Goal: Task Accomplishment & Management: Manage account settings

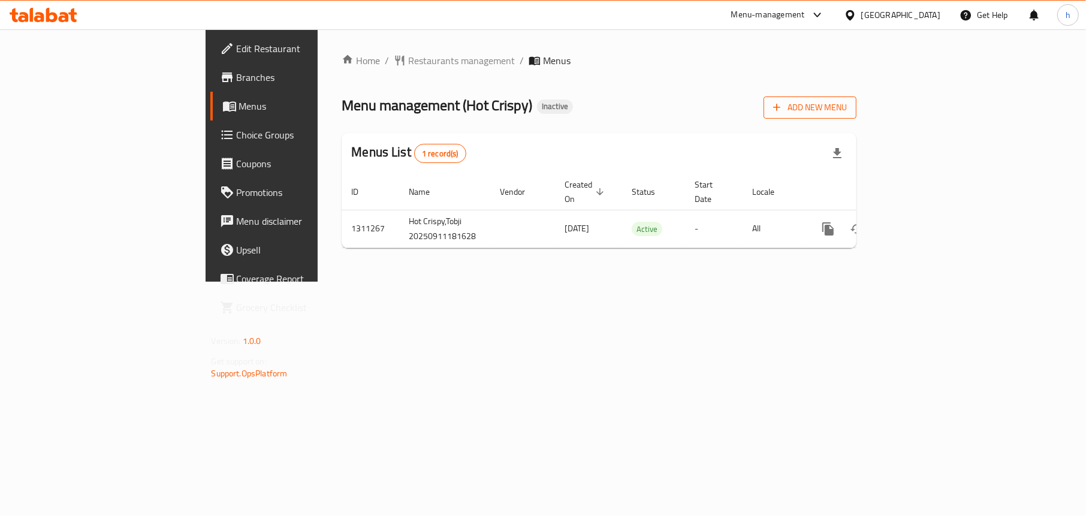
click at [847, 105] on span "Add New Menu" at bounding box center [810, 107] width 74 height 15
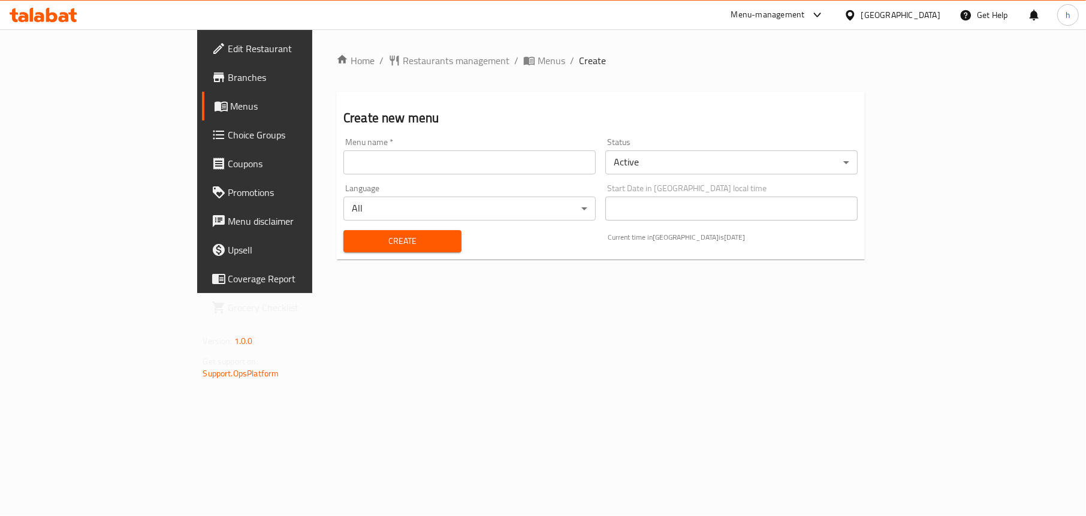
click at [343, 172] on input "text" at bounding box center [469, 162] width 252 height 24
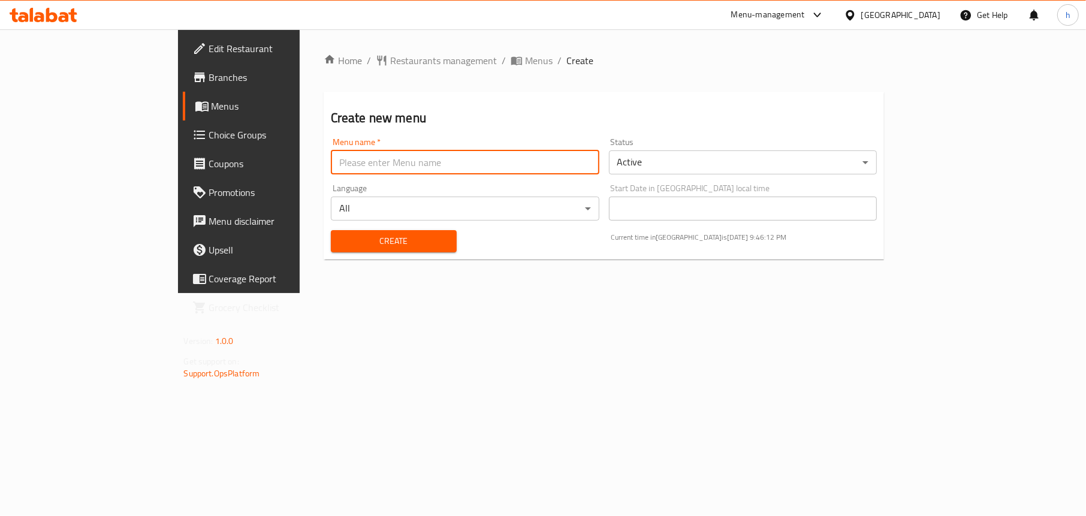
click at [331, 156] on input "text" at bounding box center [465, 162] width 269 height 24
type input "Team"
click at [340, 237] on span "Create" at bounding box center [393, 241] width 107 height 15
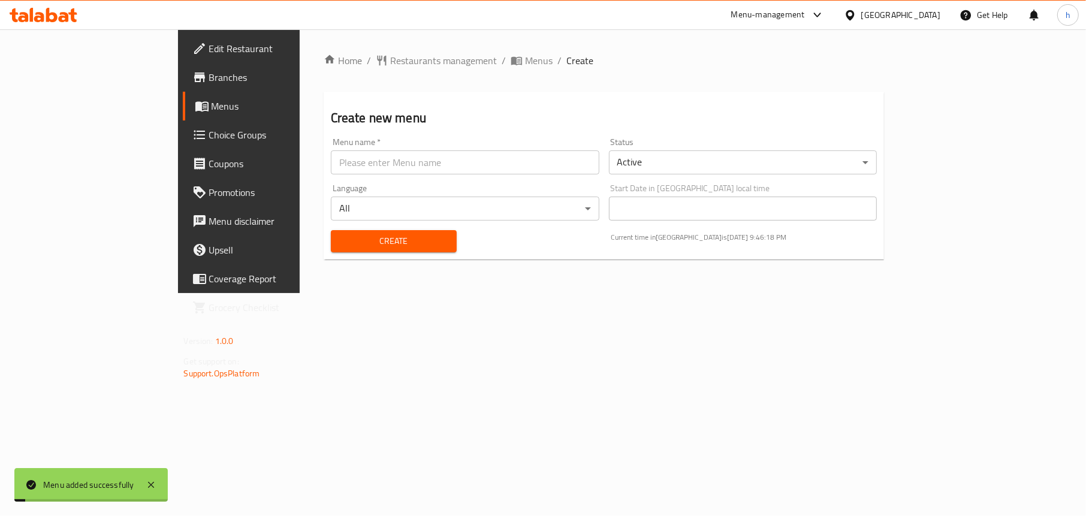
click at [212, 99] on span "Menus" at bounding box center [281, 106] width 138 height 14
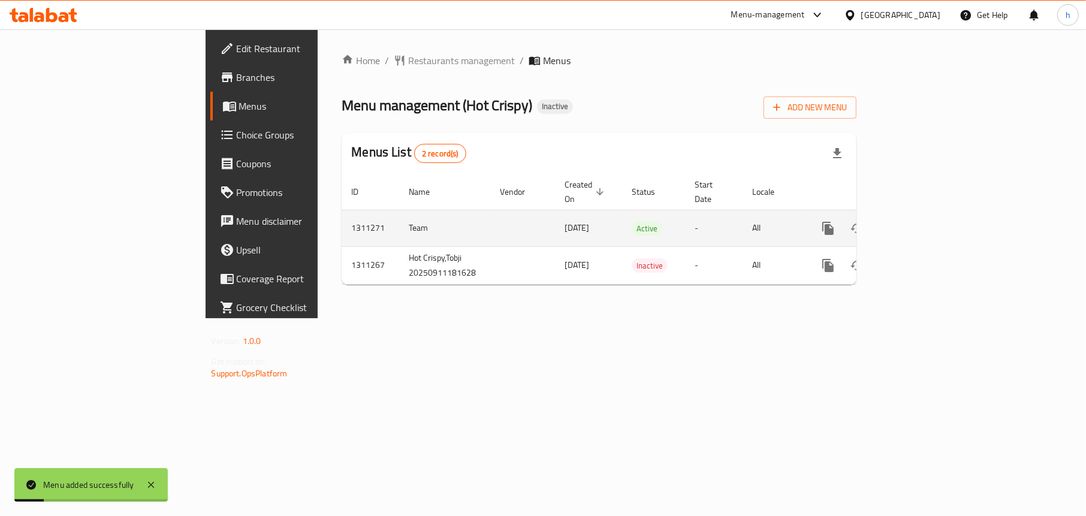
click at [922, 221] on icon "enhanced table" at bounding box center [914, 228] width 14 height 14
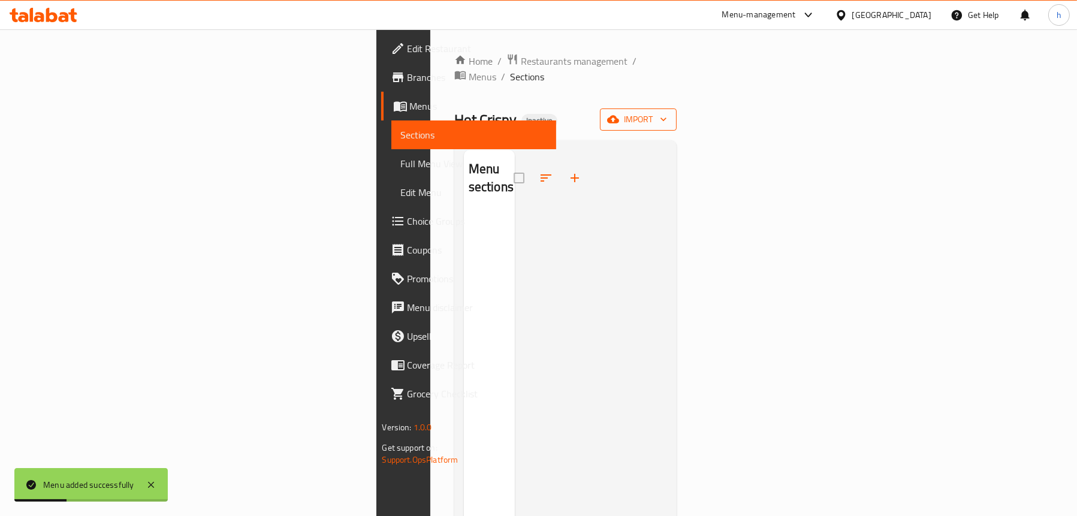
click at [677, 108] on button "import" at bounding box center [638, 119] width 77 height 22
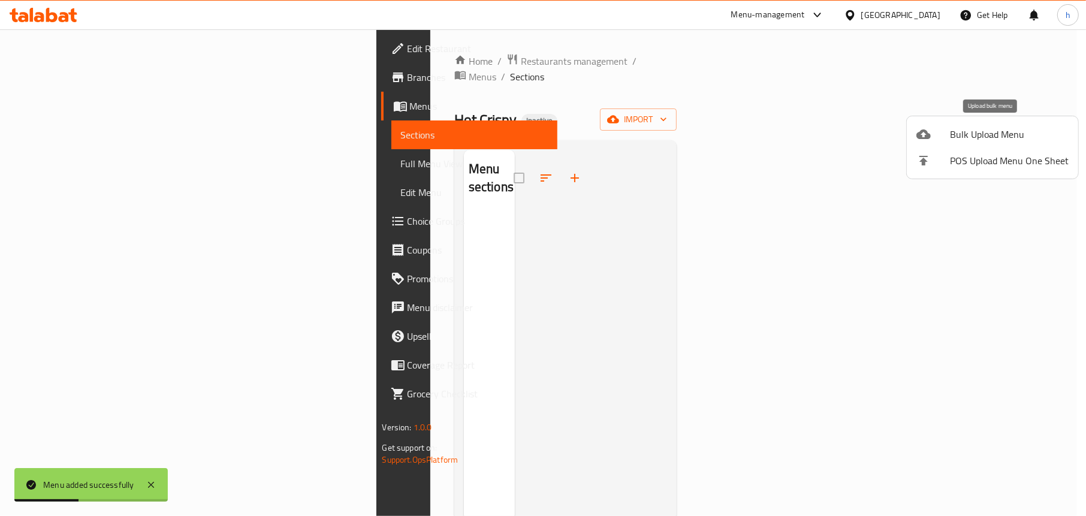
click at [944, 128] on div at bounding box center [933, 134] width 34 height 14
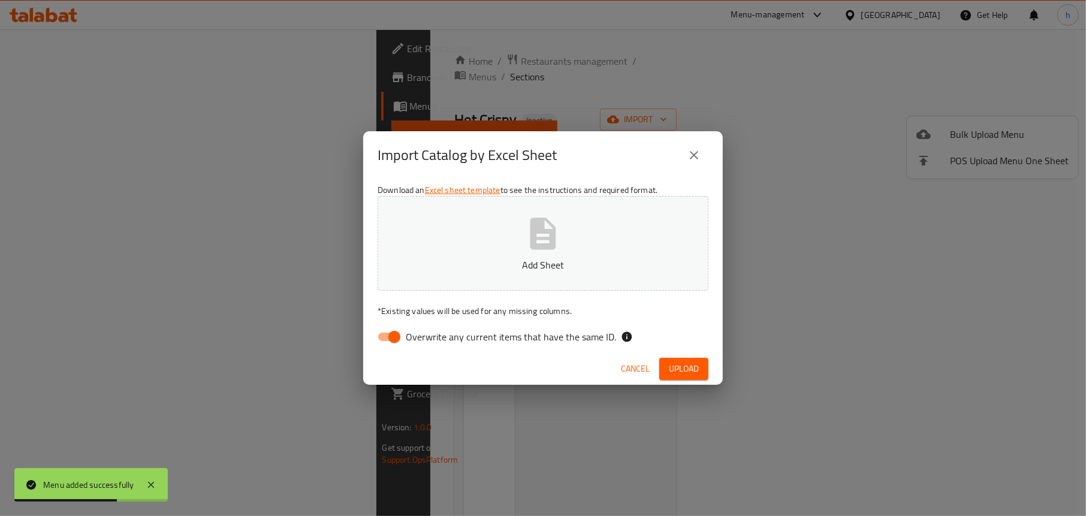
click at [390, 334] on input "Overwrite any current items that have the same ID." at bounding box center [394, 336] width 68 height 23
checkbox input "false"
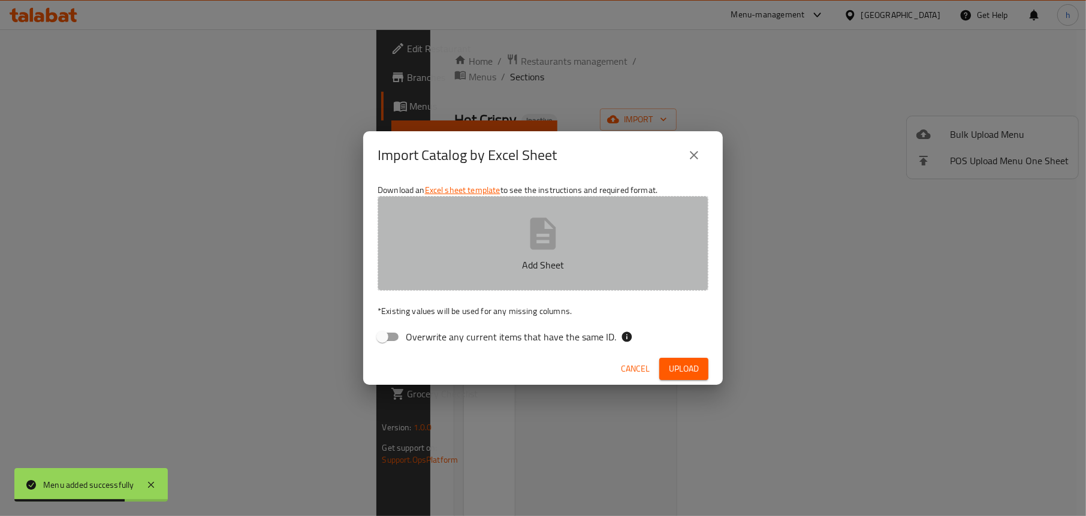
click at [521, 276] on button "Add Sheet" at bounding box center [543, 243] width 331 height 95
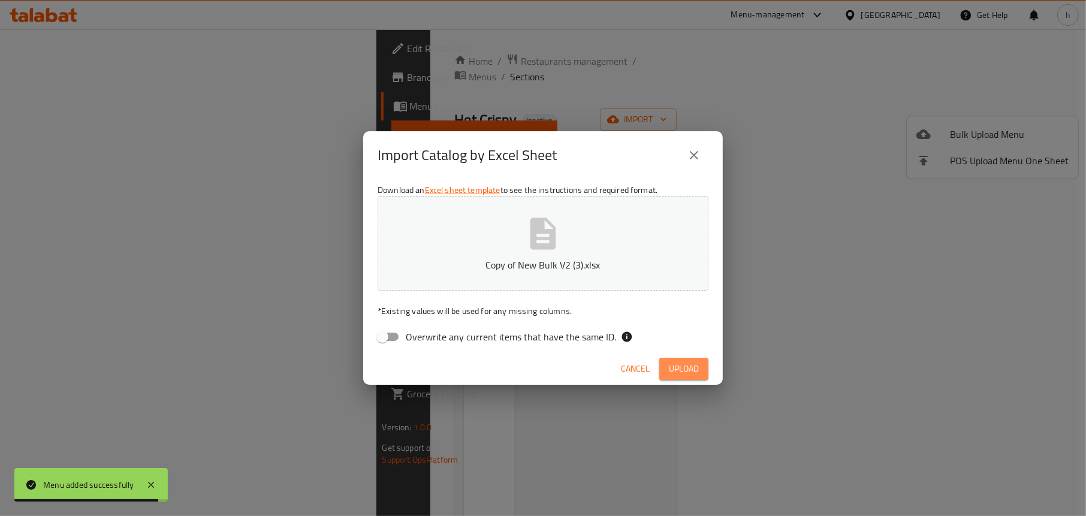
click at [693, 363] on span "Upload" at bounding box center [684, 368] width 30 height 15
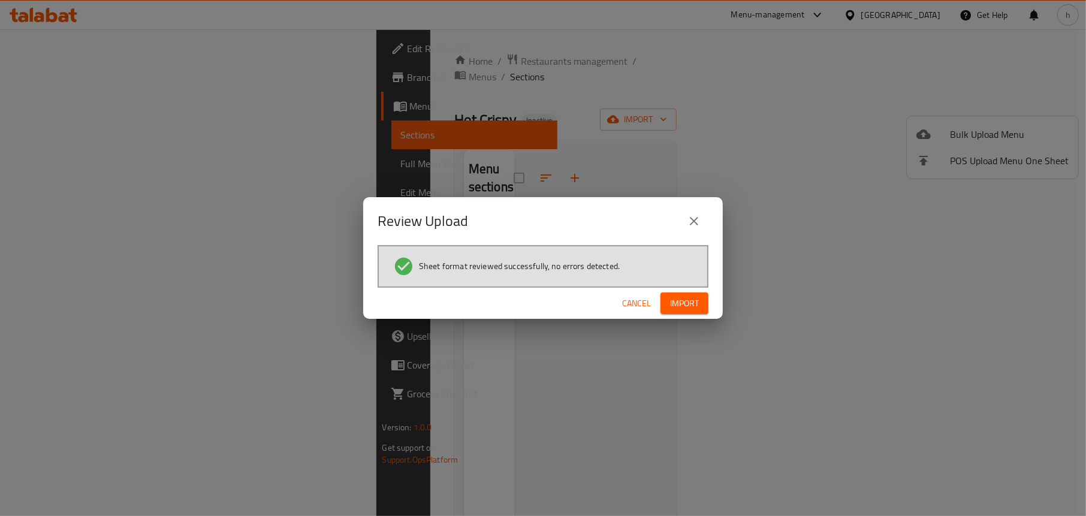
click at [689, 301] on span "Import" at bounding box center [684, 303] width 29 height 15
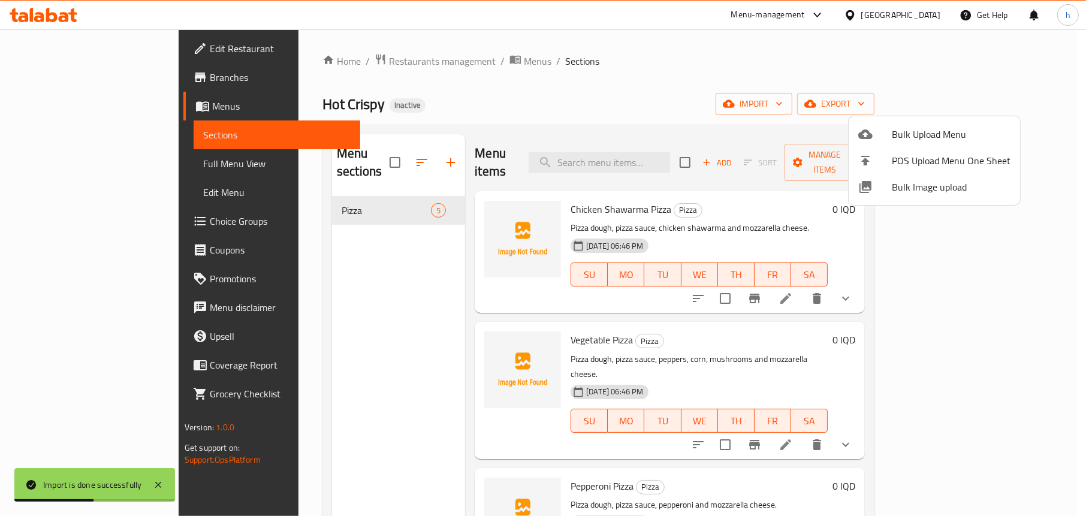
click at [452, 207] on div at bounding box center [543, 258] width 1086 height 516
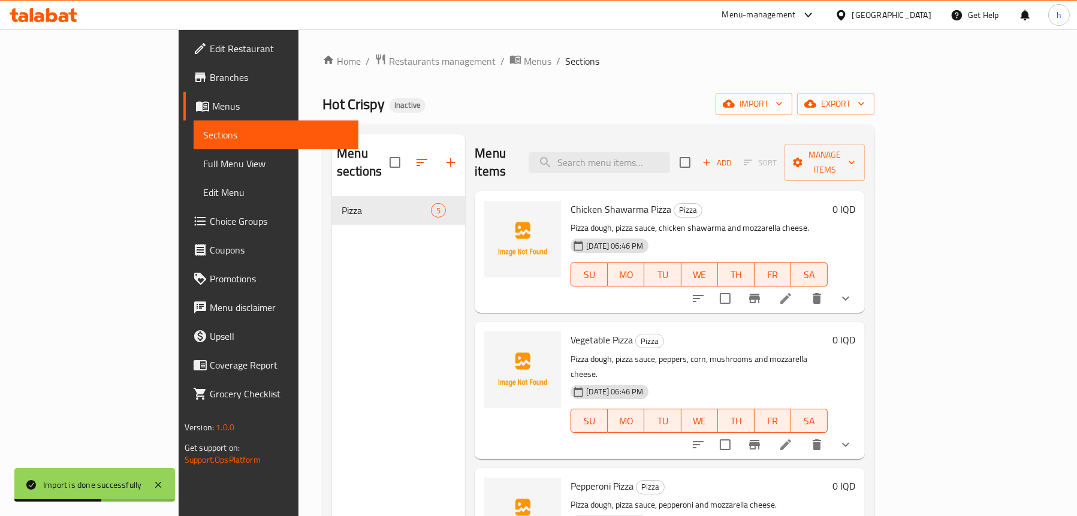
click at [350, 278] on div "Menu sections Pizza 5" at bounding box center [398, 392] width 133 height 516
click at [499, 216] on circle "upload picture" at bounding box center [501, 218] width 4 height 4
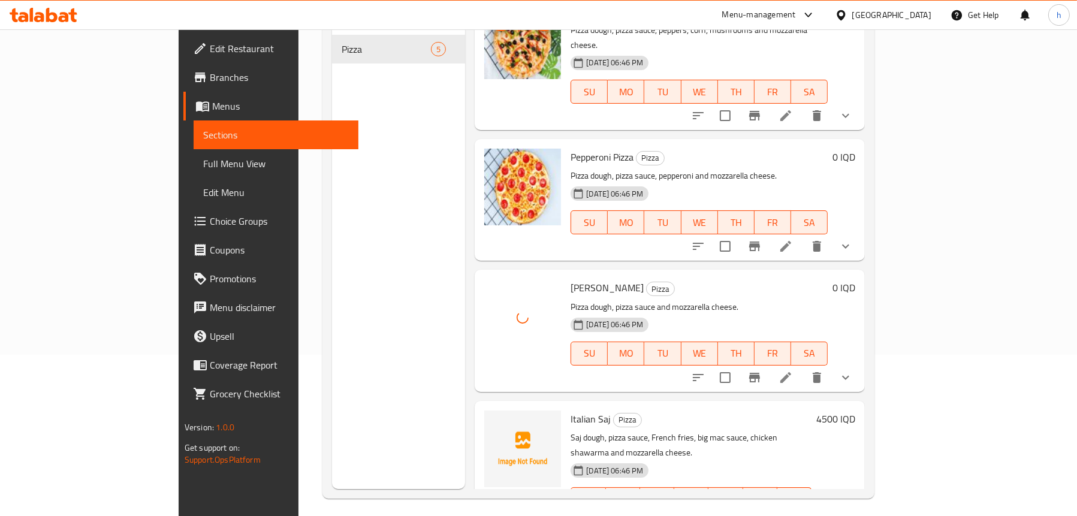
scroll to position [168, 0]
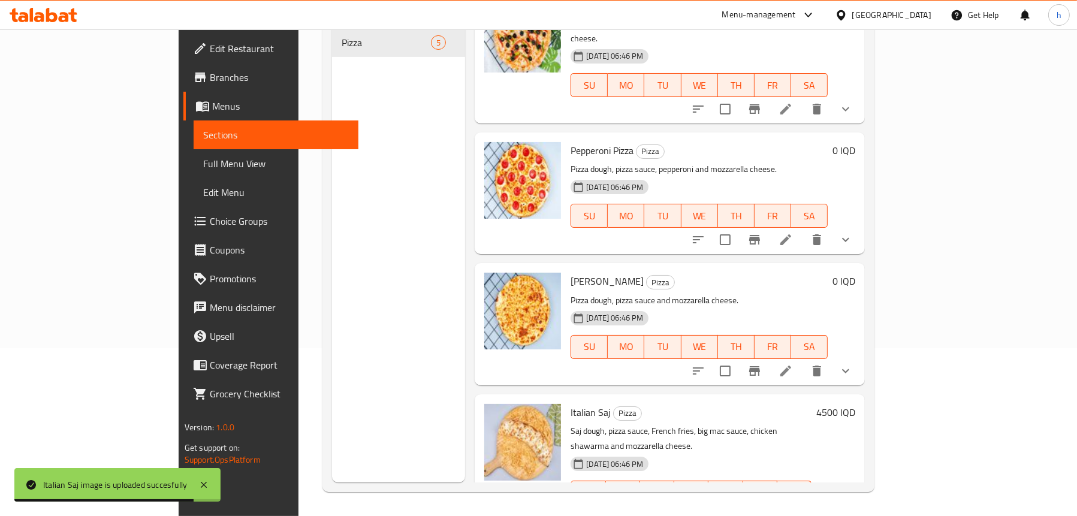
click at [332, 164] on div "Menu sections Pizza 5" at bounding box center [398, 224] width 133 height 516
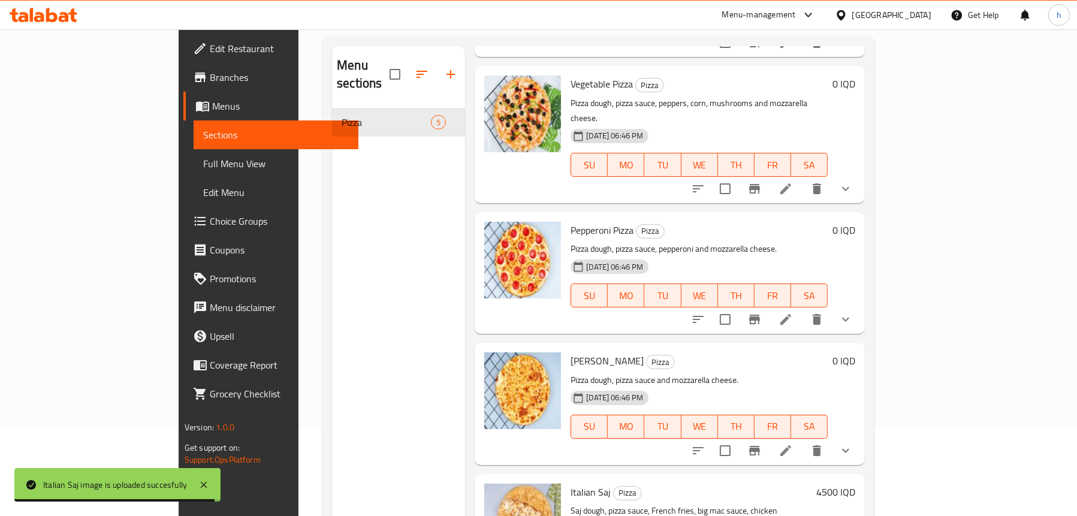
scroll to position [0, 0]
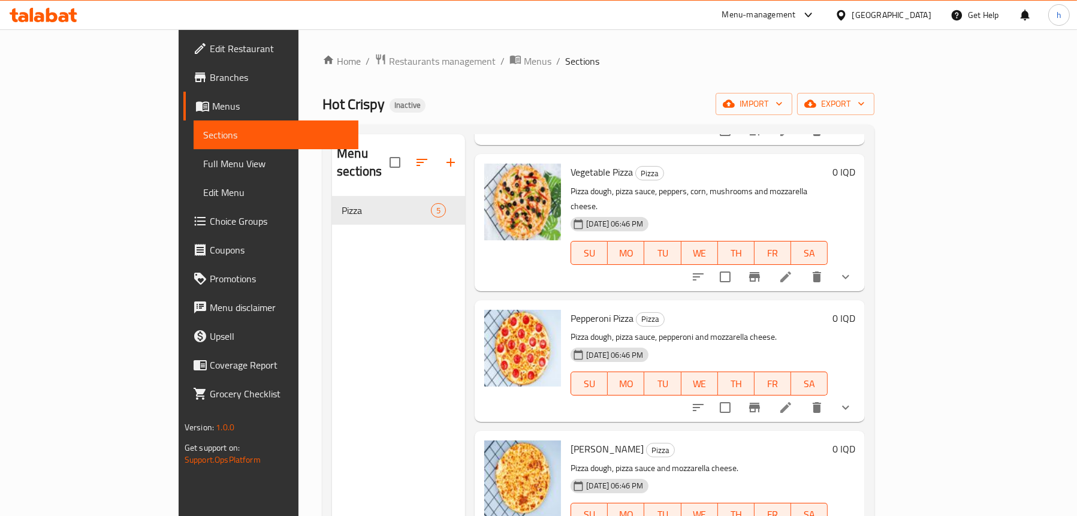
click at [203, 165] on span "Full Menu View" at bounding box center [276, 163] width 146 height 14
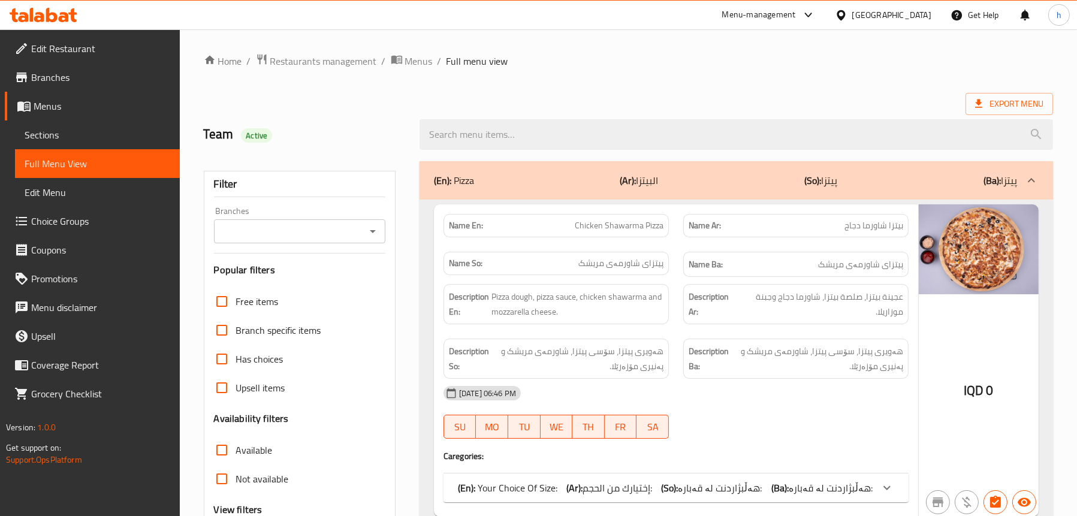
click at [380, 225] on div "Branches" at bounding box center [299, 231] width 171 height 24
click at [371, 233] on icon "Open" at bounding box center [373, 231] width 14 height 14
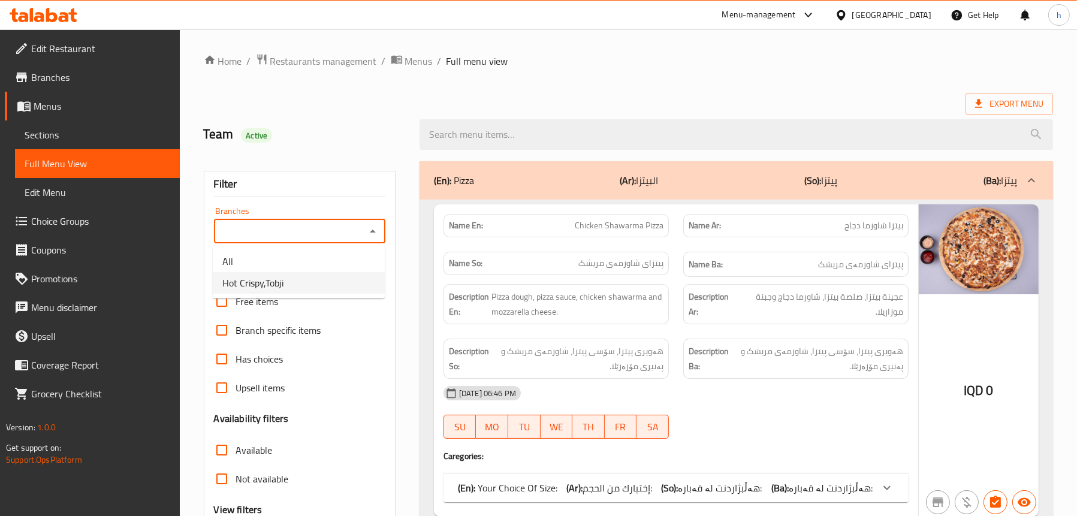
click at [309, 278] on li "Hot Crispy,Tobji" at bounding box center [299, 283] width 172 height 22
type input "Hot Crispy,Tobji"
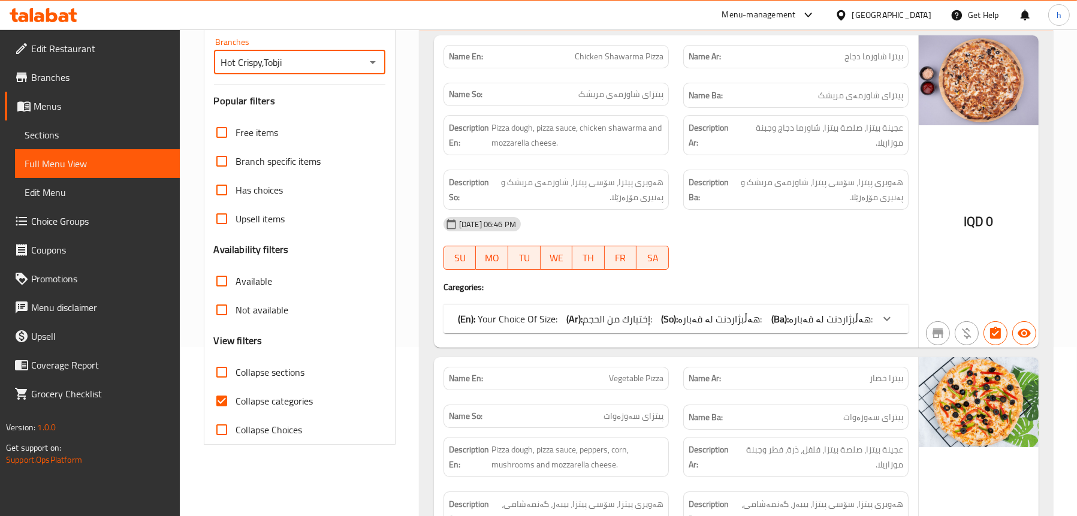
scroll to position [180, 0]
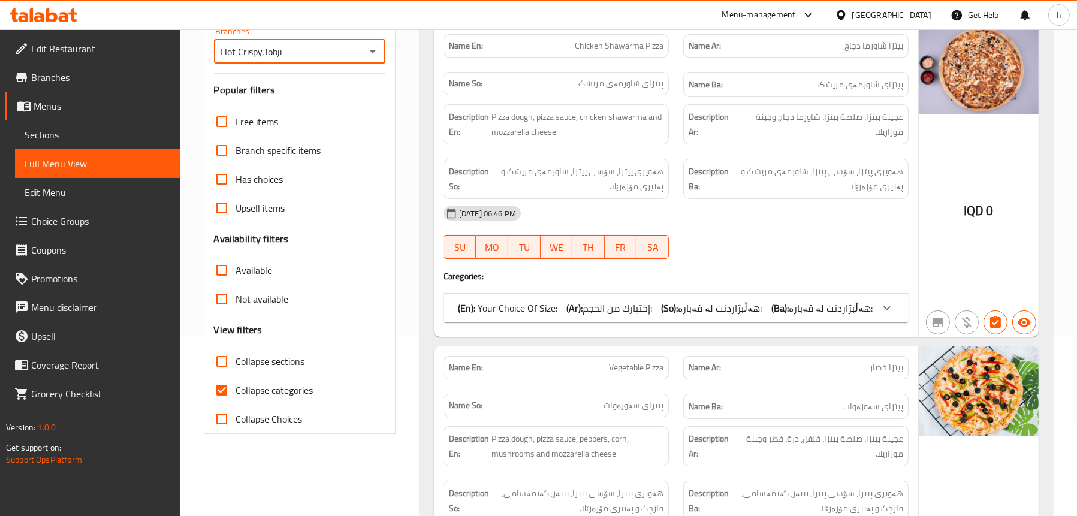
click at [273, 406] on label "Collapse Choices" at bounding box center [254, 419] width 95 height 29
click at [236, 406] on input "Collapse Choices" at bounding box center [221, 419] width 29 height 29
click at [279, 423] on span "Collapse Choices" at bounding box center [269, 419] width 67 height 14
click at [236, 423] on input "Collapse Choices" at bounding box center [221, 419] width 29 height 29
checkbox input "false"
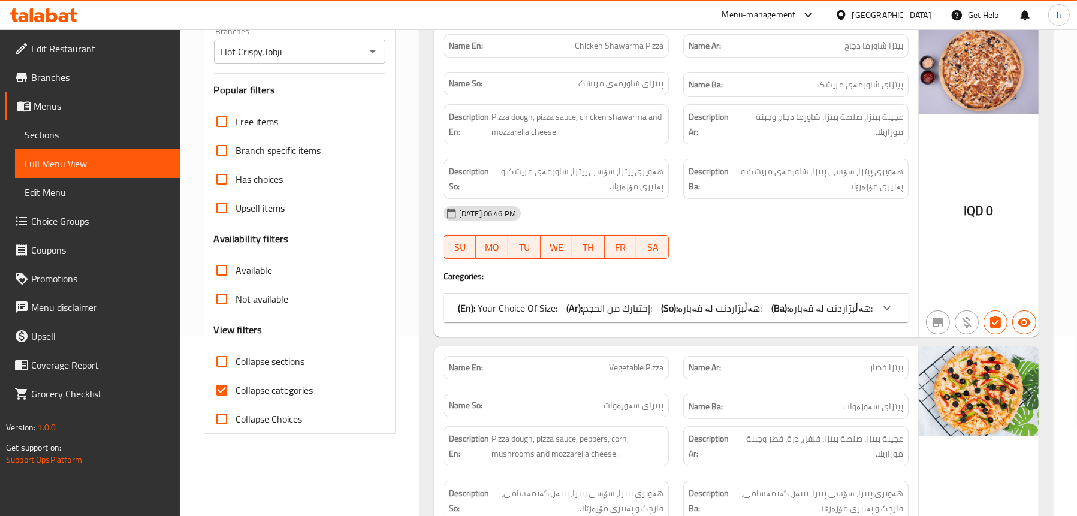
click at [269, 395] on span "Collapse categories" at bounding box center [274, 390] width 77 height 14
click at [236, 395] on input "Collapse categories" at bounding box center [221, 390] width 29 height 29
checkbox input "false"
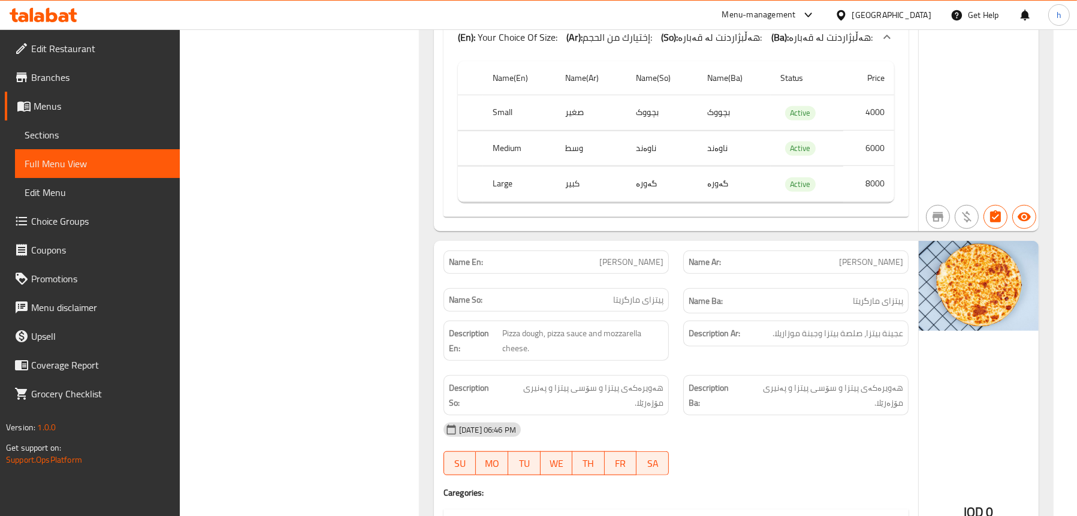
scroll to position [1558, 0]
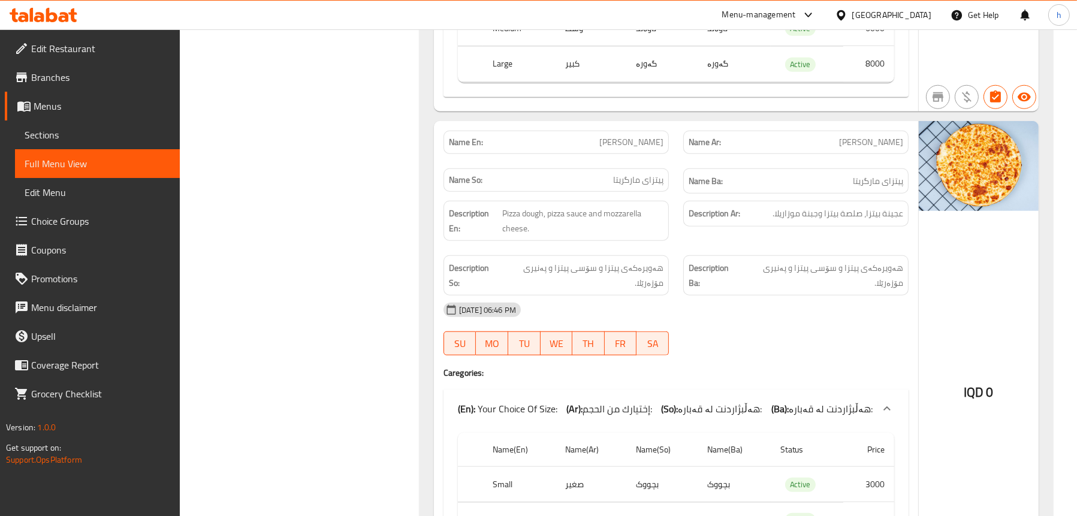
click at [52, 139] on span "Sections" at bounding box center [98, 135] width 146 height 14
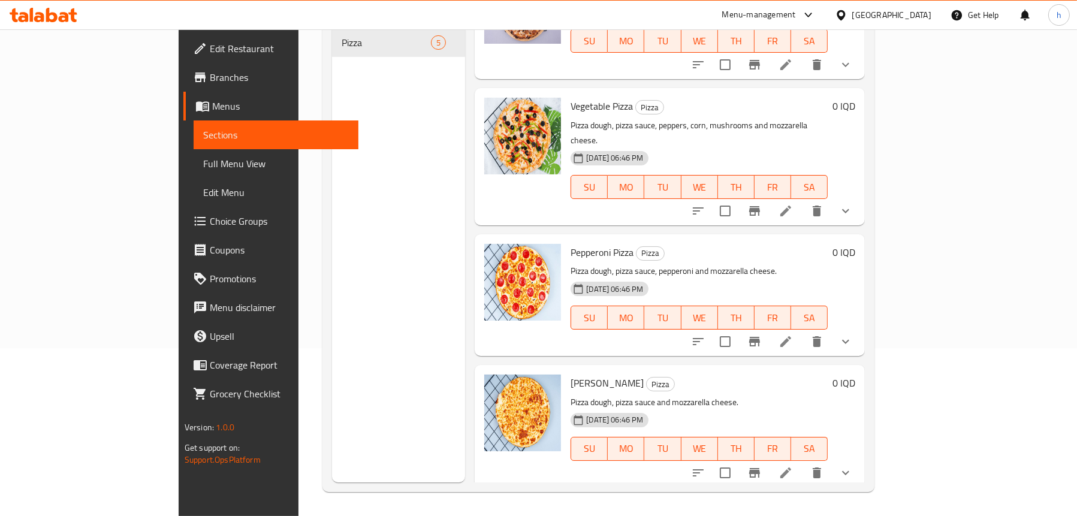
scroll to position [168, 0]
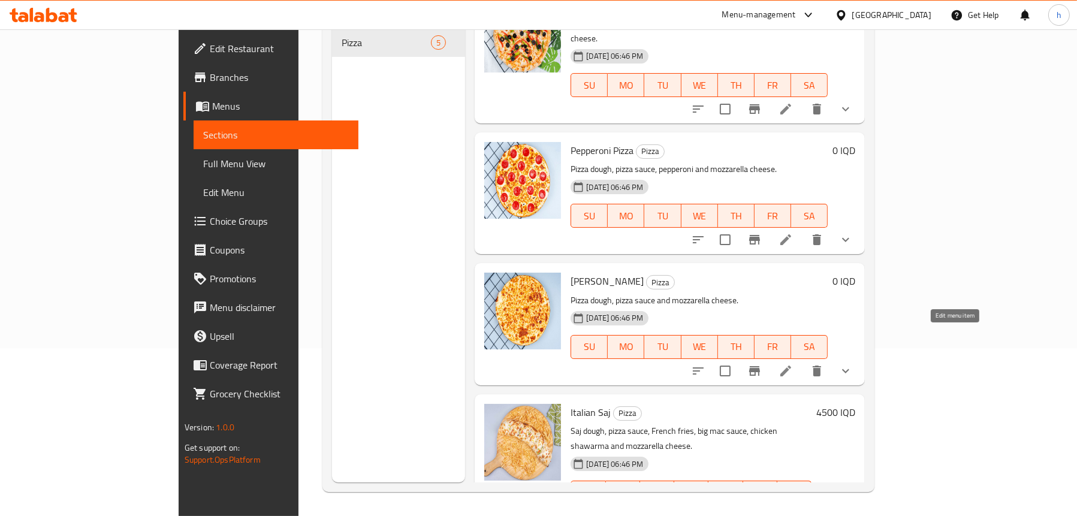
click at [793, 364] on icon at bounding box center [786, 371] width 14 height 14
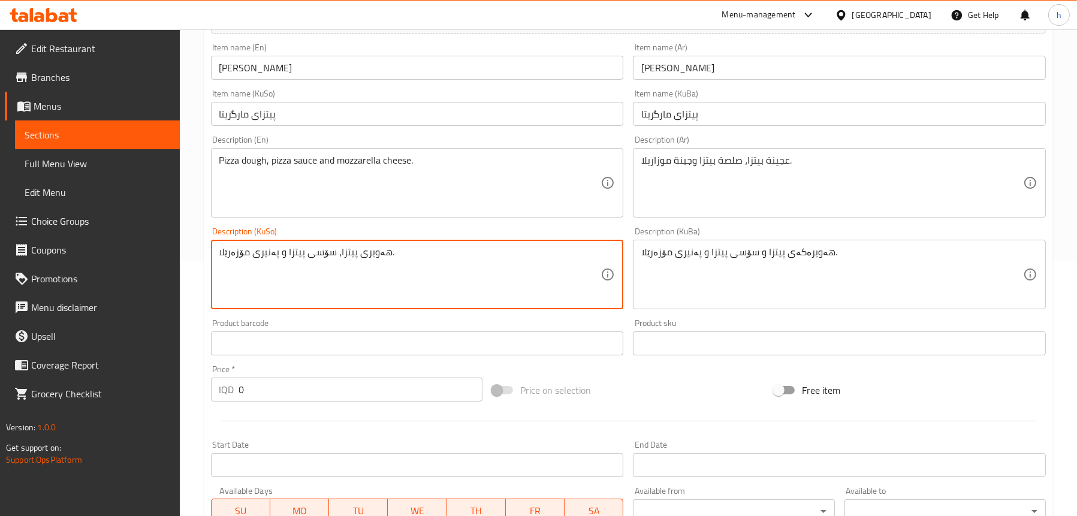
scroll to position [420, 0]
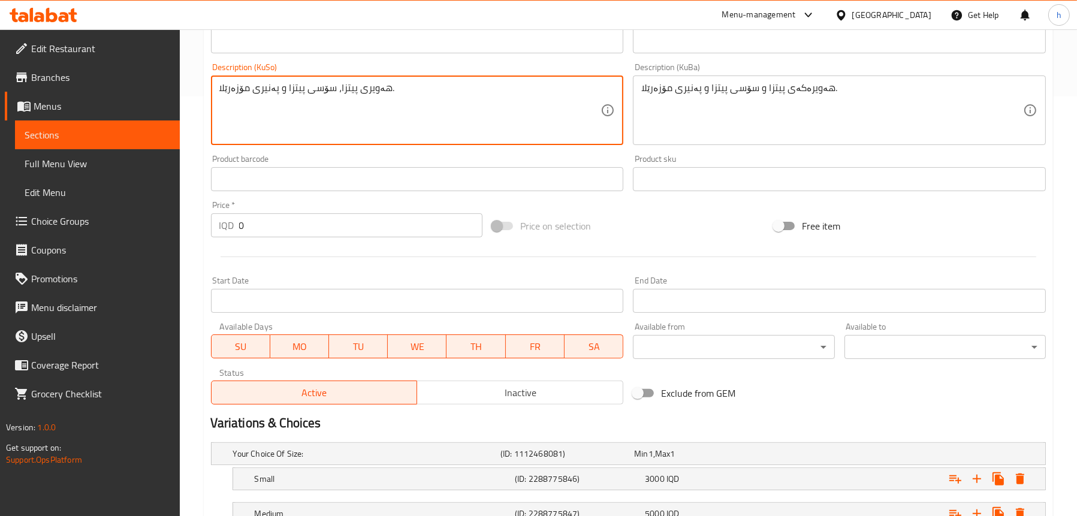
drag, startPoint x: 418, startPoint y: 97, endPoint x: 262, endPoint y: 101, distance: 156.5
click at [262, 101] on textarea "هەویری پیتزا، سۆسی پیتزا و پەنیری مۆزەرێلا." at bounding box center [410, 110] width 382 height 57
click at [288, 98] on textarea "هەویری پیتزا، سۆسی پیتزا و پەنیری مۆزەرێلا." at bounding box center [410, 110] width 382 height 57
click at [287, 97] on textarea "هەویری پیتزا، سۆسی پیتزا و پەنیری مۆزەرێلا." at bounding box center [410, 110] width 382 height 57
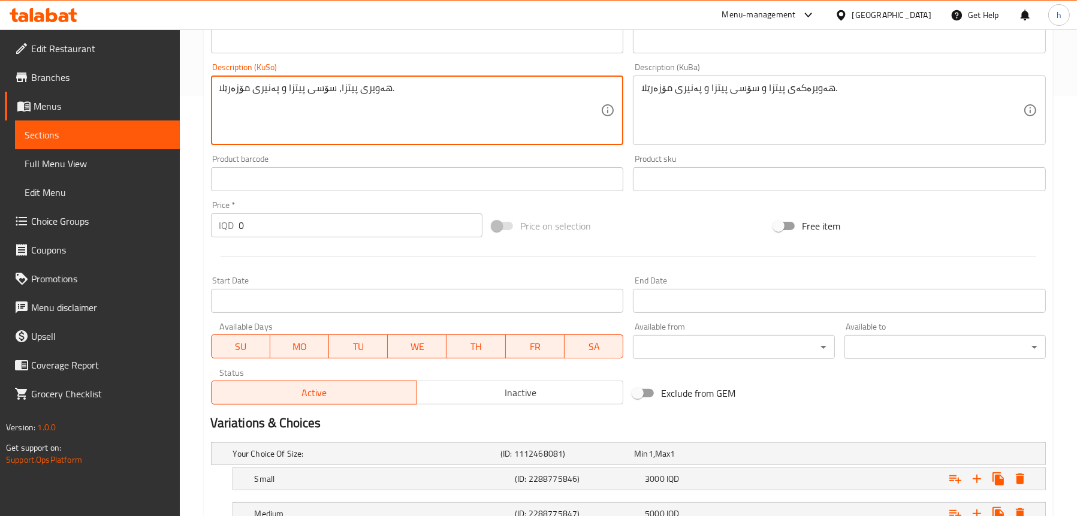
type textarea "هەویری پیتزا، سۆسی پیتزا و پەنیری مۆزەرێلا."
click at [707, 89] on textarea "هەویرەکەی پیتزا و سۆسی پیتزا و پەنیری مۆزەرێلا." at bounding box center [832, 110] width 382 height 57
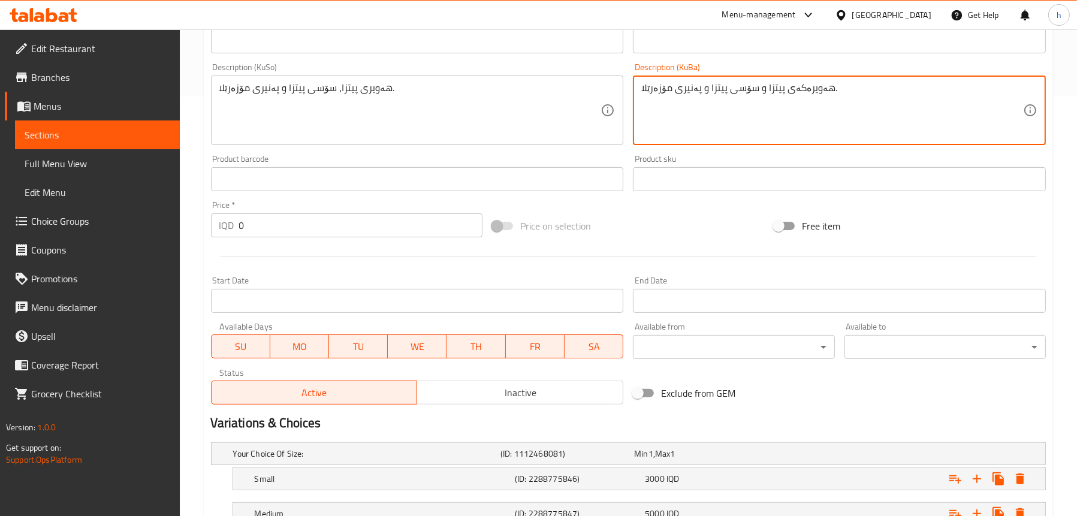
click at [707, 89] on textarea "هەویرەکەی پیتزا و سۆسی پیتزا و پەنیری مۆزەرێلا." at bounding box center [832, 110] width 382 height 57
paste textarea "پیتزا،"
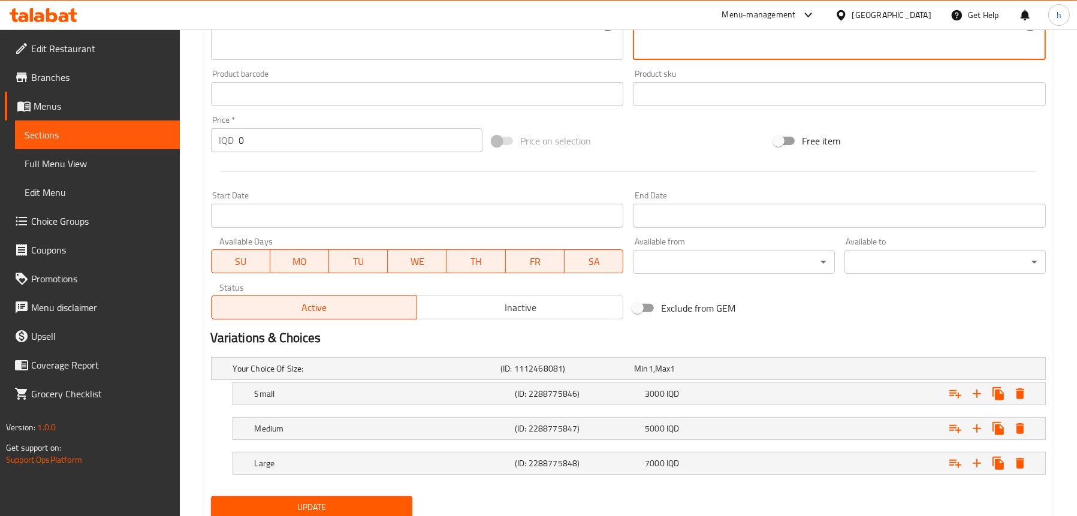
scroll to position [547, 0]
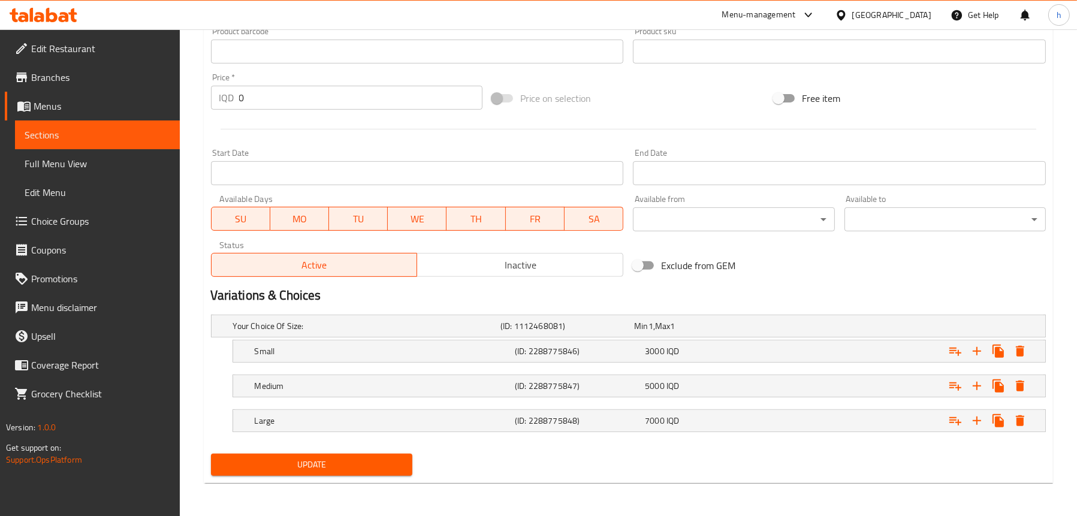
type textarea "هەویری پیتزا، سۆسی پیتزا و پەنیری مۆزەرێلا."
click at [290, 473] on button "Update" at bounding box center [311, 465] width 201 height 22
click at [114, 132] on span "Sections" at bounding box center [98, 135] width 146 height 14
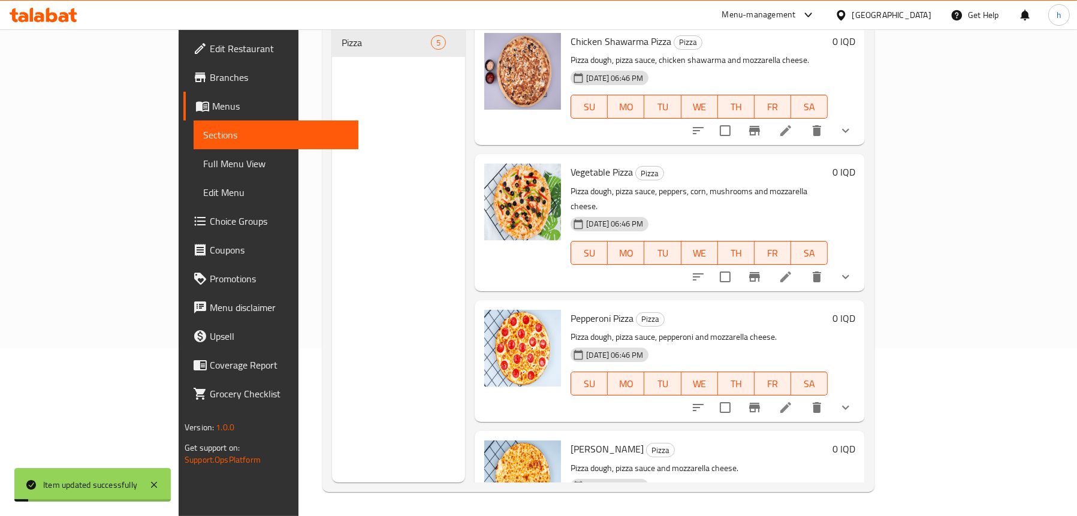
scroll to position [168, 0]
click at [203, 164] on span "Full Menu View" at bounding box center [276, 163] width 146 height 14
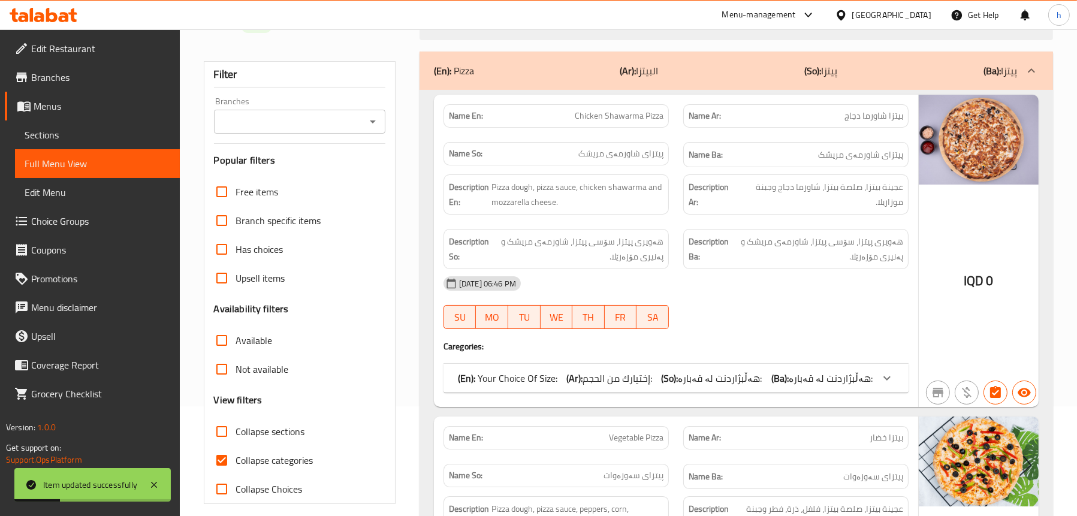
scroll to position [49, 0]
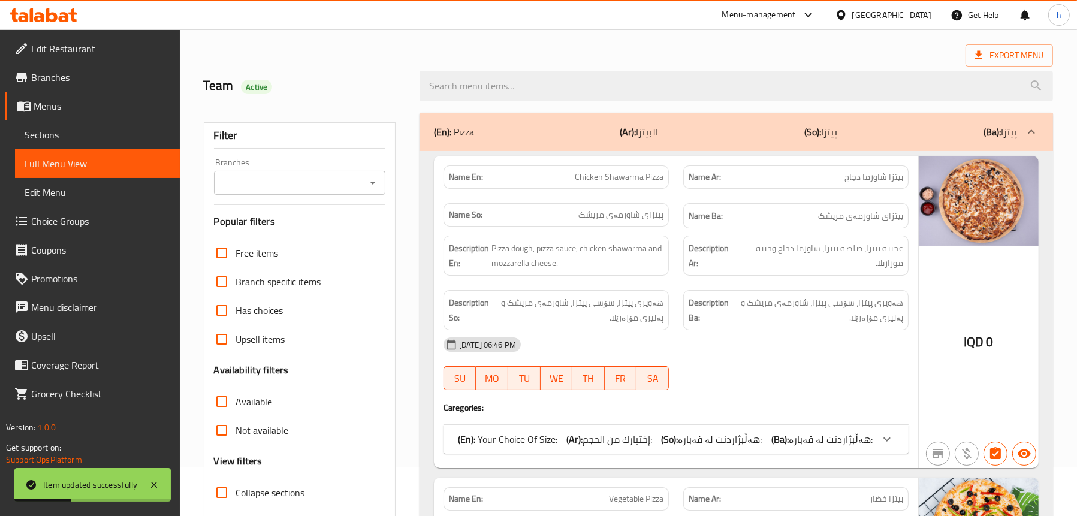
click at [371, 182] on icon "Open" at bounding box center [373, 183] width 6 height 3
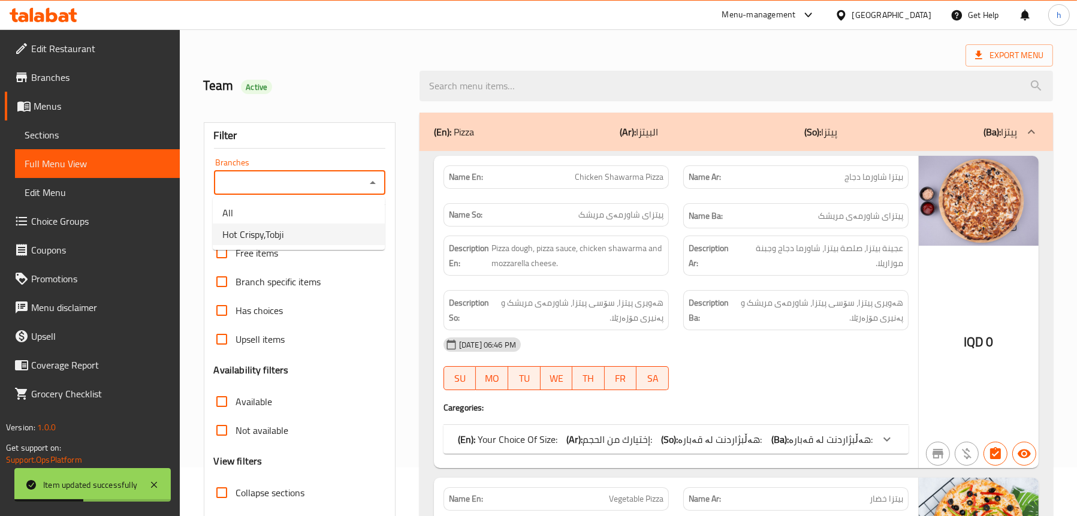
click at [297, 228] on li "Hot Crispy,Tobji" at bounding box center [299, 235] width 172 height 22
type input "Hot Crispy,Tobji"
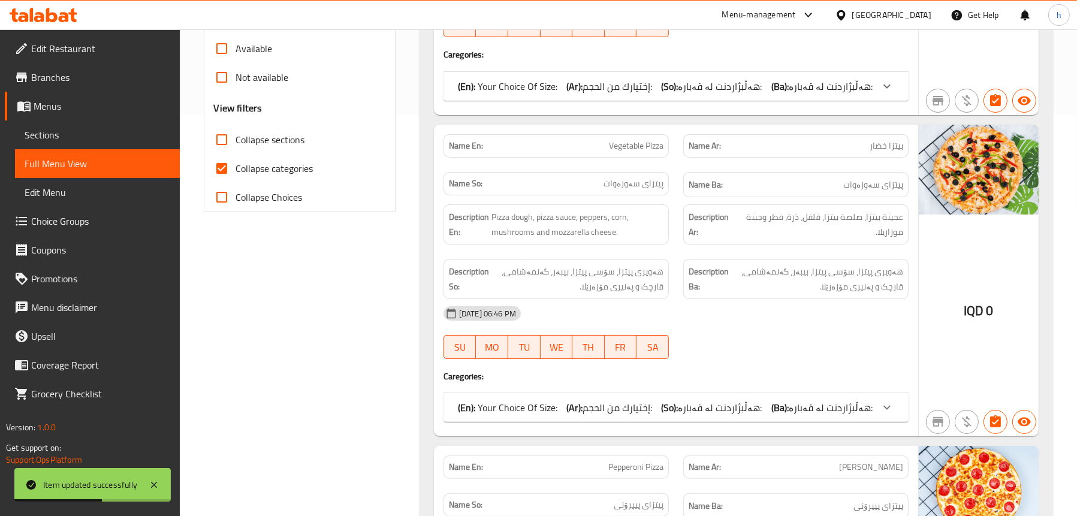
scroll to position [288, 0]
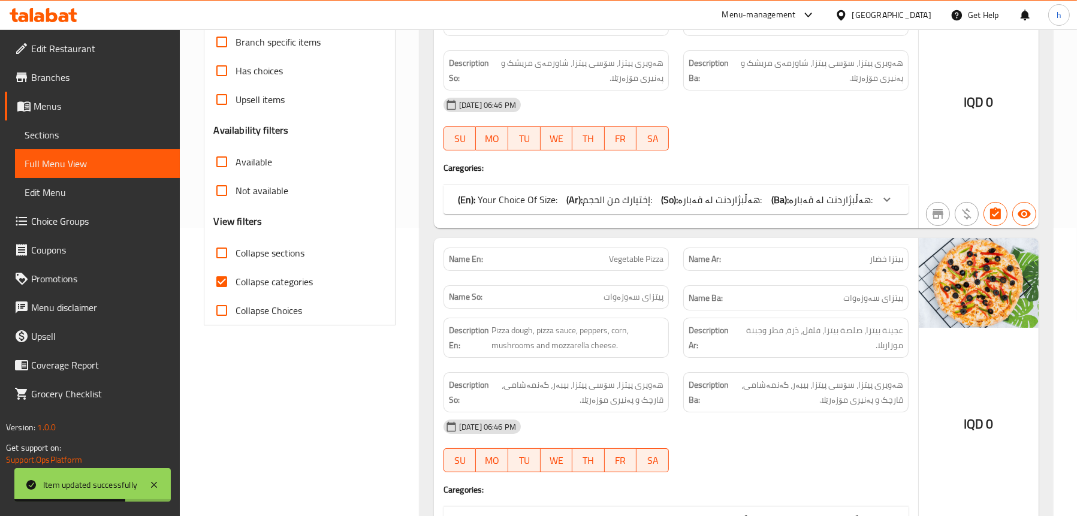
click at [261, 275] on span "Collapse categories" at bounding box center [274, 282] width 77 height 14
click at [236, 274] on input "Collapse categories" at bounding box center [221, 281] width 29 height 29
checkbox input "false"
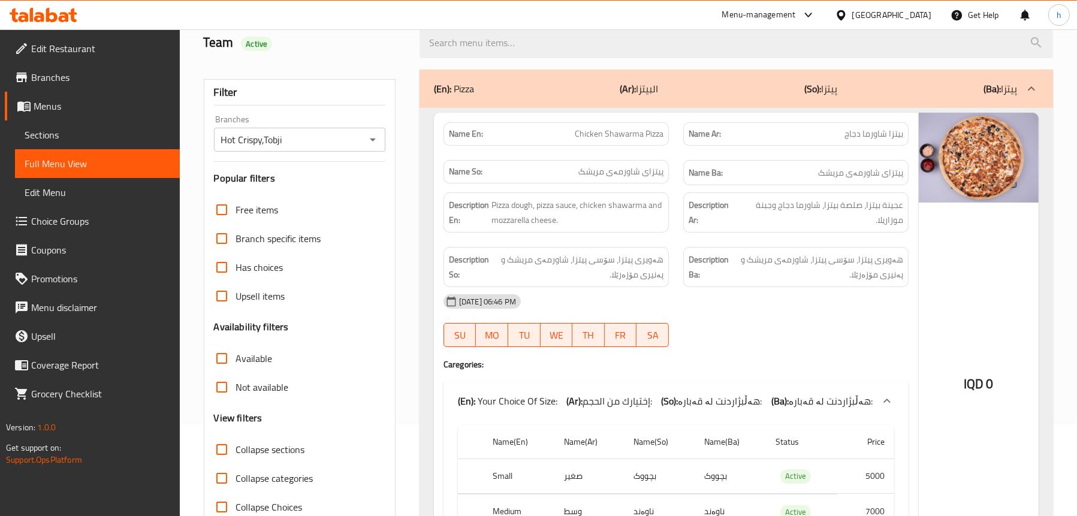
scroll to position [91, 0]
click at [41, 45] on span "Edit Restaurant" at bounding box center [100, 48] width 139 height 14
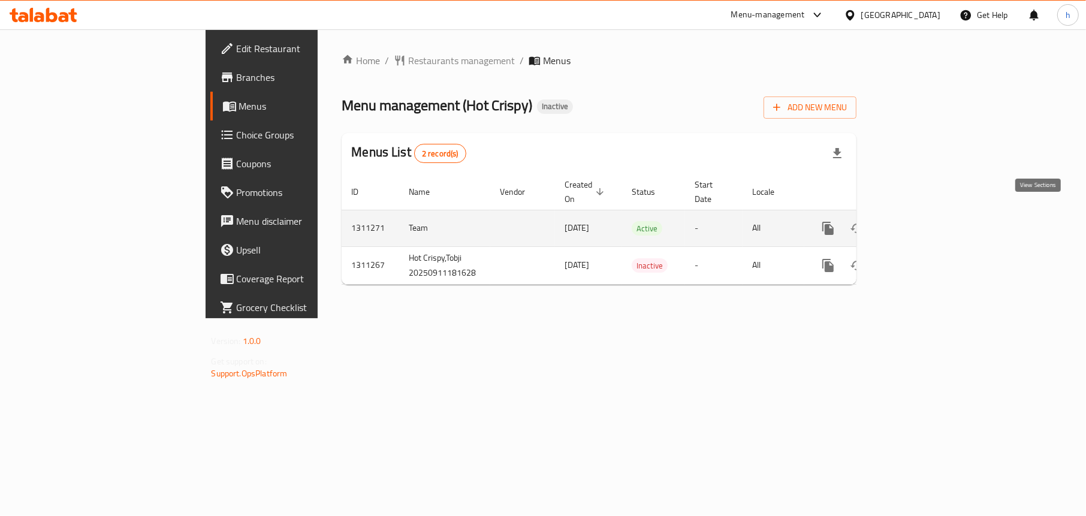
click at [929, 217] on link "enhanced table" at bounding box center [914, 228] width 29 height 29
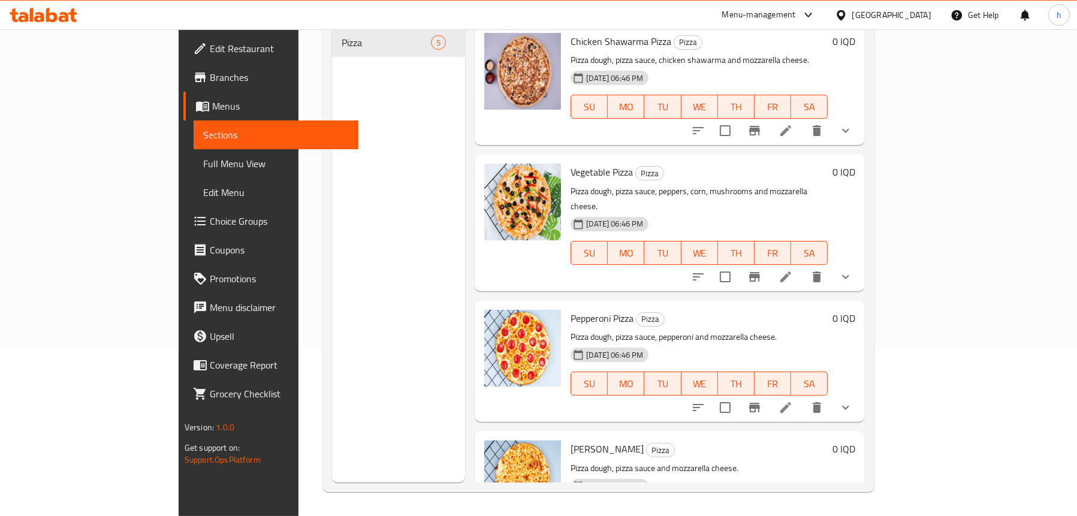
scroll to position [168, 0]
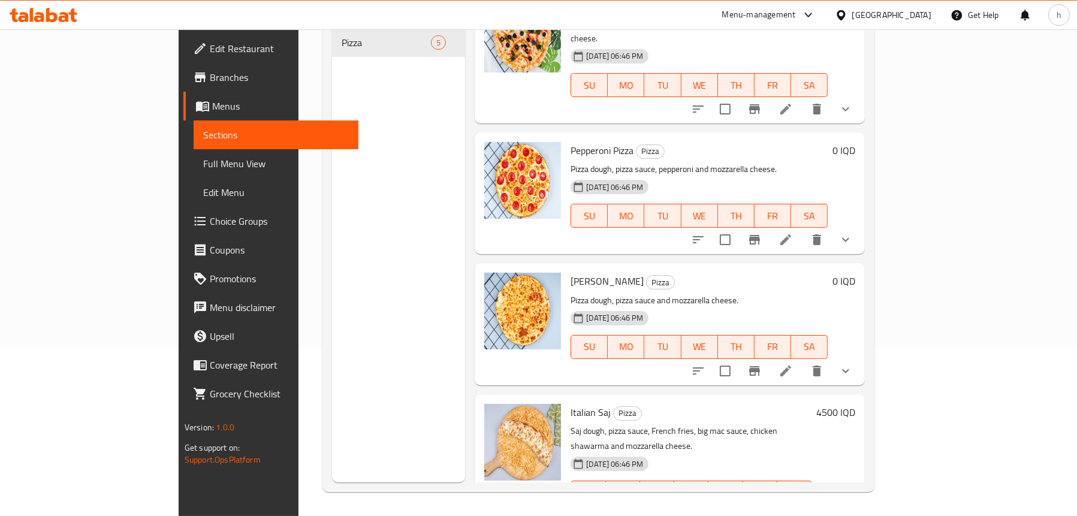
click at [375, 231] on div "Menu sections Pizza 5" at bounding box center [398, 224] width 133 height 516
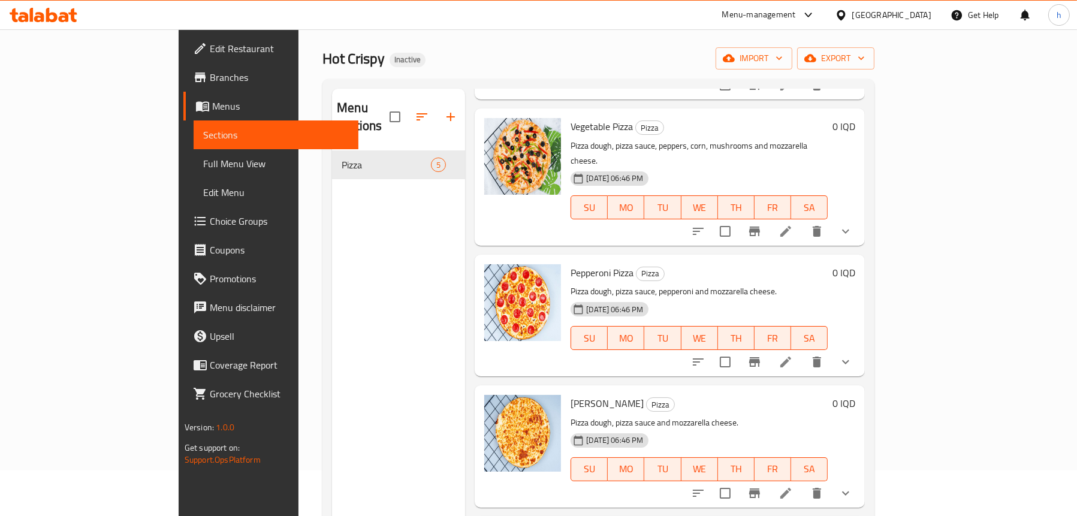
scroll to position [168, 0]
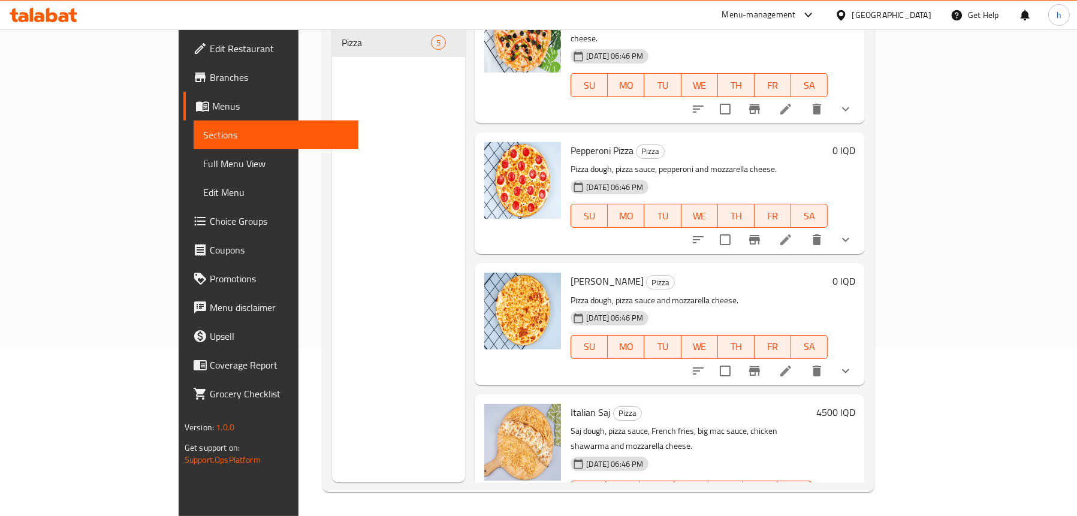
click at [203, 157] on span "Full Menu View" at bounding box center [276, 163] width 146 height 14
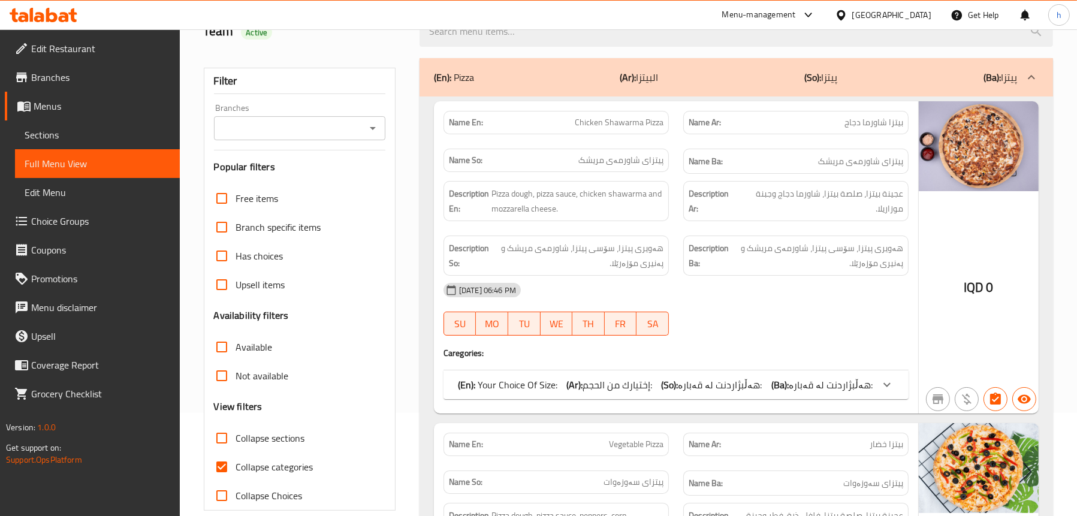
scroll to position [49, 0]
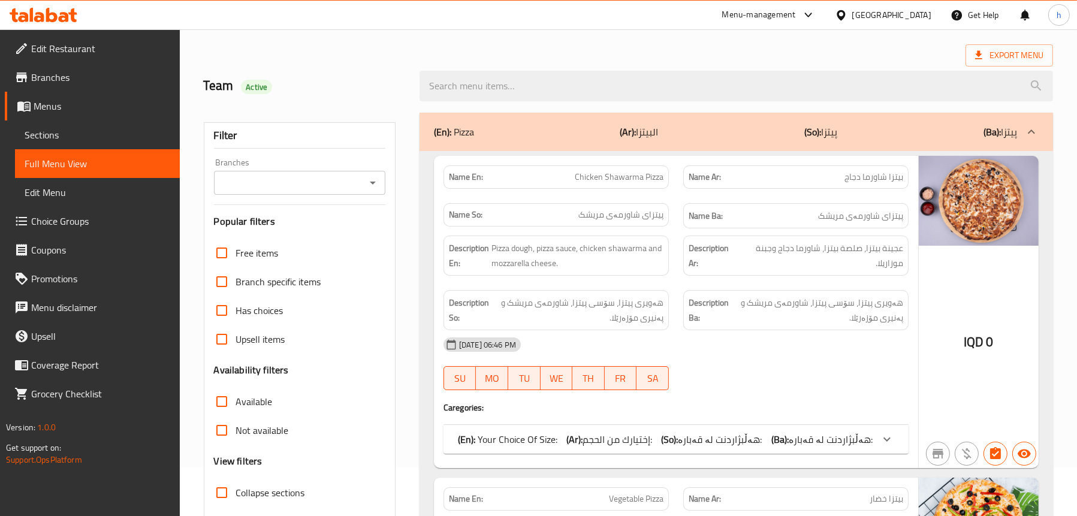
click at [380, 181] on button "Open" at bounding box center [372, 182] width 17 height 17
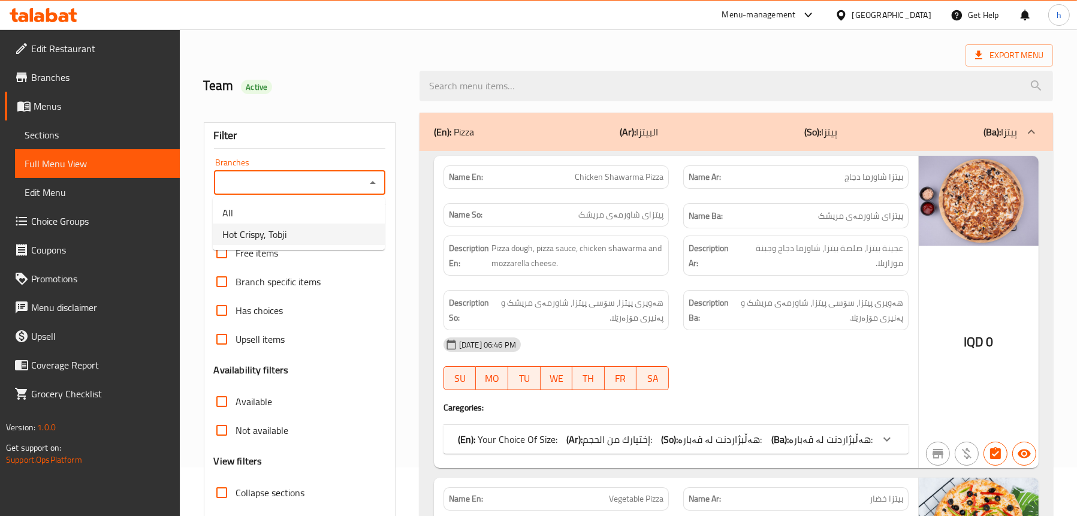
click at [290, 231] on li "Hot Crispy, Tobji" at bounding box center [299, 235] width 172 height 22
type input "Hot Crispy, Tobji"
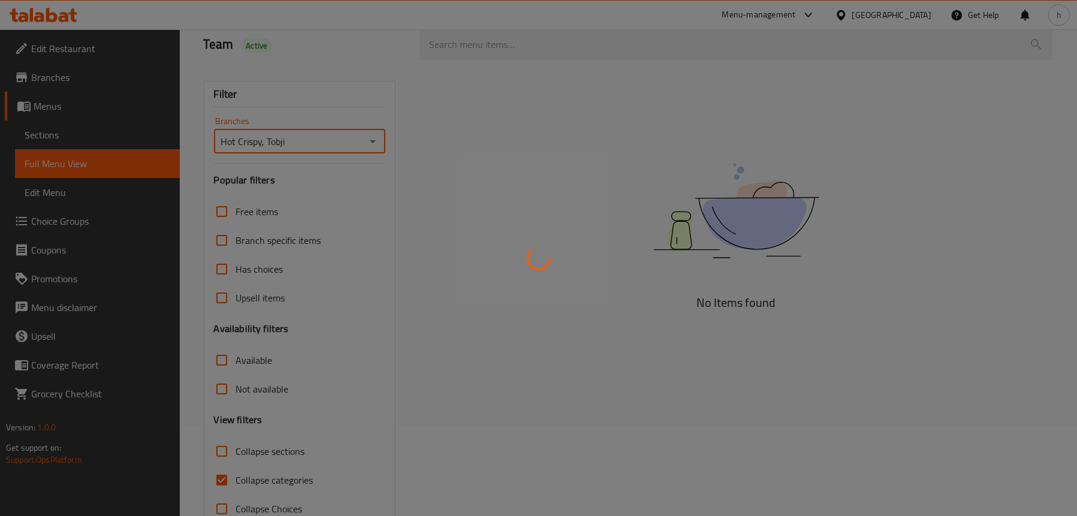
scroll to position [122, 0]
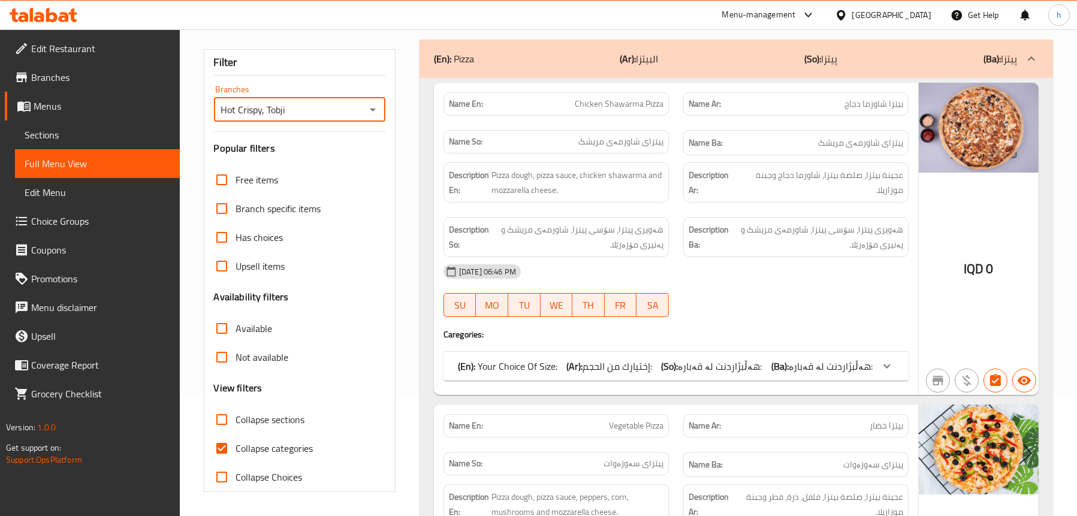
click at [255, 447] on span "Collapse categories" at bounding box center [274, 448] width 77 height 14
click at [236, 447] on input "Collapse categories" at bounding box center [221, 448] width 29 height 29
checkbox input "false"
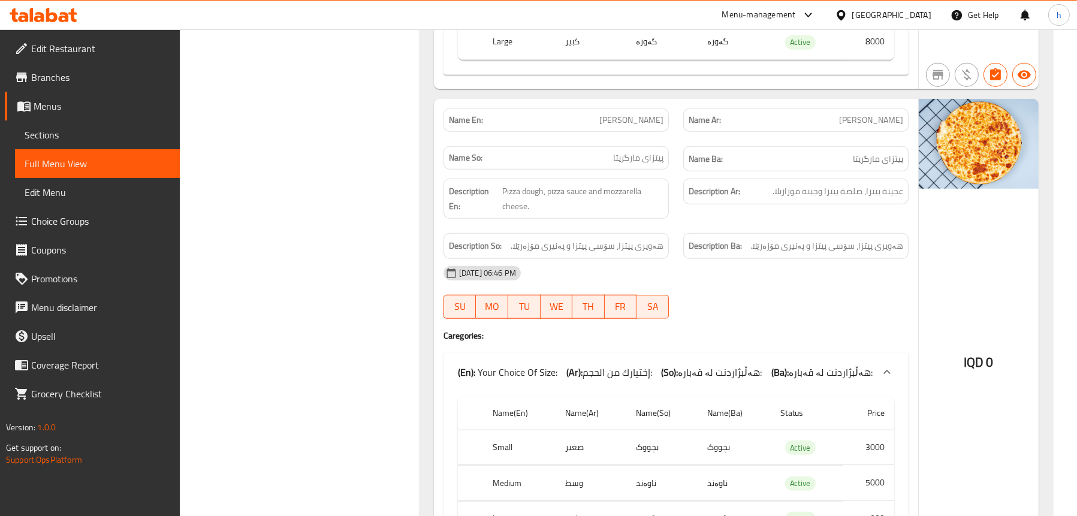
scroll to position [1469, 0]
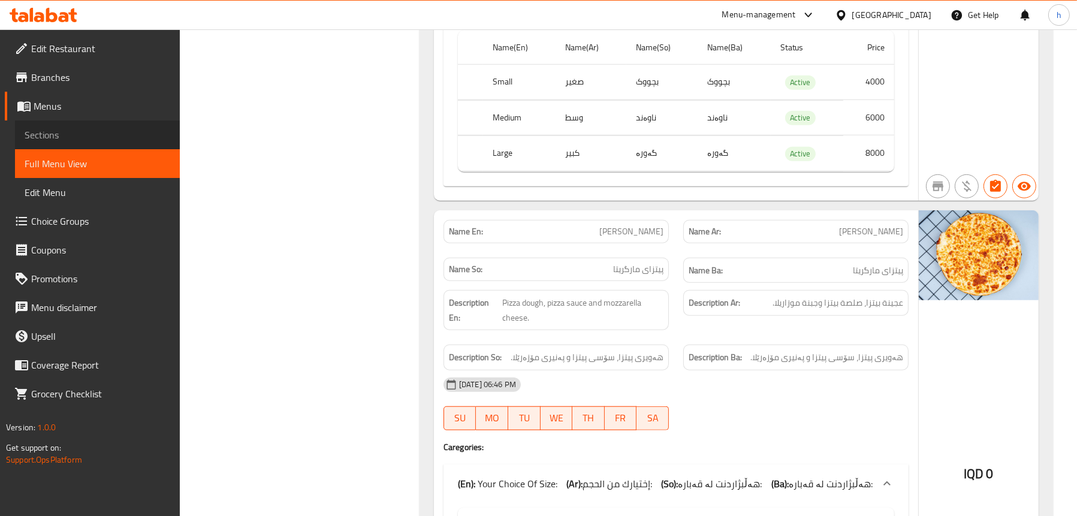
click at [35, 132] on span "Sections" at bounding box center [98, 135] width 146 height 14
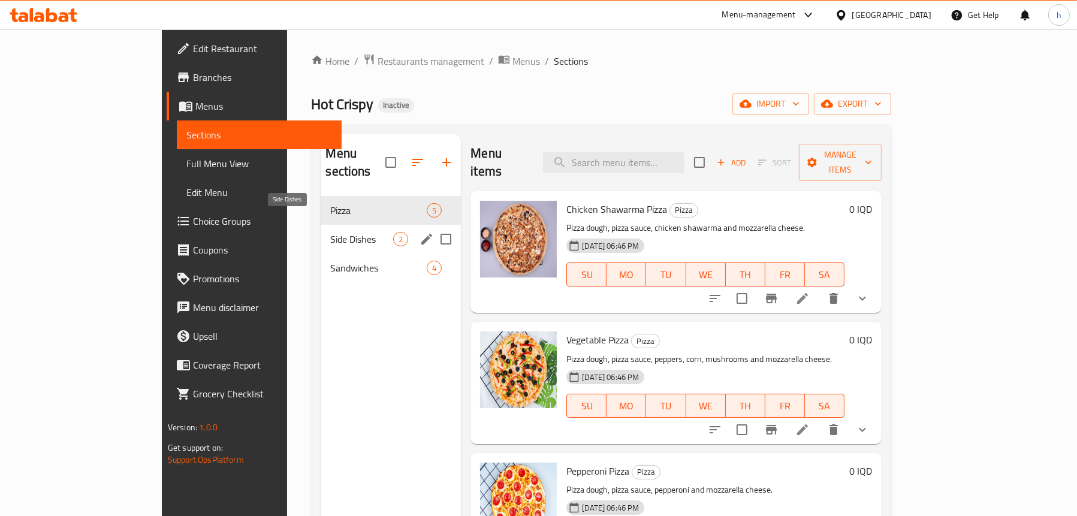
click at [330, 232] on span "Side Dishes" at bounding box center [361, 239] width 63 height 14
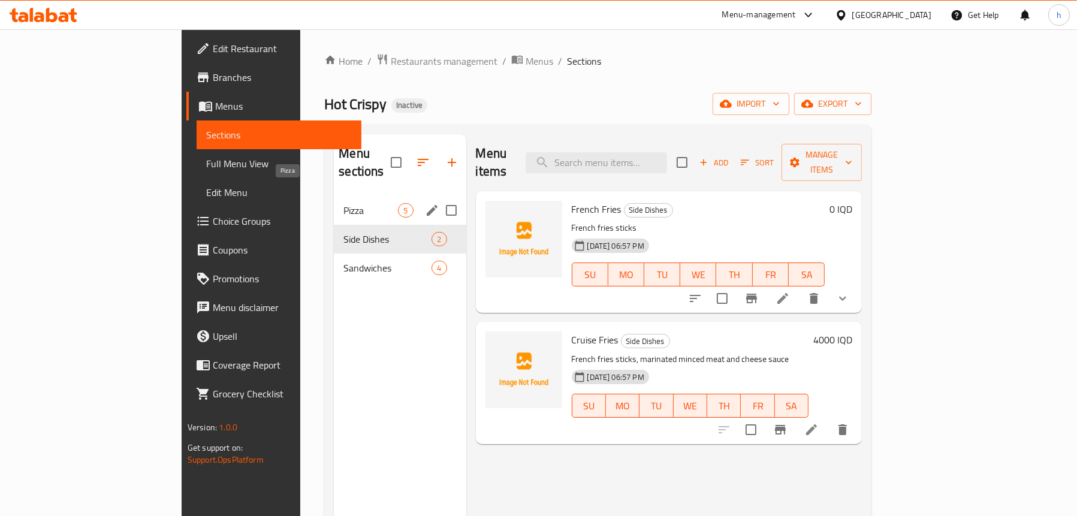
click at [343, 203] on span "Pizza" at bounding box center [370, 210] width 55 height 14
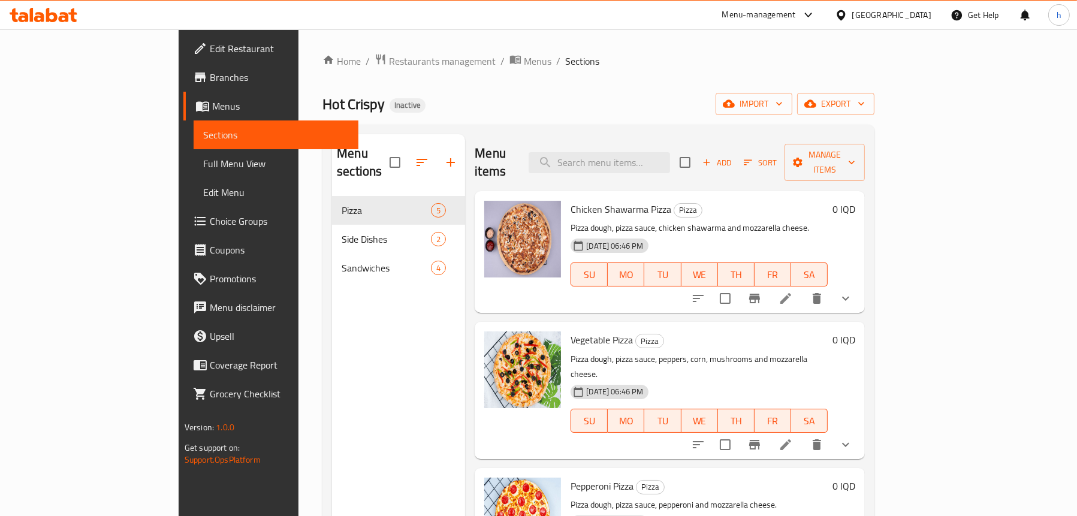
click at [194, 151] on link "Full Menu View" at bounding box center [276, 163] width 165 height 29
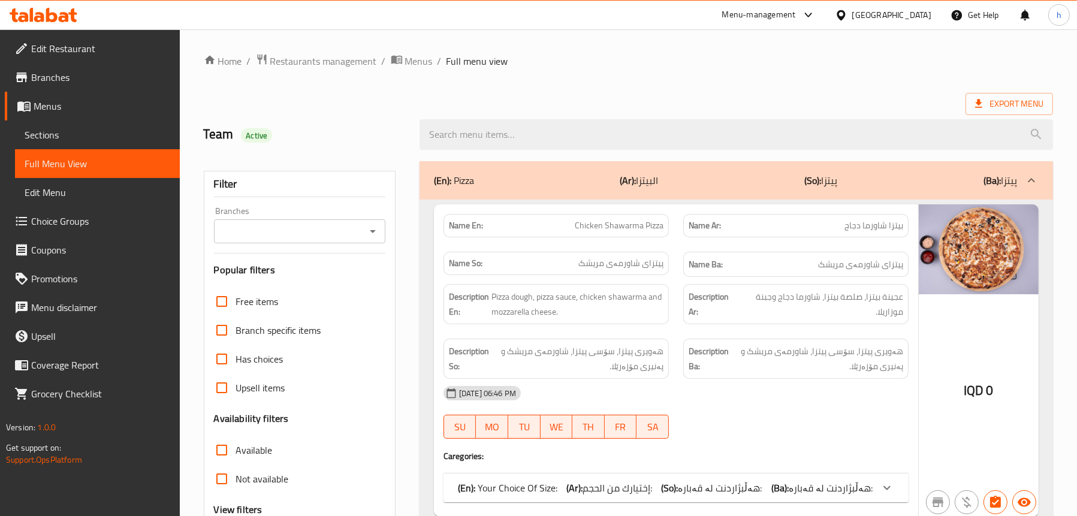
click at [375, 230] on icon "Open" at bounding box center [373, 231] width 14 height 14
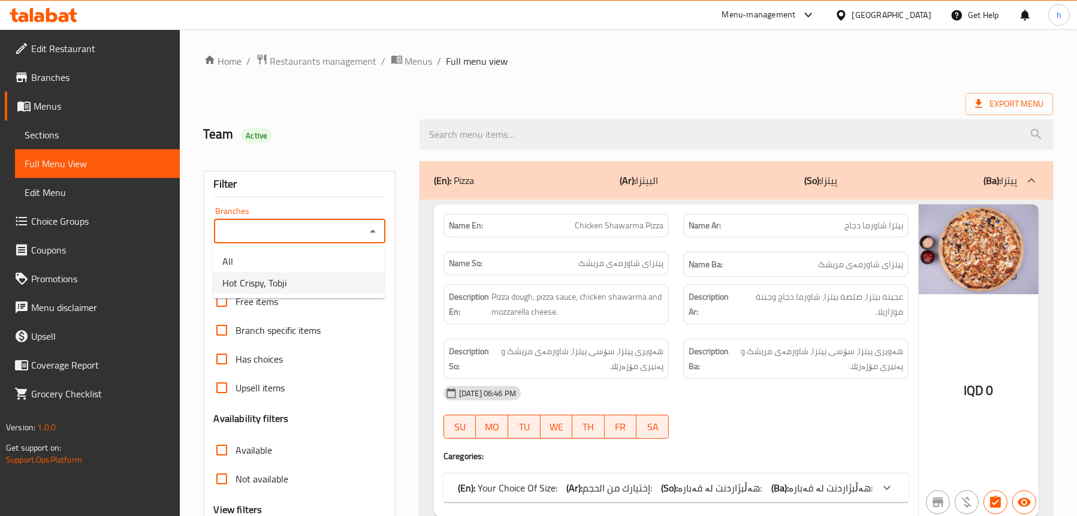
click at [308, 281] on li "Hot Crispy, Tobji" at bounding box center [299, 283] width 172 height 22
type input "Hot Crispy, Tobji"
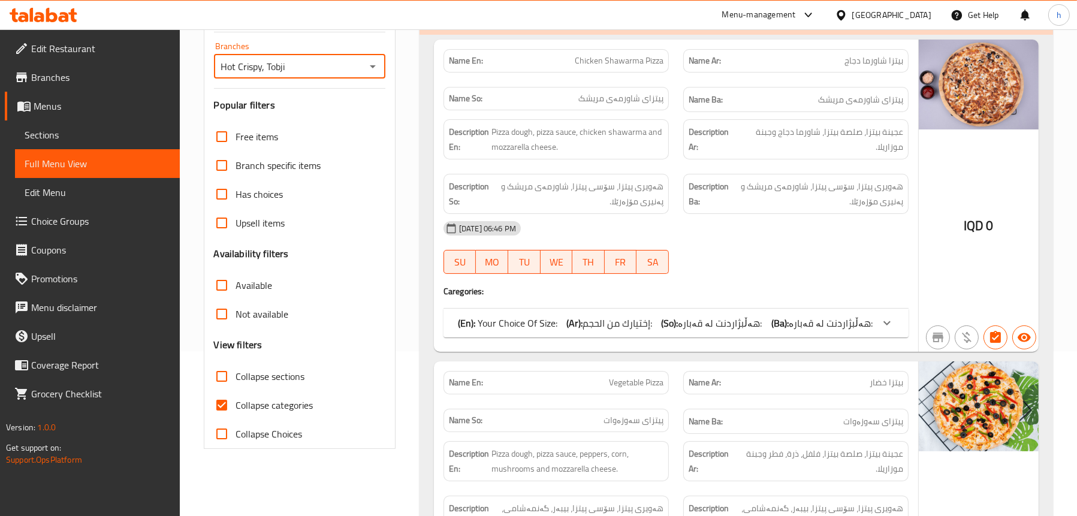
scroll to position [180, 0]
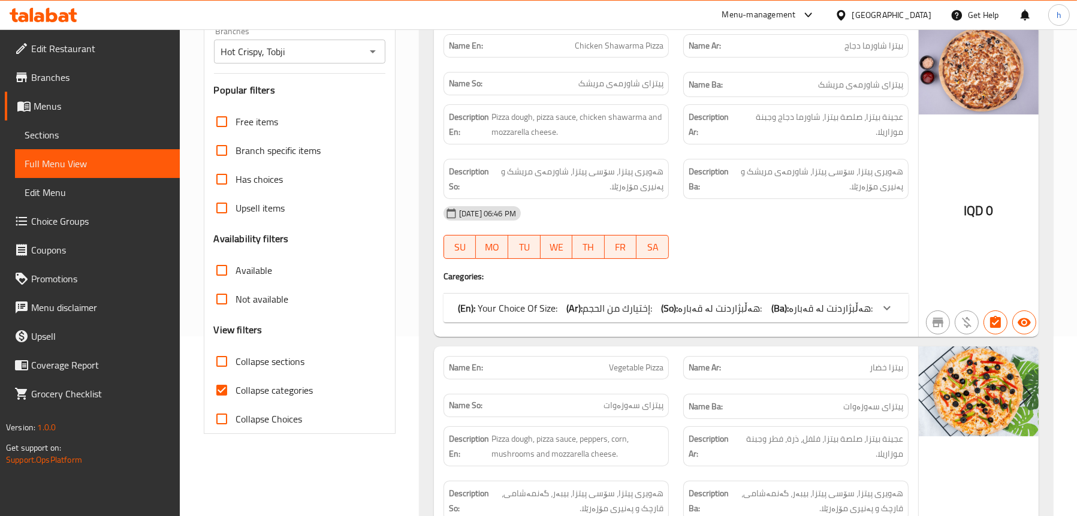
click at [282, 387] on span "Collapse categories" at bounding box center [274, 390] width 77 height 14
click at [236, 387] on input "Collapse categories" at bounding box center [221, 390] width 29 height 29
checkbox input "false"
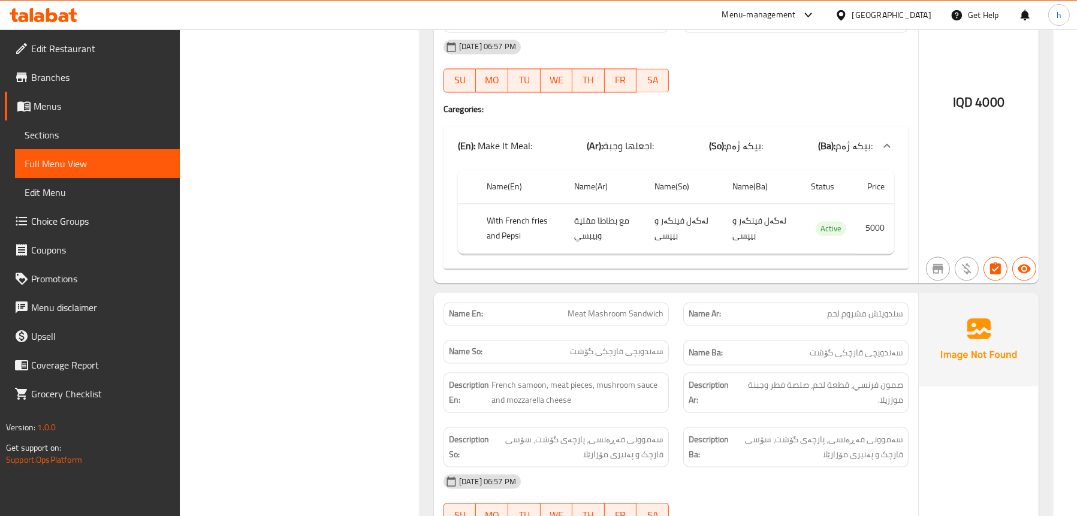
scroll to position [3357, 0]
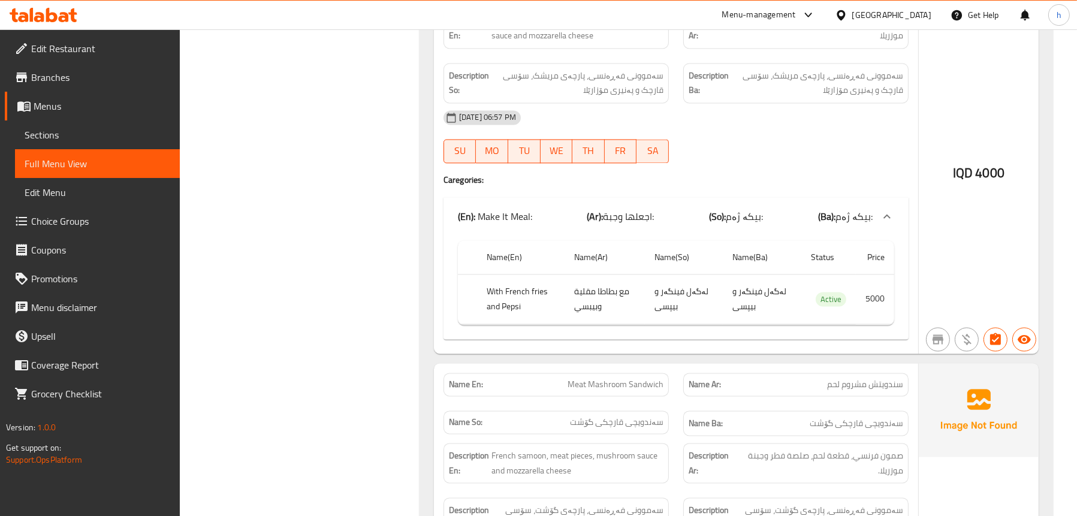
click at [47, 220] on span "Choice Groups" at bounding box center [100, 221] width 139 height 14
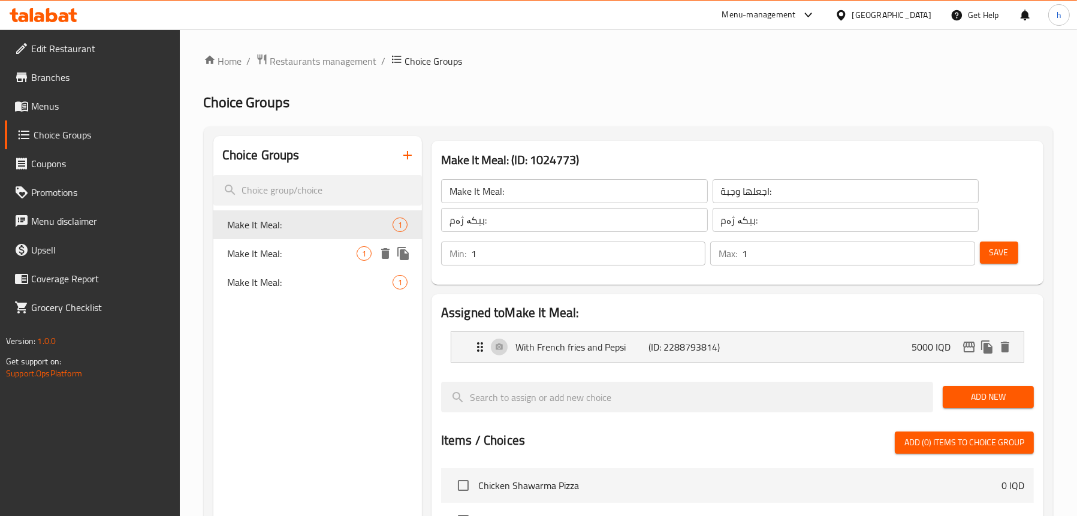
click at [282, 249] on span "Make It Meal:" at bounding box center [292, 253] width 129 height 14
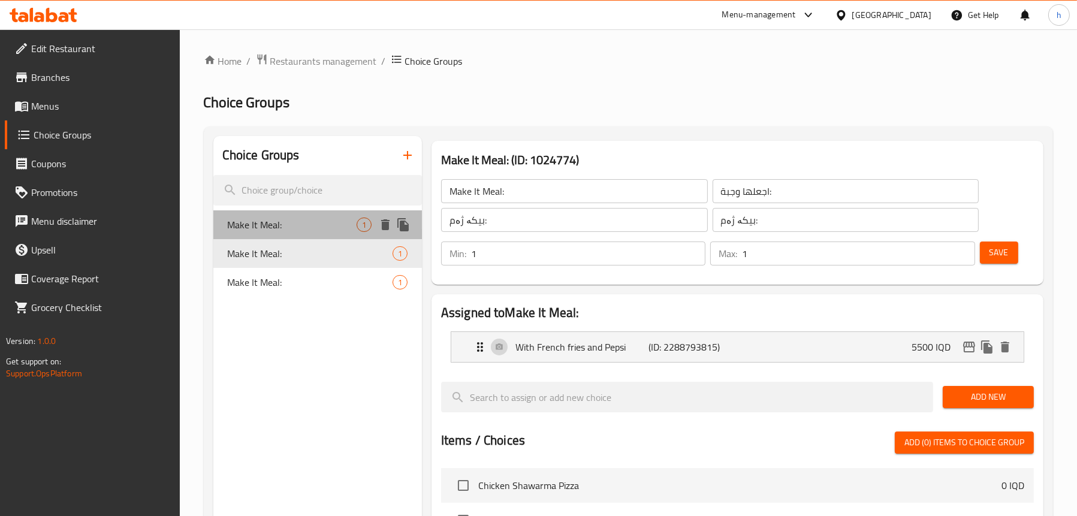
click at [282, 230] on span "Make It Meal:" at bounding box center [292, 225] width 129 height 14
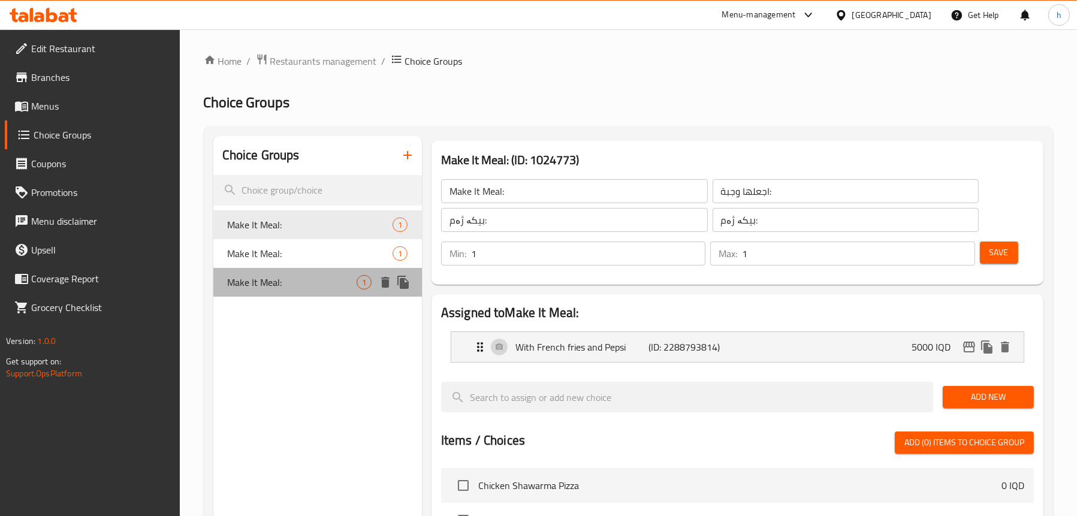
click at [275, 290] on span "Make It Meal:" at bounding box center [292, 282] width 129 height 14
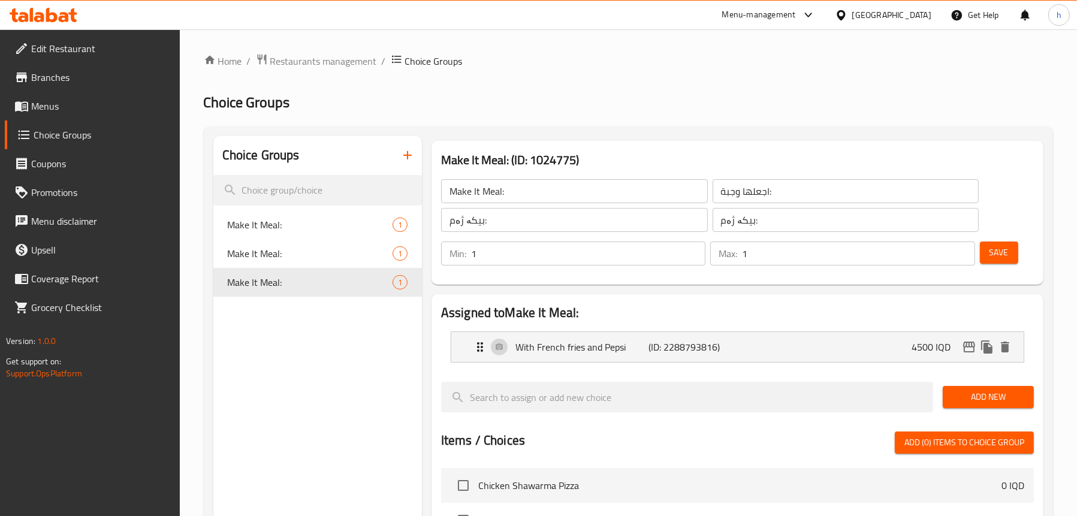
scroll to position [120, 0]
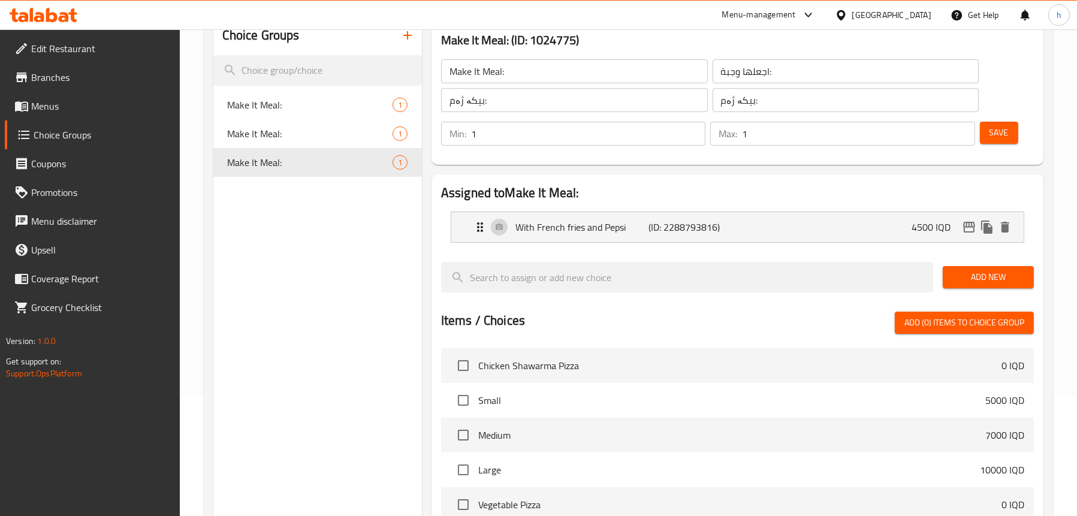
click at [83, 115] on link "Menus" at bounding box center [92, 106] width 175 height 29
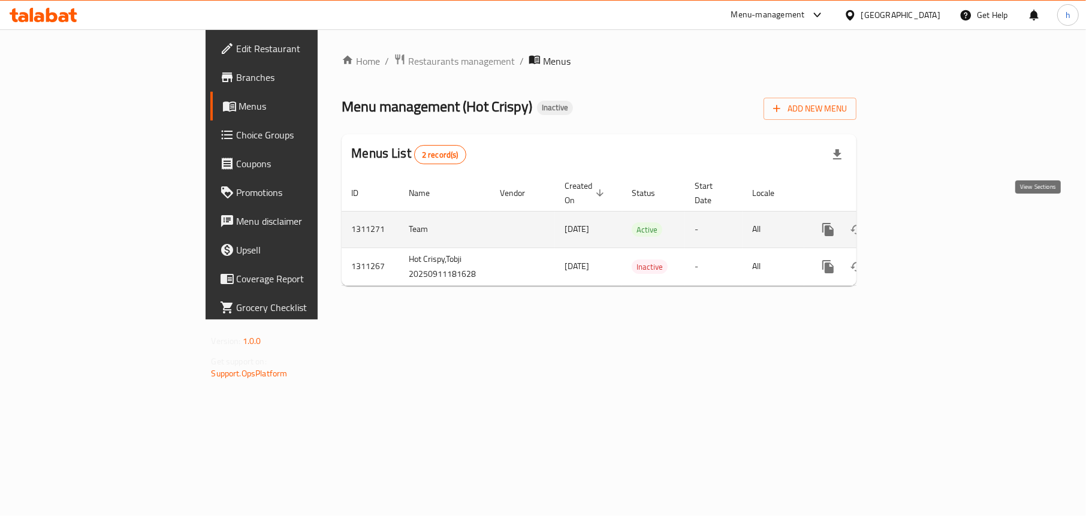
click at [922, 222] on icon "enhanced table" at bounding box center [914, 229] width 14 height 14
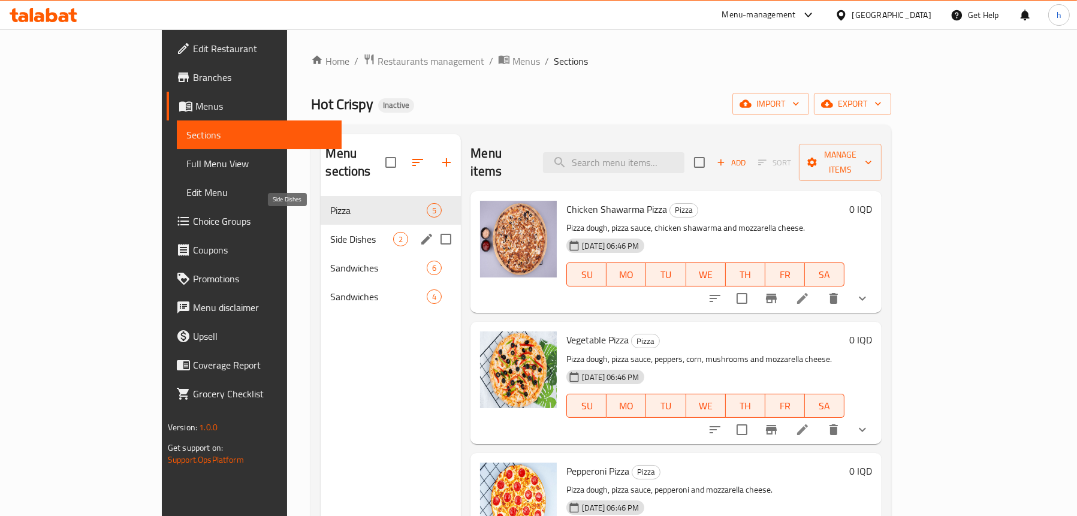
click at [330, 232] on span "Side Dishes" at bounding box center [361, 239] width 63 height 14
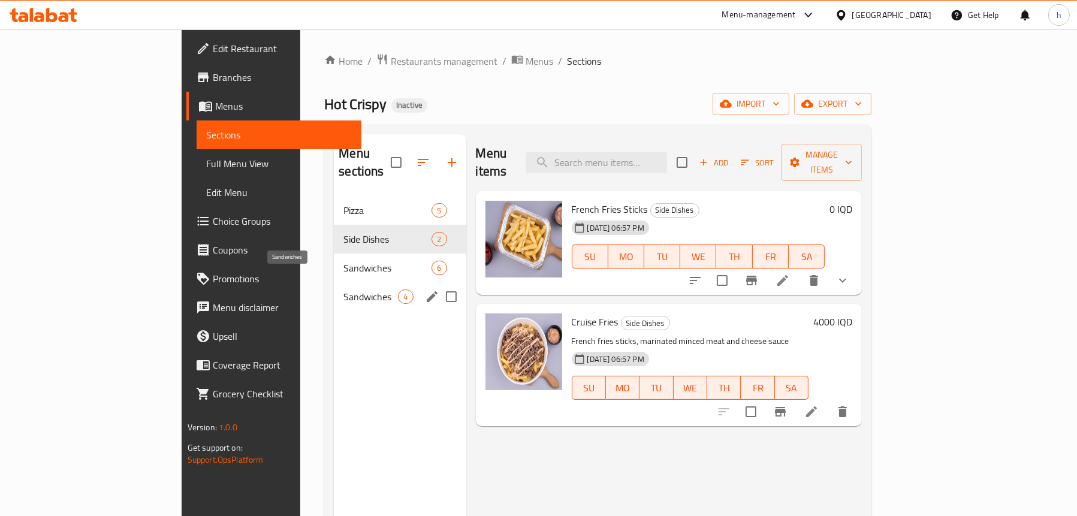
click at [343, 290] on span "Sandwiches" at bounding box center [370, 297] width 55 height 14
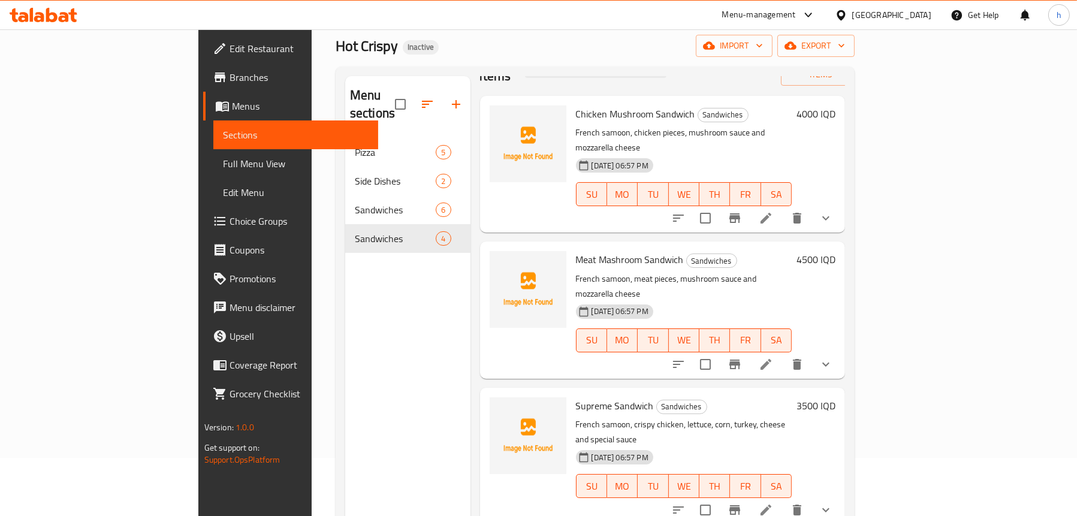
scroll to position [49, 0]
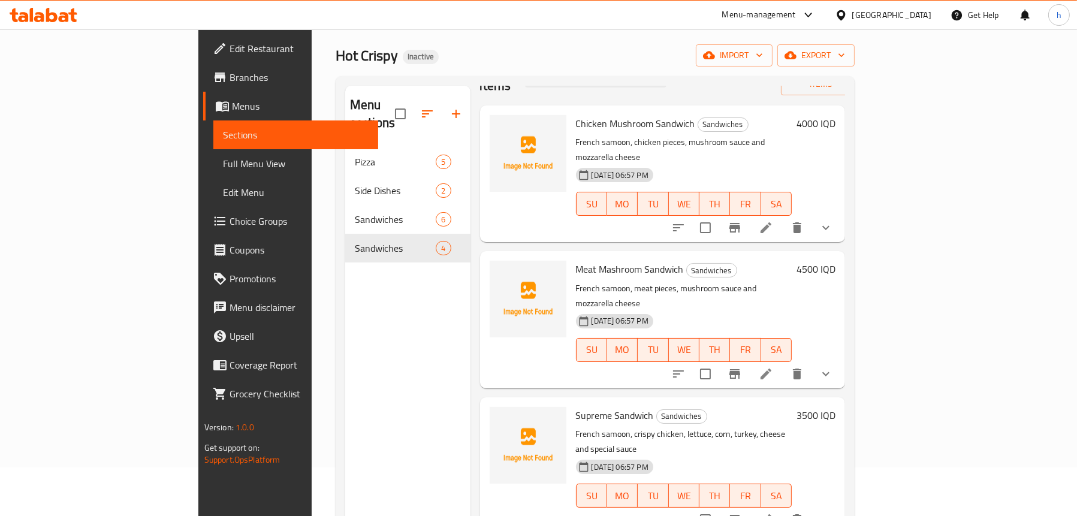
click at [345, 337] on div "Menu sections Pizza 5 Side Dishes 2 Sandwiches 6 Sandwiches 4" at bounding box center [407, 344] width 125 height 516
click at [223, 161] on span "Full Menu View" at bounding box center [296, 163] width 146 height 14
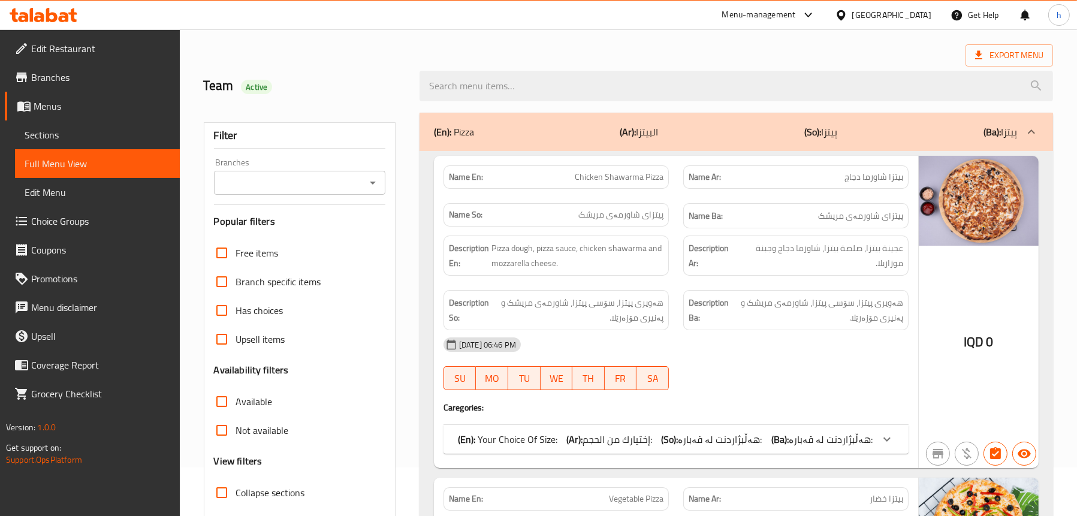
click at [379, 184] on icon "Open" at bounding box center [373, 183] width 14 height 14
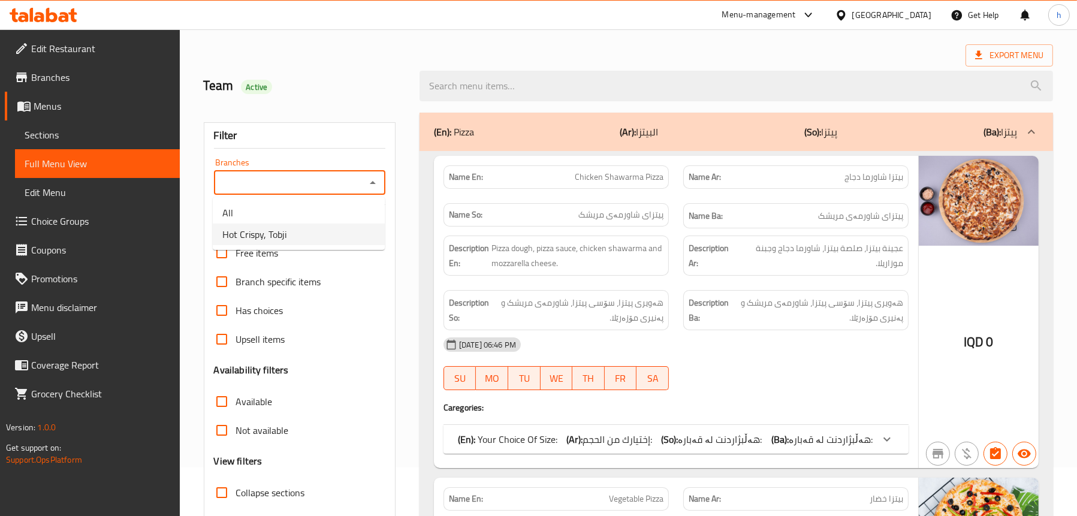
click at [340, 237] on li "Hot Crispy, Tobji" at bounding box center [299, 235] width 172 height 22
type input "Hot Crispy, Tobji"
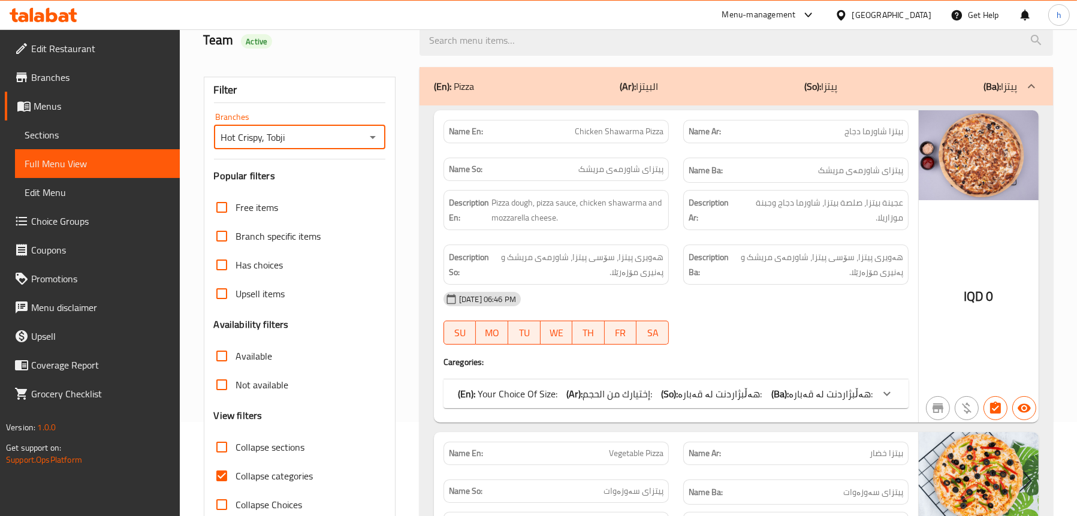
scroll to position [168, 0]
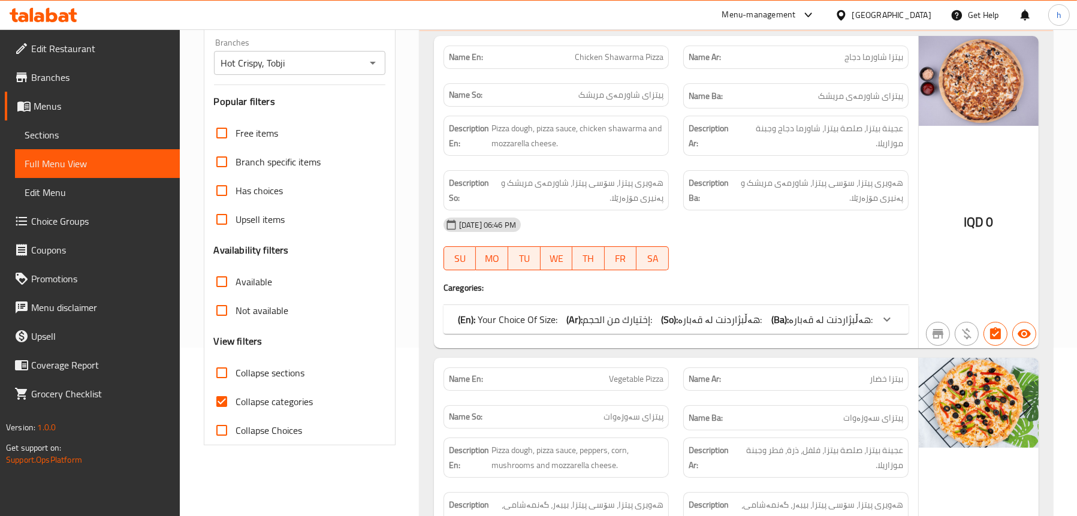
click at [286, 399] on span "Collapse categories" at bounding box center [274, 401] width 77 height 14
click at [236, 399] on input "Collapse categories" at bounding box center [221, 401] width 29 height 29
checkbox input "false"
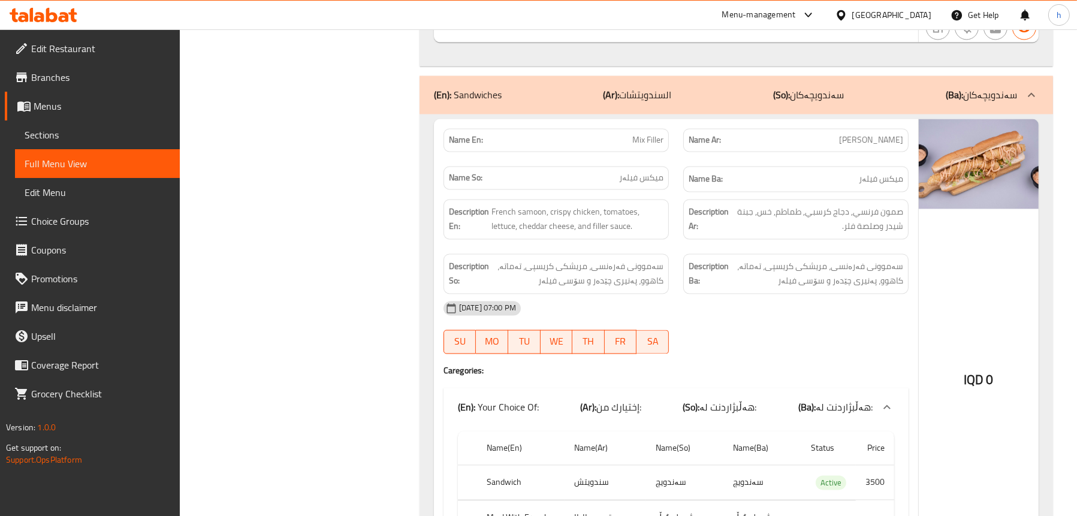
scroll to position [3225, 0]
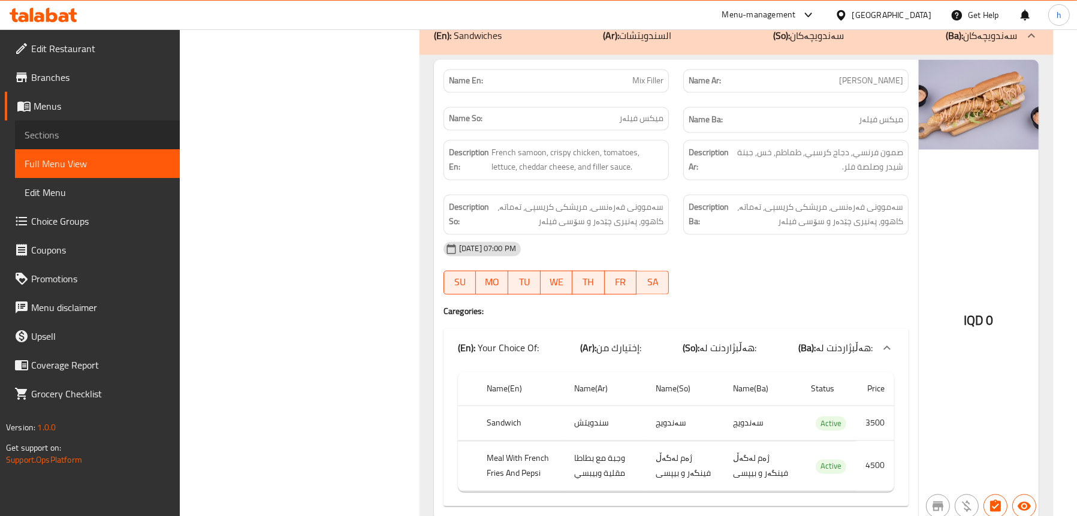
click at [64, 124] on link "Sections" at bounding box center [97, 134] width 165 height 29
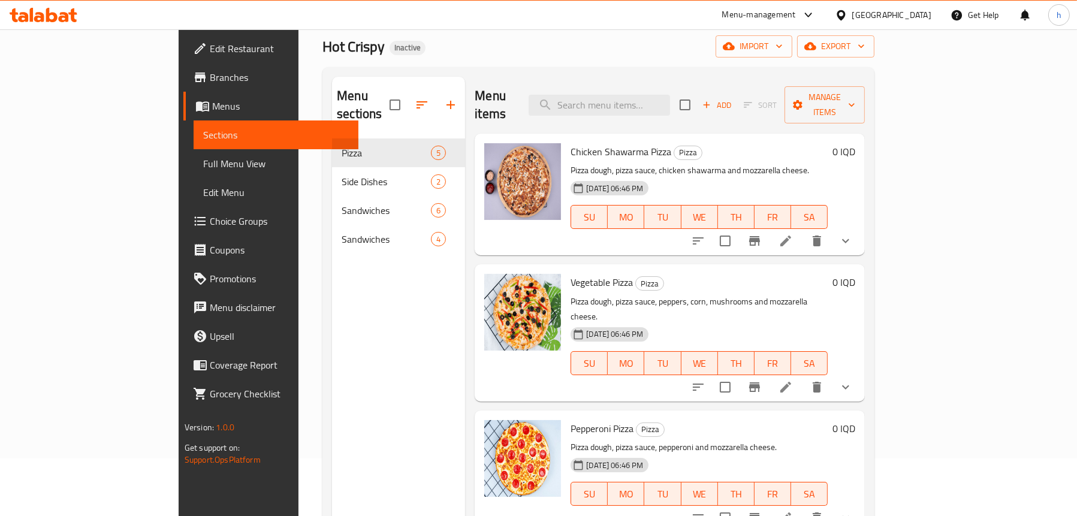
scroll to position [49, 0]
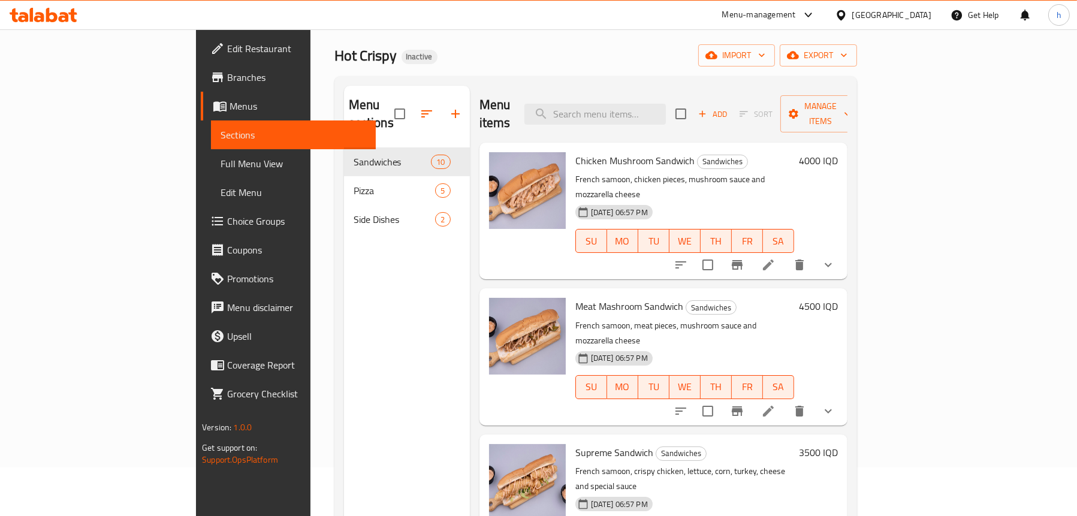
click at [221, 159] on span "Full Menu View" at bounding box center [294, 163] width 146 height 14
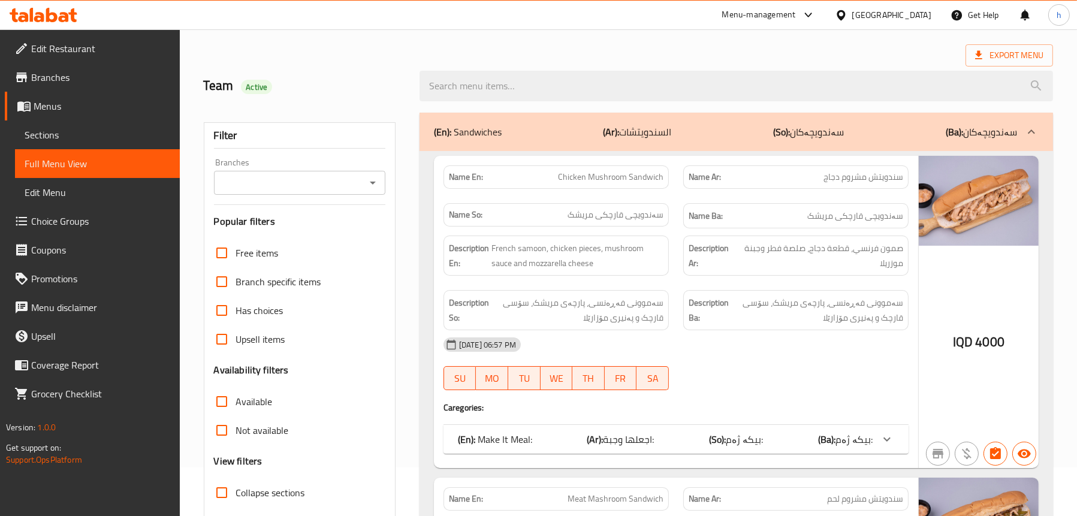
click at [375, 182] on icon "Open" at bounding box center [373, 183] width 6 height 3
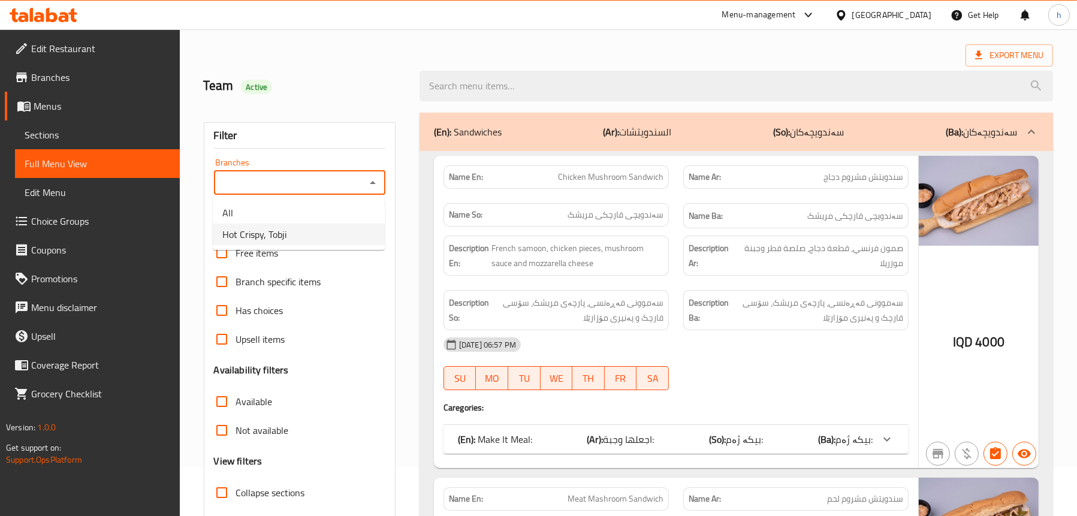
click at [315, 235] on li "Hot Crispy, Tobji" at bounding box center [299, 235] width 172 height 22
type input "Hot Crispy, Tobji"
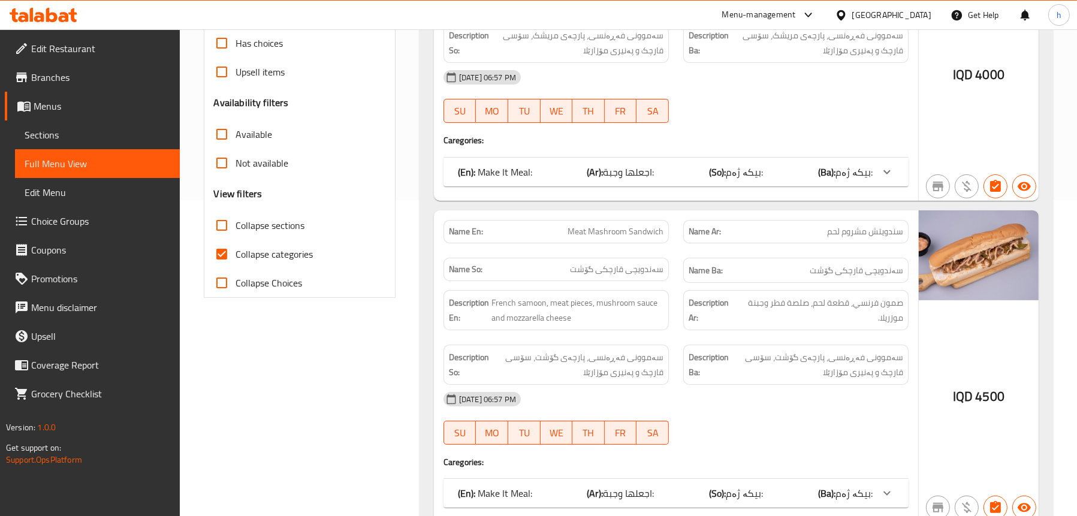
scroll to position [44, 0]
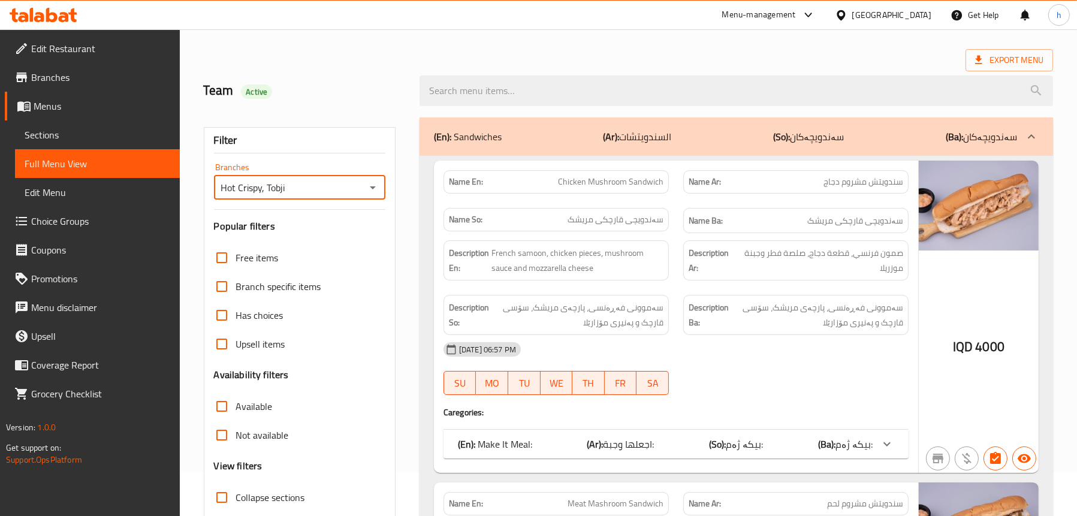
click at [71, 136] on span "Sections" at bounding box center [98, 135] width 146 height 14
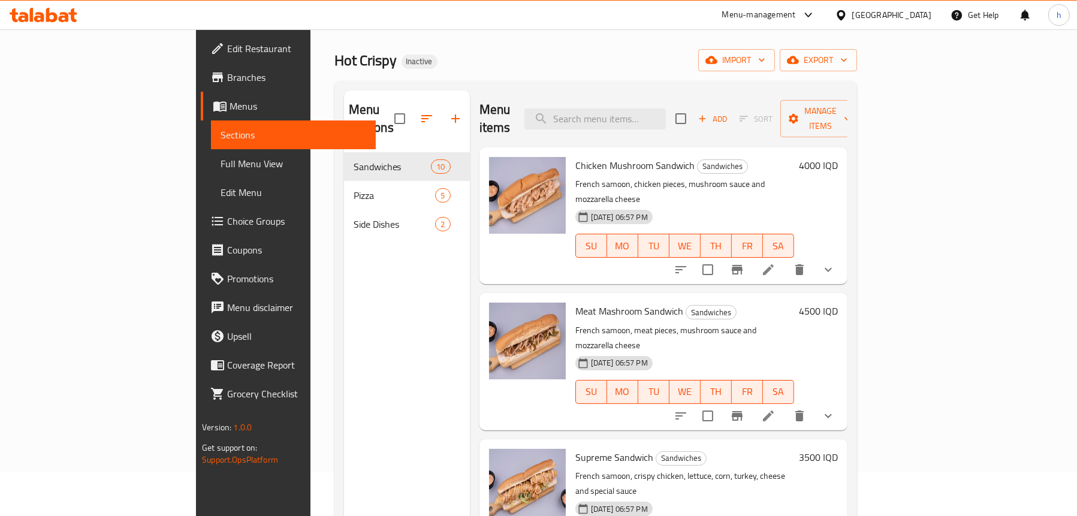
click at [221, 156] on span "Full Menu View" at bounding box center [294, 163] width 146 height 14
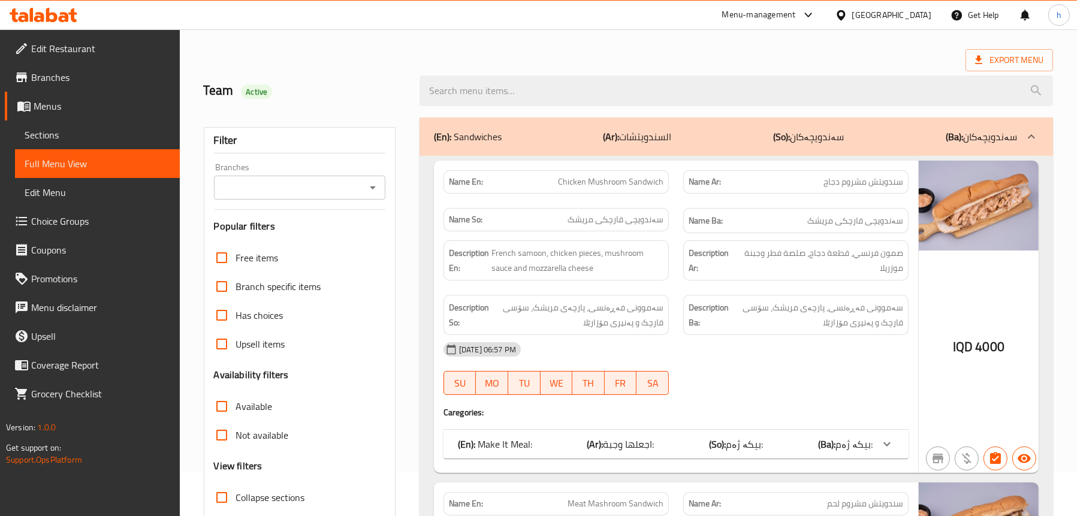
click at [378, 180] on icon "Open" at bounding box center [373, 187] width 14 height 14
click at [315, 232] on li "Hot Crispy, Tobji" at bounding box center [299, 239] width 172 height 22
type input "Hot Crispy, Tobji"
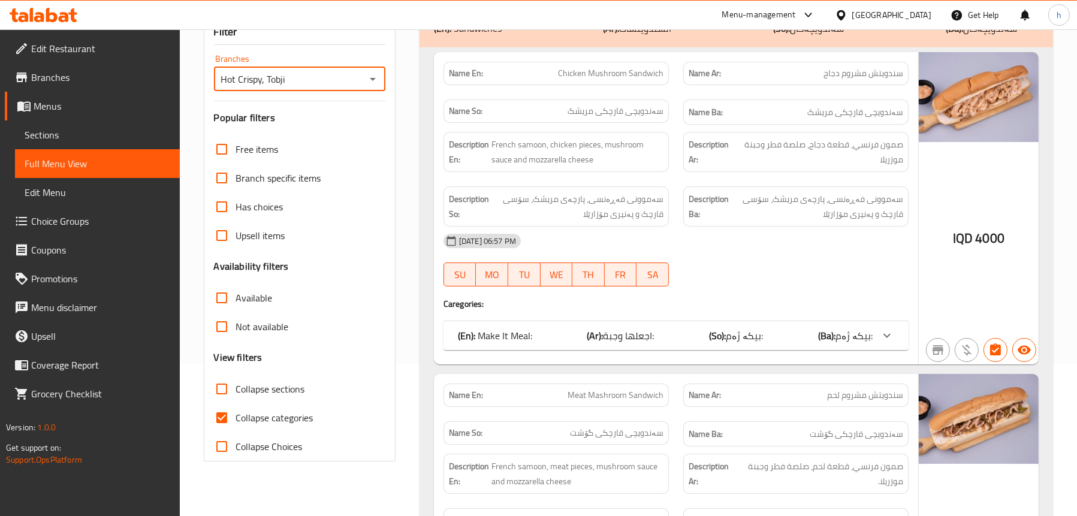
scroll to position [284, 0]
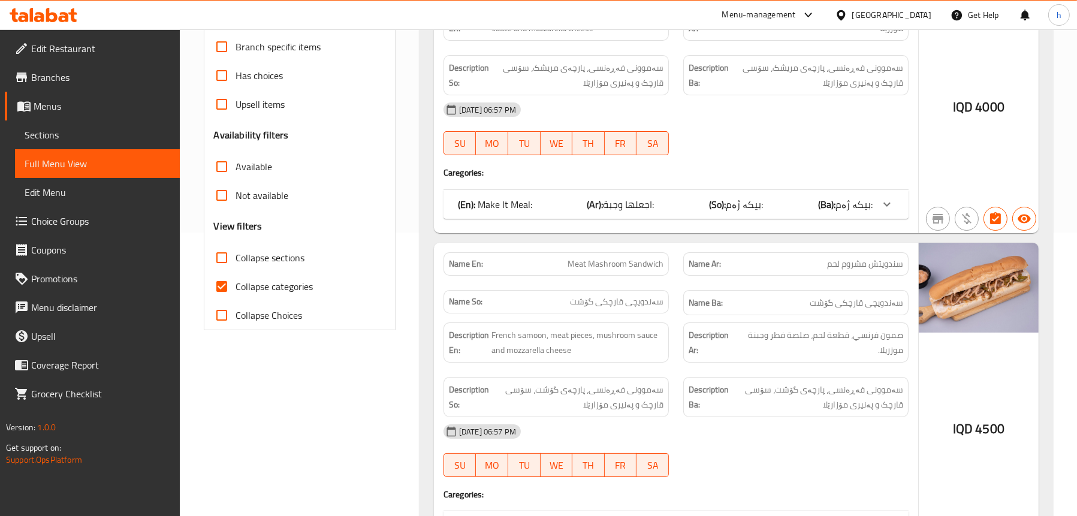
click at [268, 290] on span "Collapse categories" at bounding box center [274, 286] width 77 height 14
click at [236, 290] on input "Collapse categories" at bounding box center [221, 286] width 29 height 29
checkbox input "false"
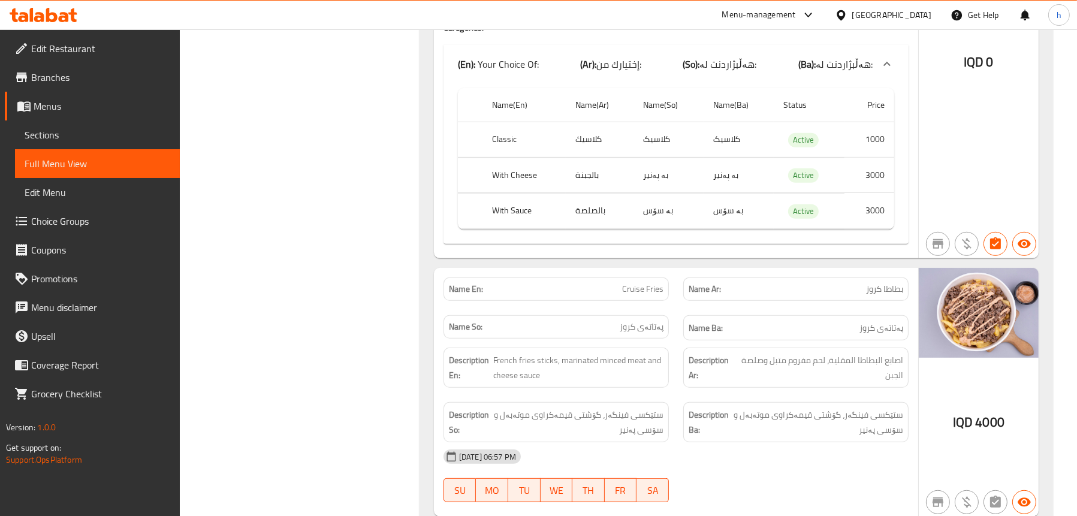
scroll to position [7347, 0]
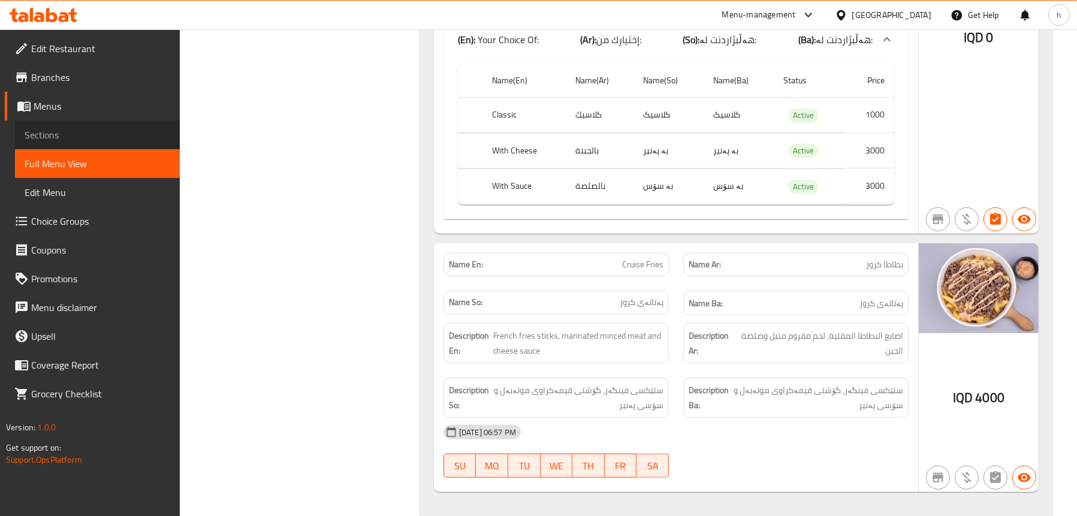
click at [60, 131] on span "Sections" at bounding box center [98, 135] width 146 height 14
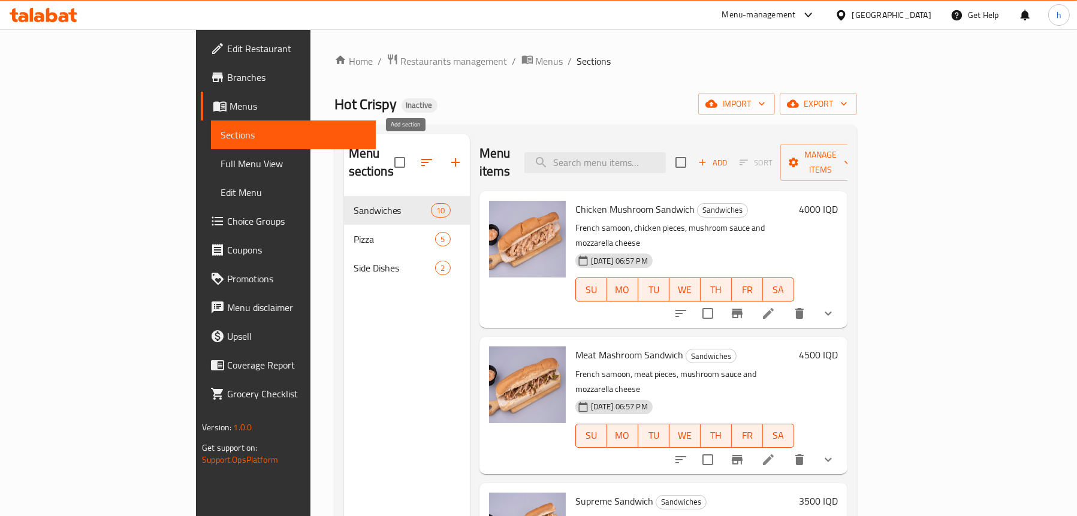
click at [441, 153] on button "button" at bounding box center [455, 162] width 29 height 29
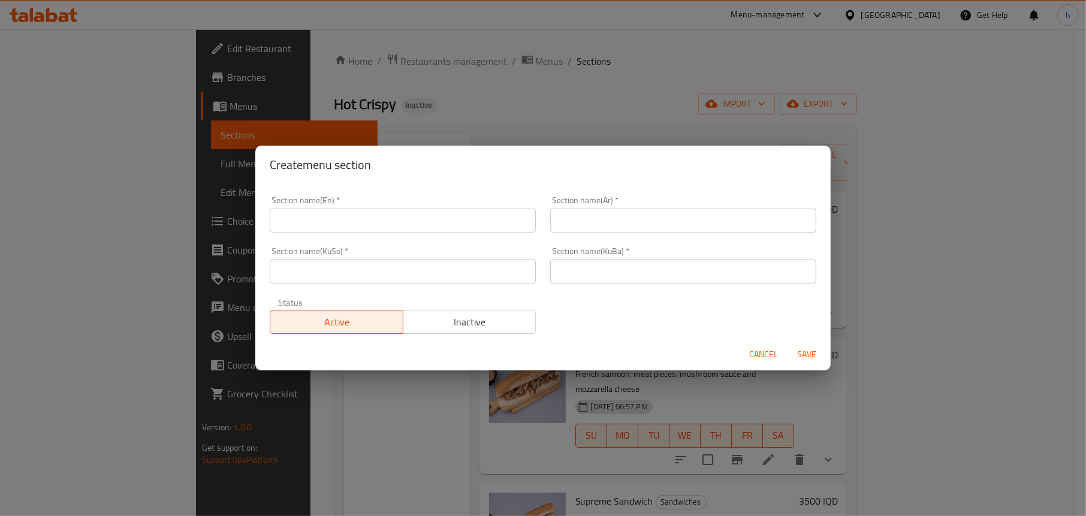
click at [391, 212] on input "text" at bounding box center [403, 221] width 266 height 24
type input "Saj"
click at [595, 219] on input "text" at bounding box center [683, 221] width 266 height 24
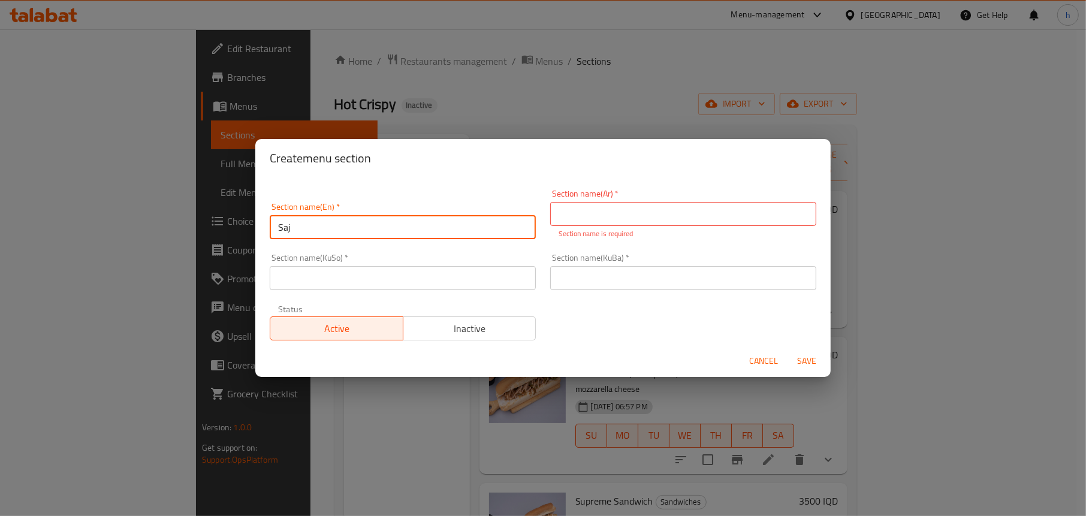
drag, startPoint x: 397, startPoint y: 220, endPoint x: 239, endPoint y: 224, distance: 158.9
click at [239, 224] on div "Create menu section Section name(En)   * Saj Section name(En) * Section name(Ar…" at bounding box center [543, 258] width 1086 height 516
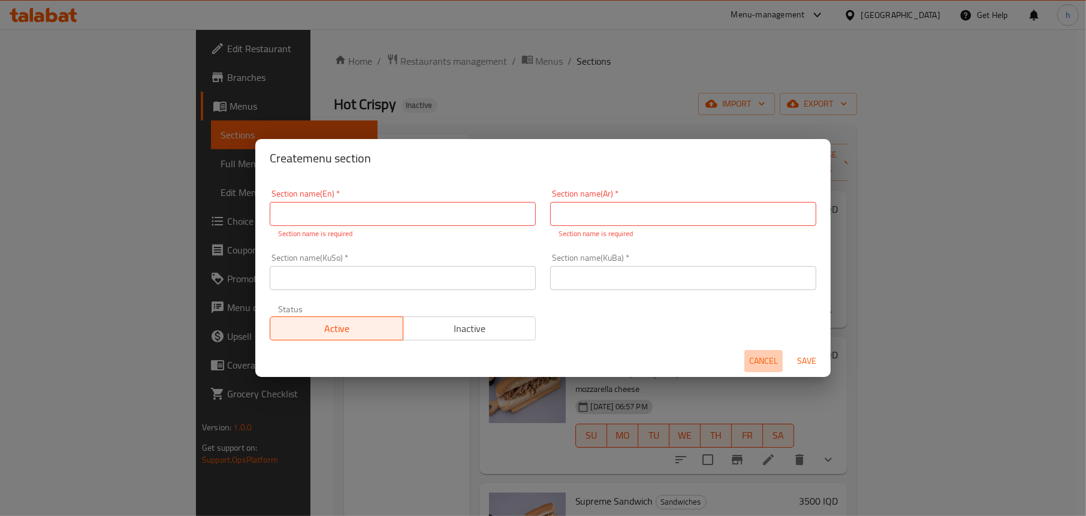
click at [759, 357] on span "Cancel" at bounding box center [763, 361] width 29 height 15
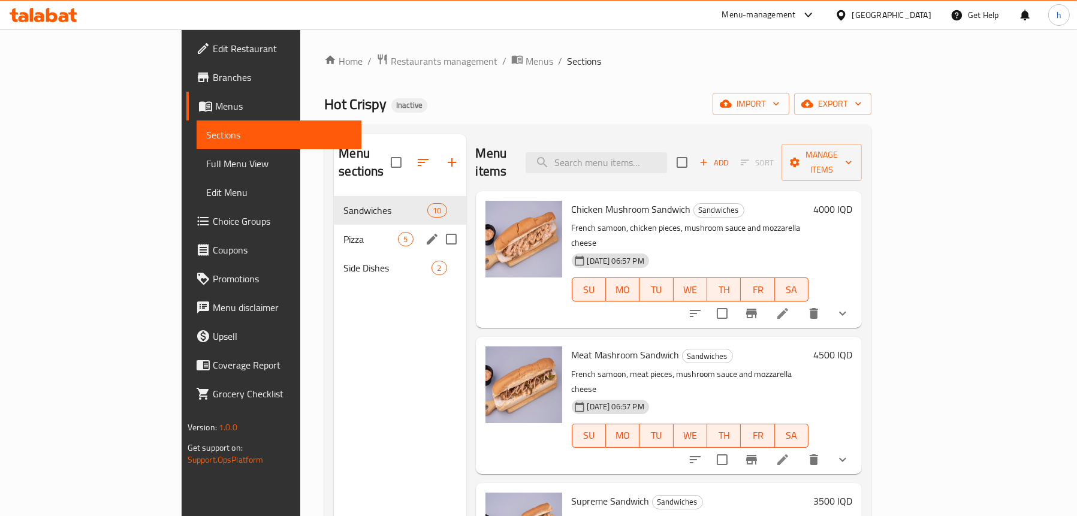
click at [343, 232] on span "Pizza" at bounding box center [370, 239] width 55 height 14
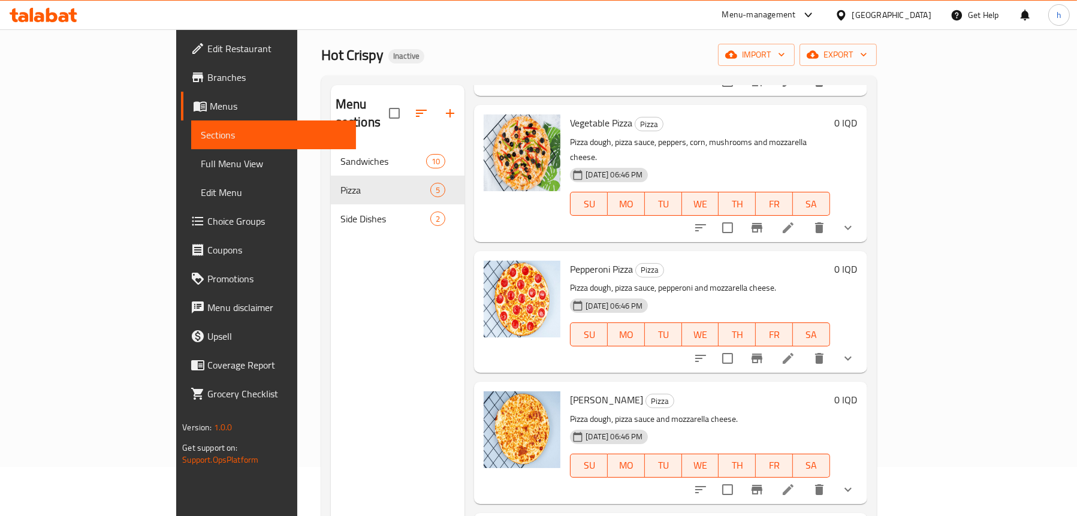
scroll to position [49, 0]
click at [210, 107] on span "Menus" at bounding box center [278, 106] width 137 height 14
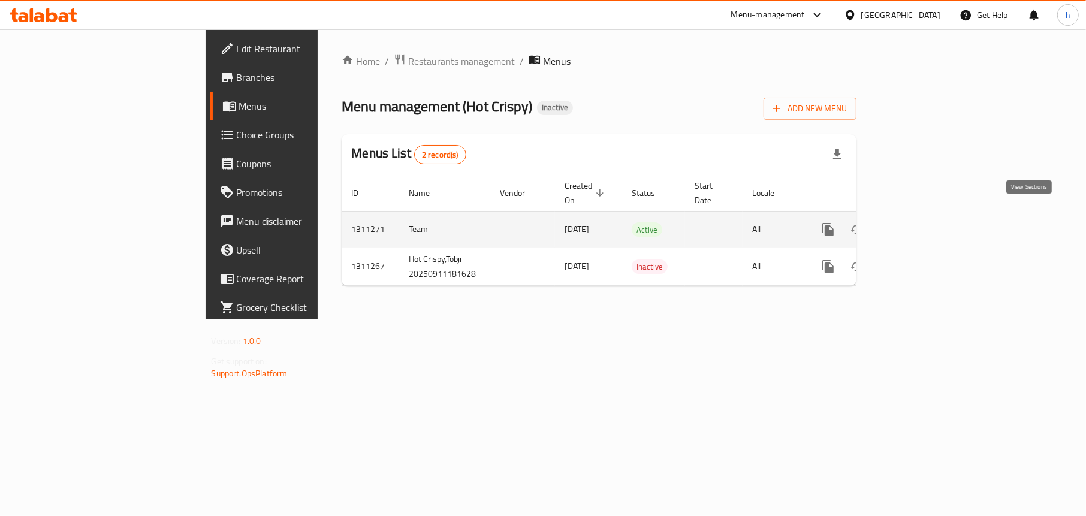
click at [922, 222] on icon "enhanced table" at bounding box center [914, 229] width 14 height 14
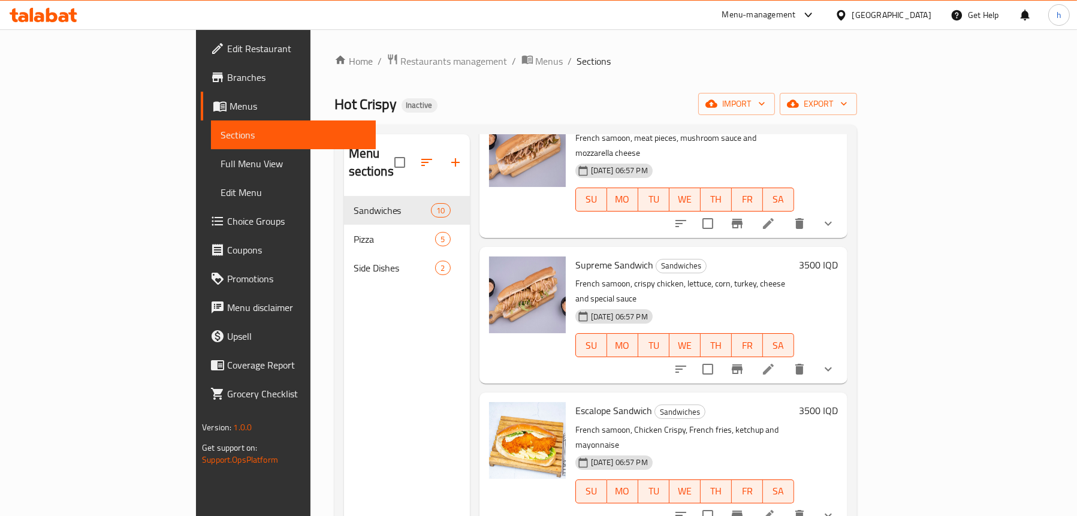
scroll to position [240, 0]
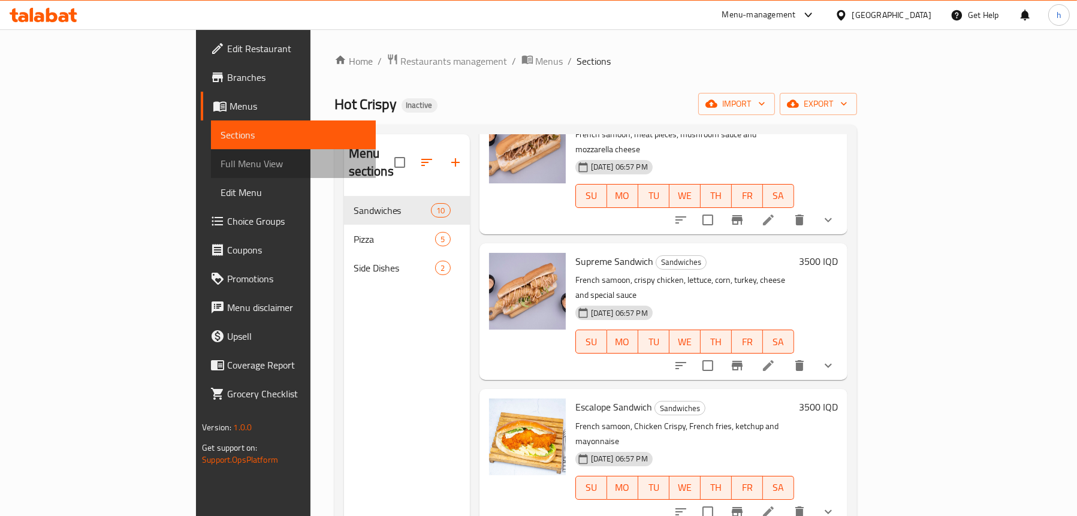
click at [221, 168] on span "Full Menu View" at bounding box center [294, 163] width 146 height 14
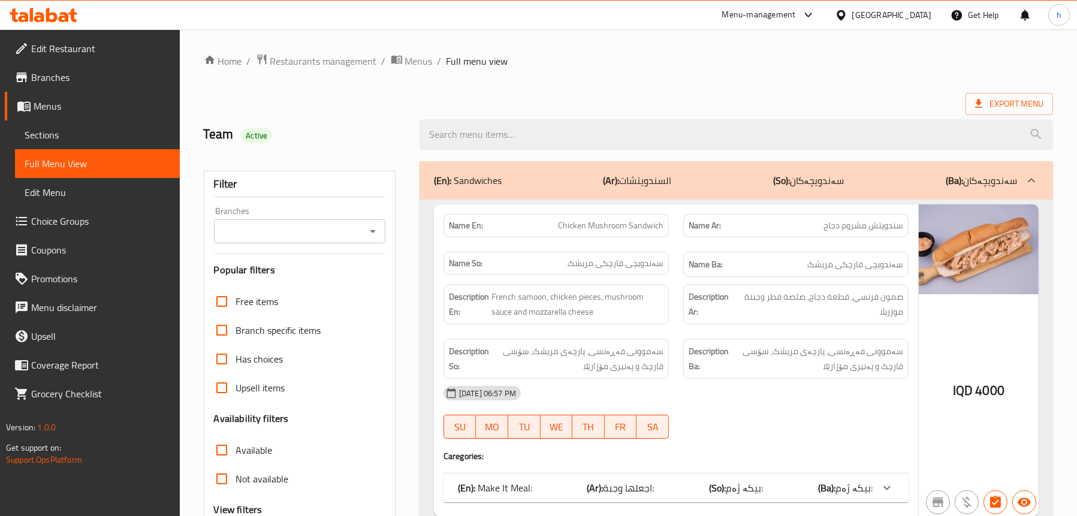
click at [378, 231] on icon "Open" at bounding box center [373, 231] width 14 height 14
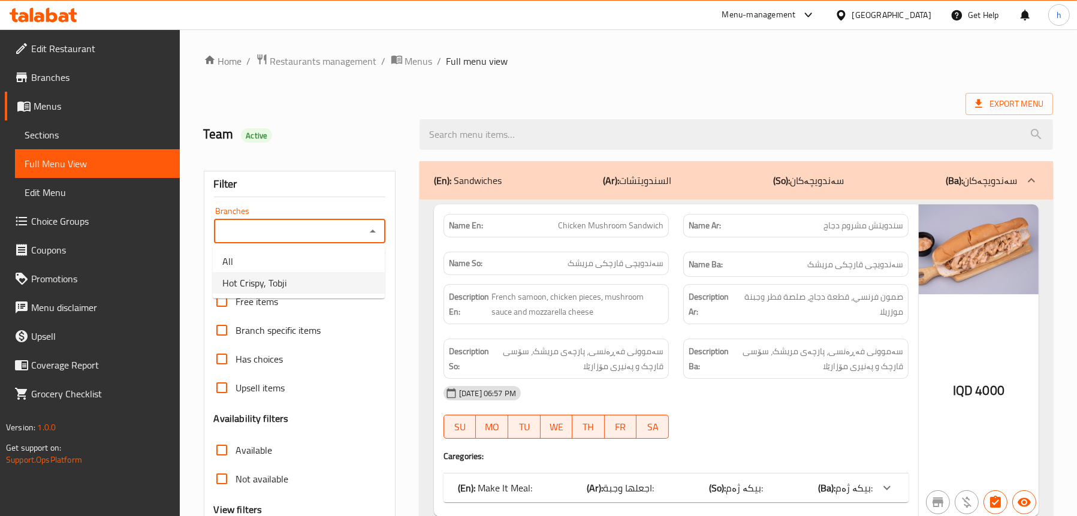
click at [294, 278] on li "Hot Crispy, Tobji" at bounding box center [299, 283] width 172 height 22
type input "Hot Crispy, Tobji"
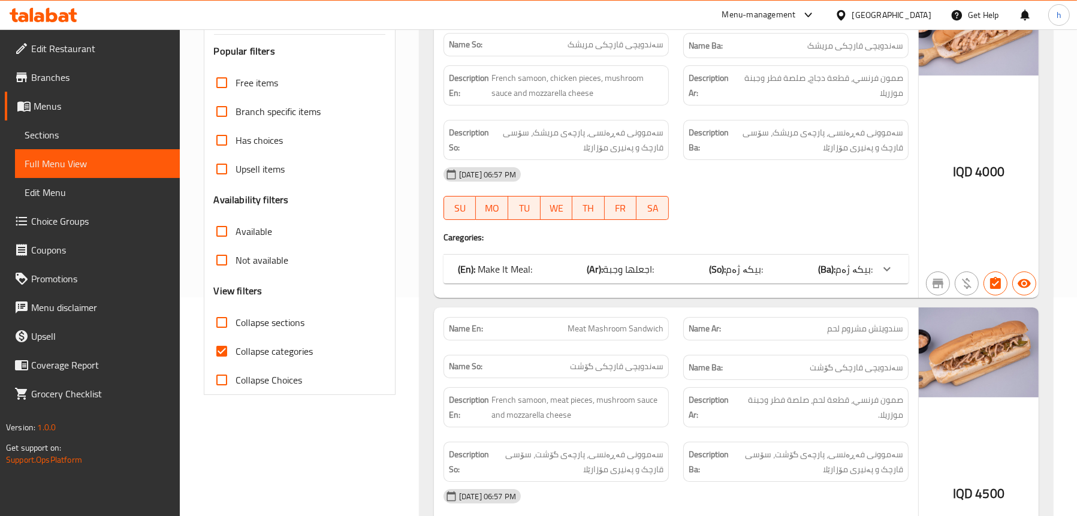
scroll to position [240, 0]
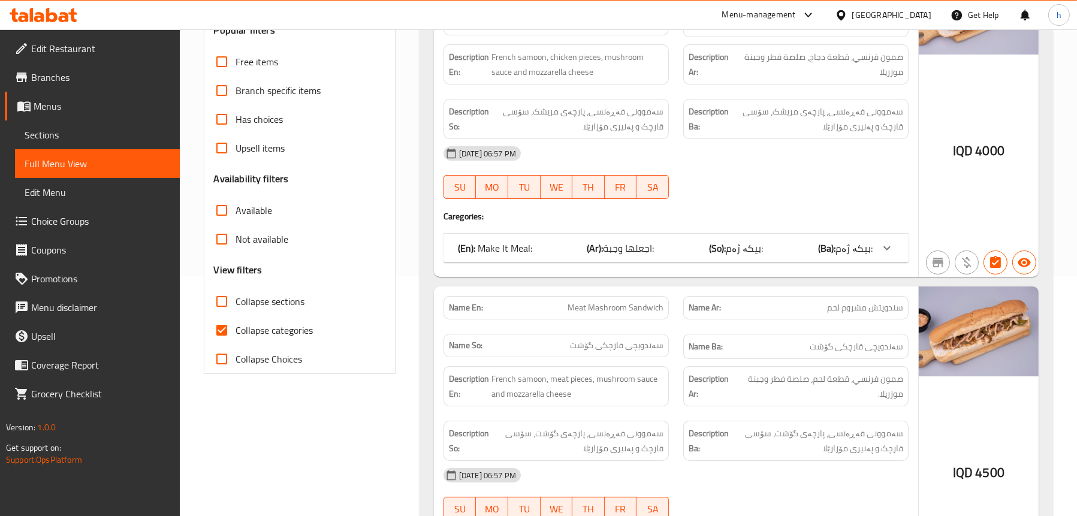
click at [538, 250] on div "(En): Make It Meal: (Ar): اجعلها وجبة: (So): بیکە ژەم: (Ba): بیکە ژەم:" at bounding box center [665, 248] width 415 height 14
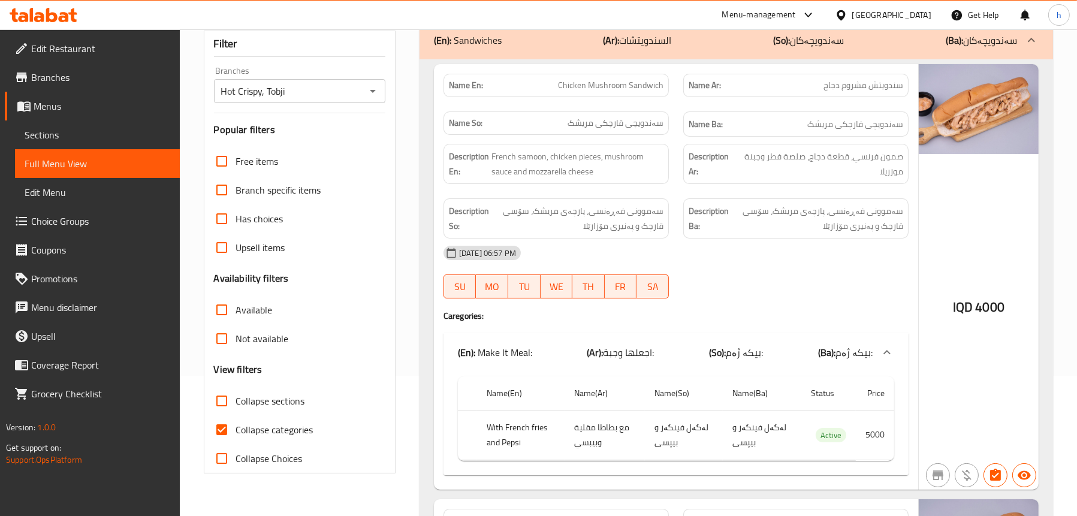
scroll to position [120, 0]
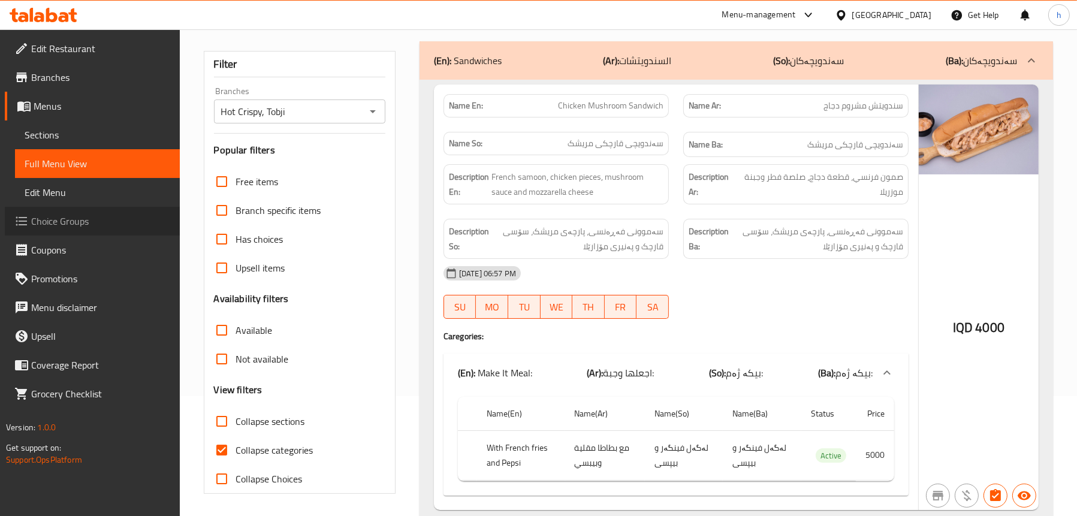
click at [58, 223] on span "Choice Groups" at bounding box center [100, 221] width 139 height 14
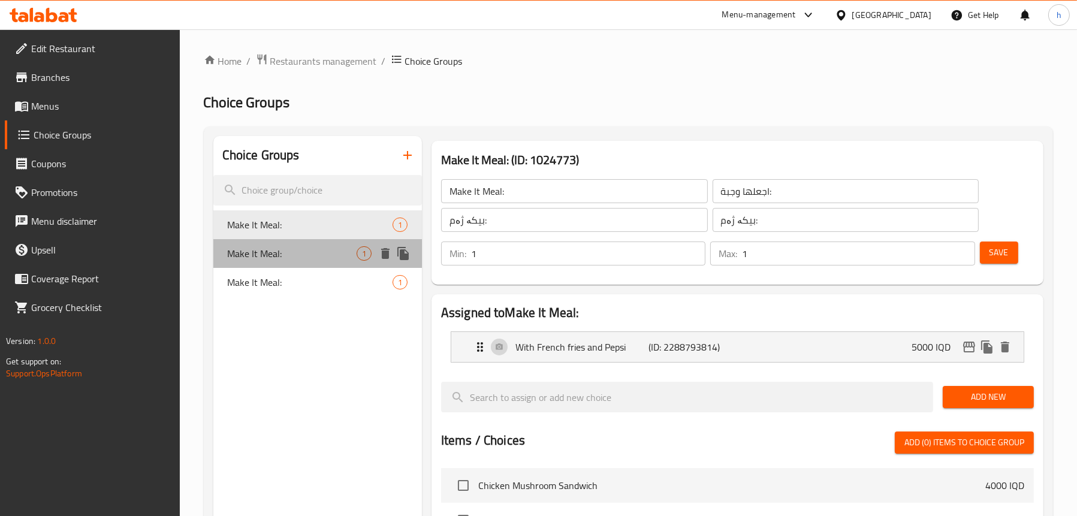
click at [276, 257] on span "Make It Meal:" at bounding box center [292, 253] width 129 height 14
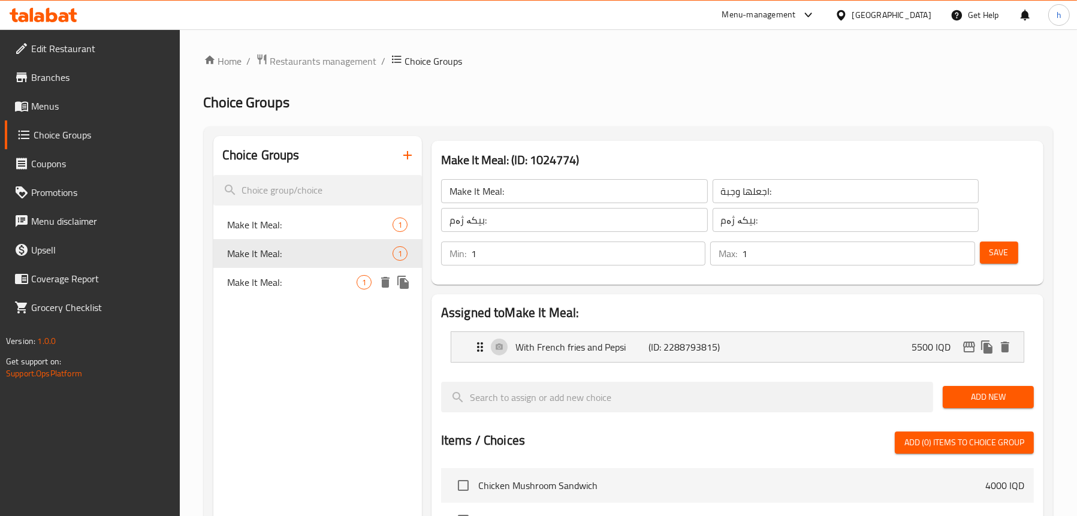
click at [282, 287] on span "Make It Meal:" at bounding box center [292, 282] width 129 height 14
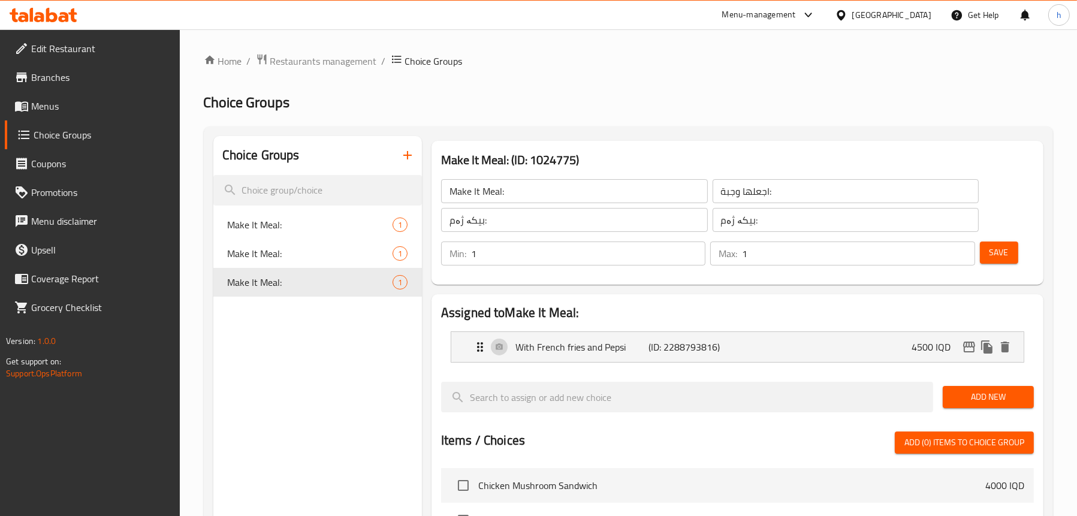
click at [80, 108] on span "Menus" at bounding box center [100, 106] width 139 height 14
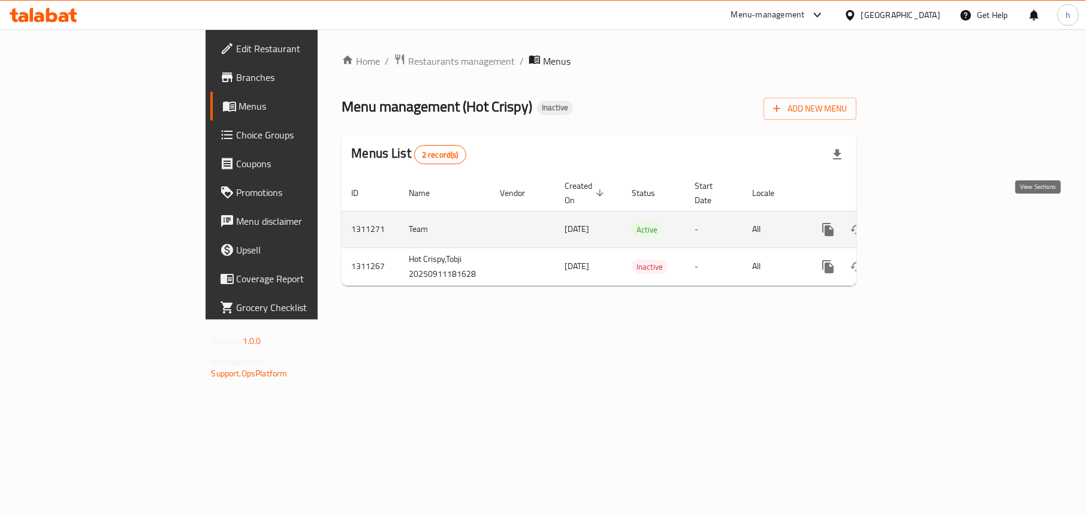
click at [920, 224] on icon "enhanced table" at bounding box center [914, 229] width 11 height 11
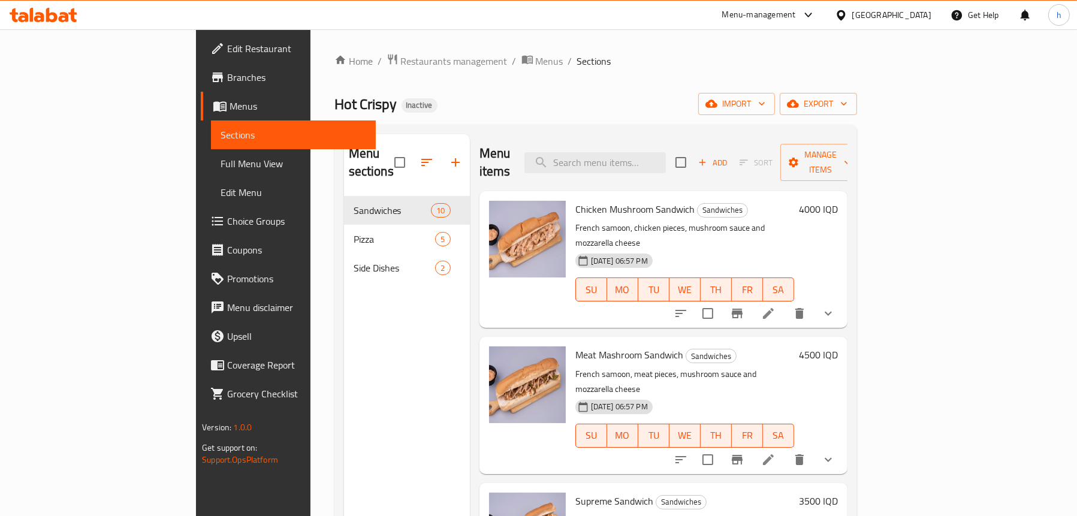
click at [211, 155] on link "Full Menu View" at bounding box center [293, 163] width 165 height 29
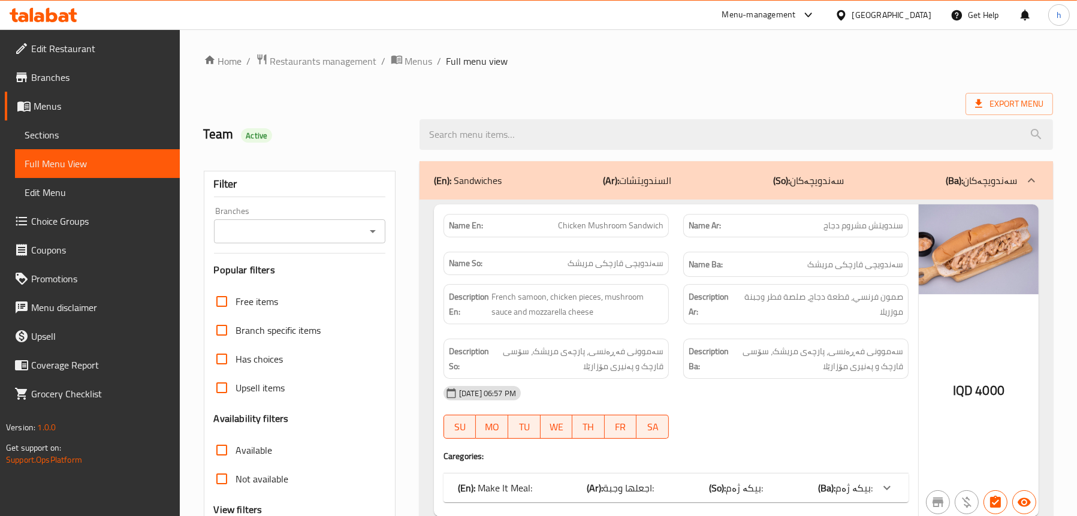
click at [372, 225] on icon "Open" at bounding box center [373, 231] width 14 height 14
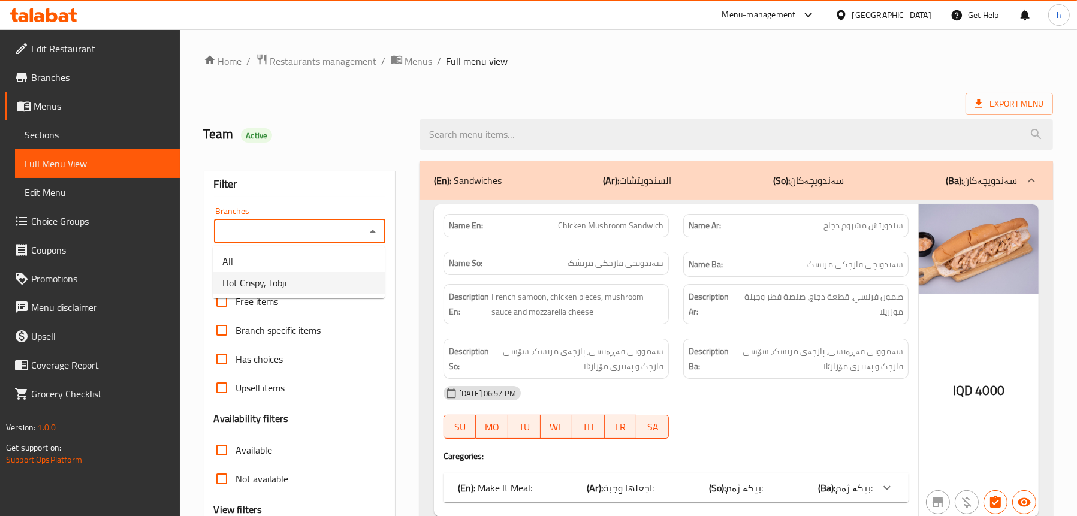
click at [283, 279] on span "Hot Crispy, Tobji" at bounding box center [254, 283] width 64 height 14
type input "Hot Crispy, Tobji"
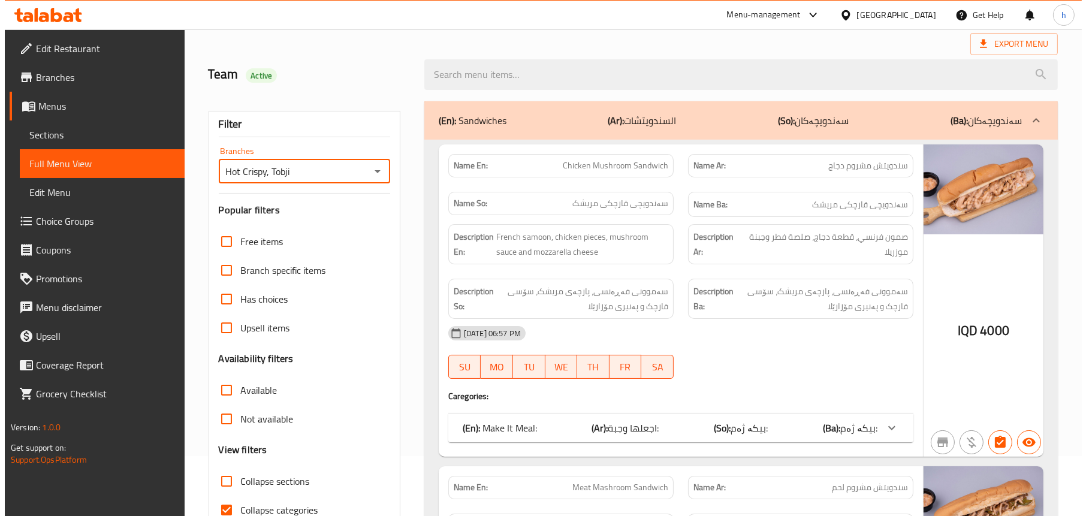
scroll to position [14, 0]
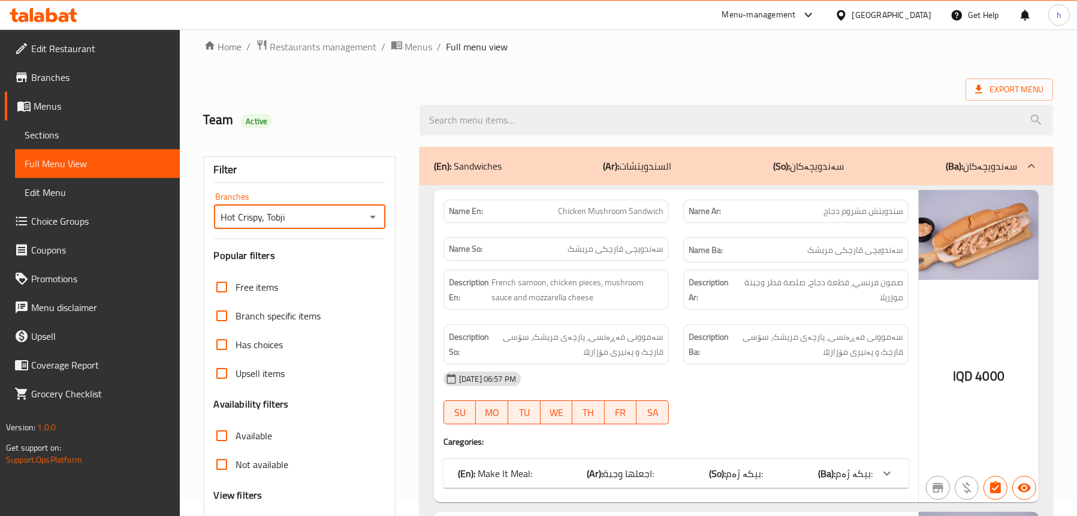
click at [53, 134] on span "Sections" at bounding box center [98, 135] width 146 height 14
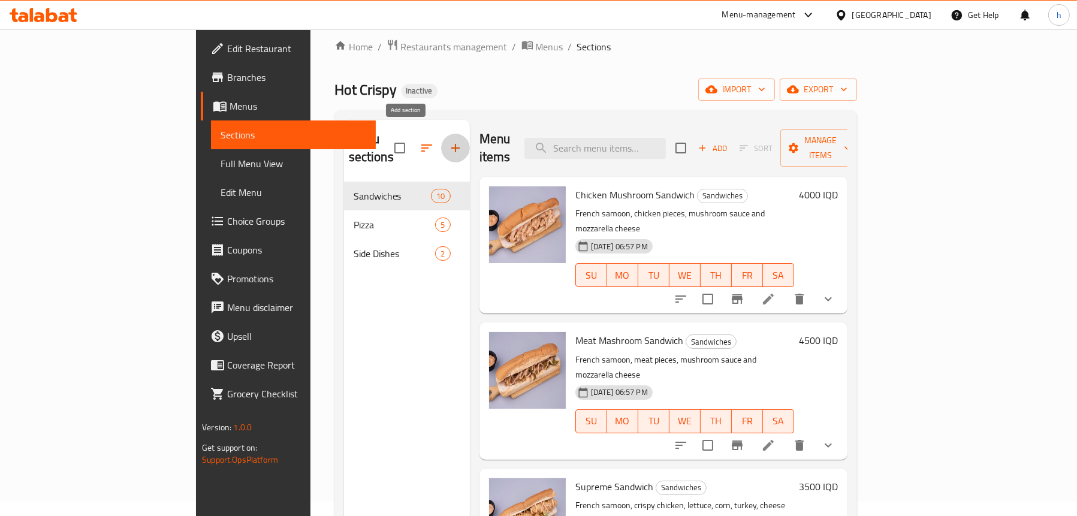
click at [448, 141] on icon "button" at bounding box center [455, 148] width 14 height 14
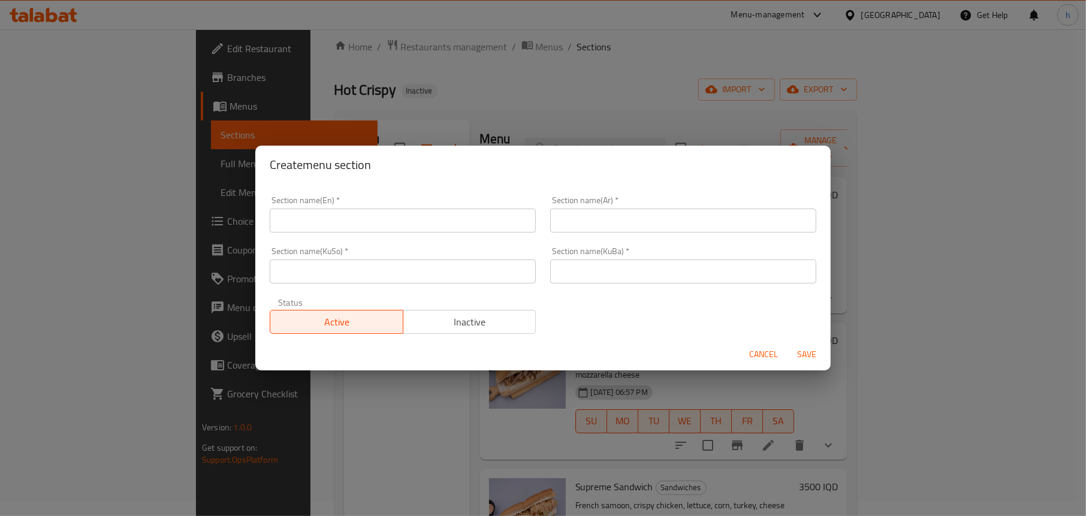
click at [364, 222] on input "text" at bounding box center [403, 221] width 266 height 24
type input "Saj"
click at [665, 224] on input "text" at bounding box center [683, 221] width 266 height 24
drag, startPoint x: 665, startPoint y: 224, endPoint x: 568, endPoint y: 221, distance: 97.7
click at [568, 221] on input "الصاج" at bounding box center [683, 221] width 266 height 24
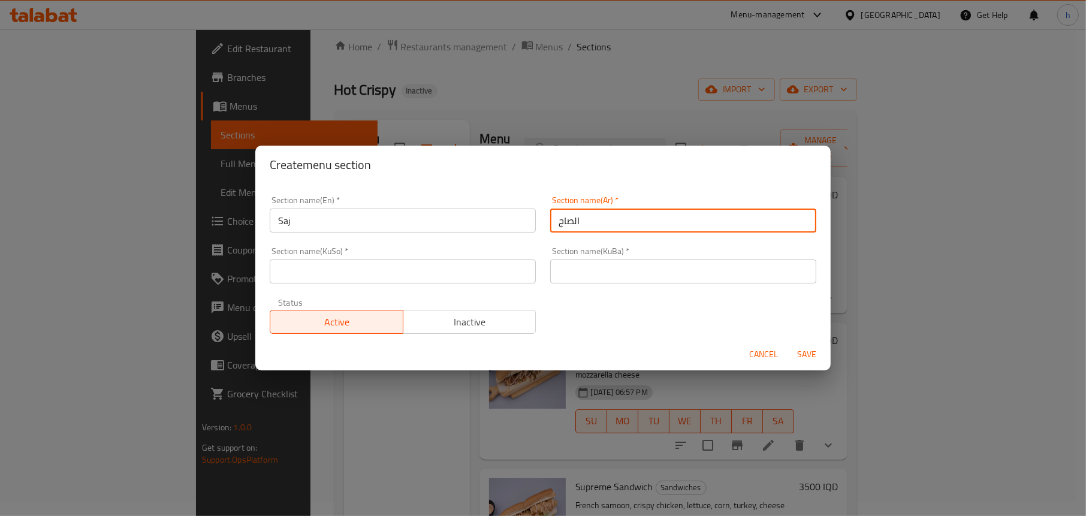
type input "الصاج"
drag, startPoint x: 303, startPoint y: 225, endPoint x: 260, endPoint y: 225, distance: 43.2
click at [260, 225] on div "Section name(En)   * Saj Section name(En) * Section name(Ar)   * الصاج Section …" at bounding box center [542, 261] width 575 height 155
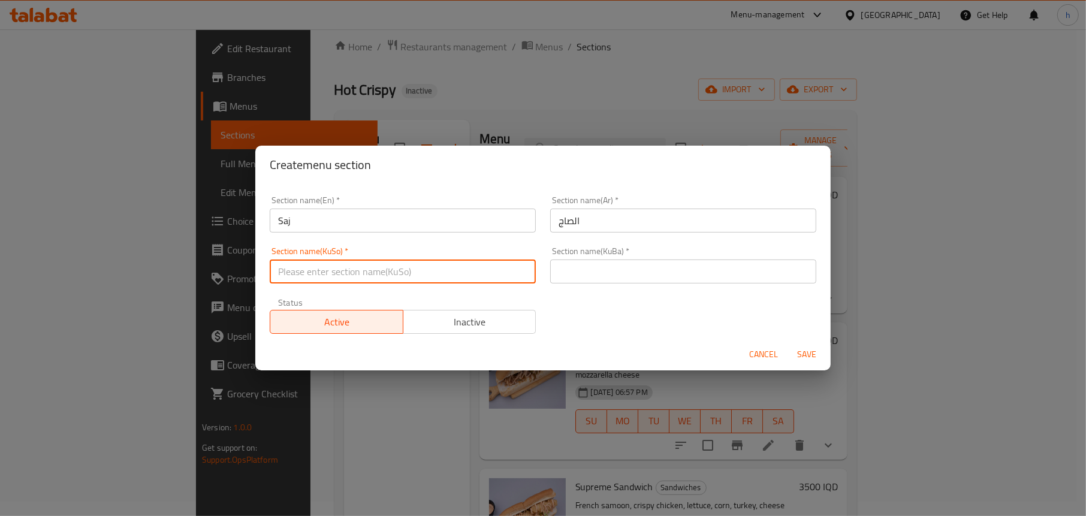
click at [398, 273] on input "text" at bounding box center [403, 272] width 266 height 24
drag, startPoint x: 398, startPoint y: 273, endPoint x: 221, endPoint y: 331, distance: 186.0
click at [221, 330] on div "Create menu section Section name(En)   * Saj Section name(En) * Section name(Ar…" at bounding box center [543, 258] width 1086 height 516
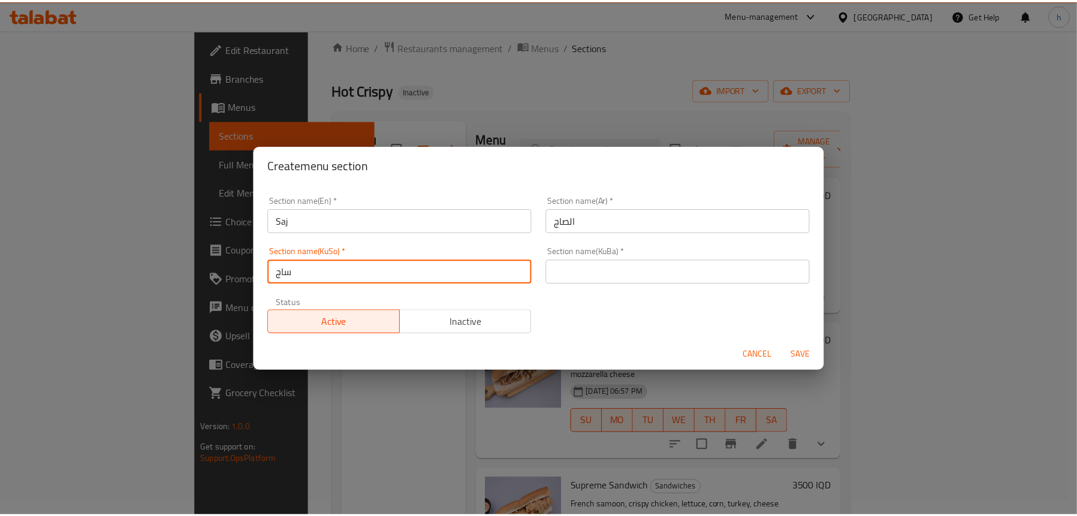
scroll to position [2, 0]
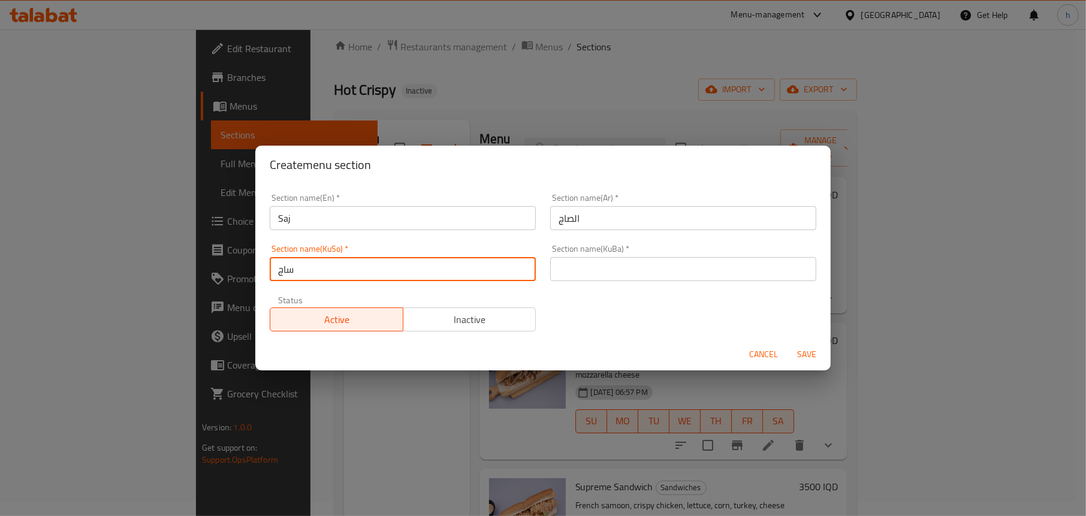
type input "ساج"
click at [595, 266] on input "text" at bounding box center [683, 269] width 266 height 24
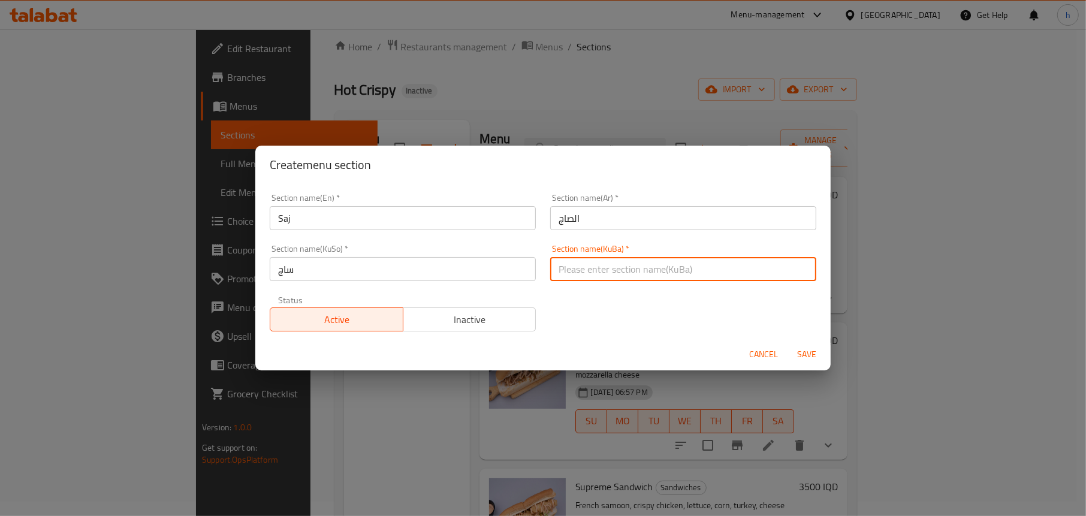
paste input "ساج"
type input "ساج"
click at [809, 352] on span "Save" at bounding box center [806, 354] width 29 height 15
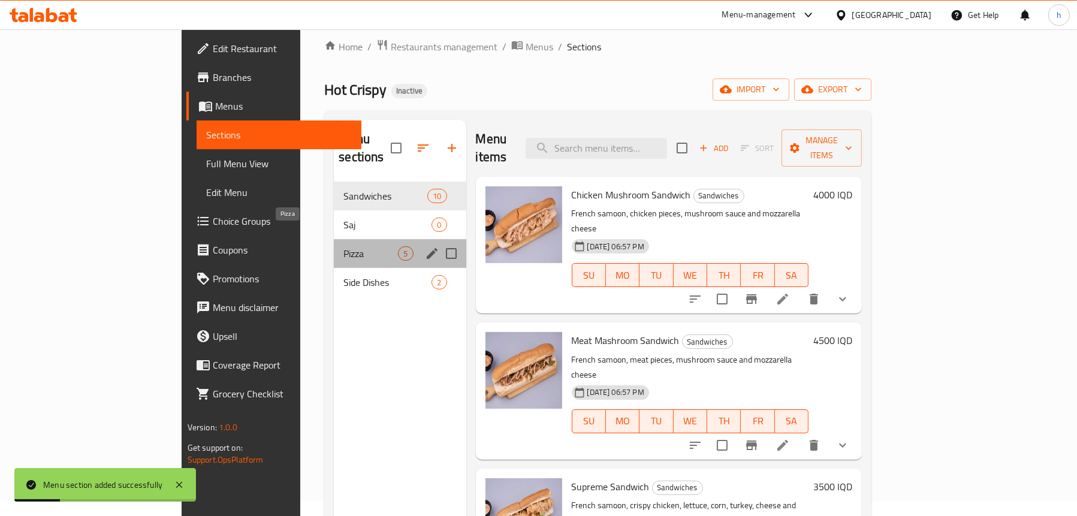
click at [343, 246] on span "Pizza" at bounding box center [370, 253] width 55 height 14
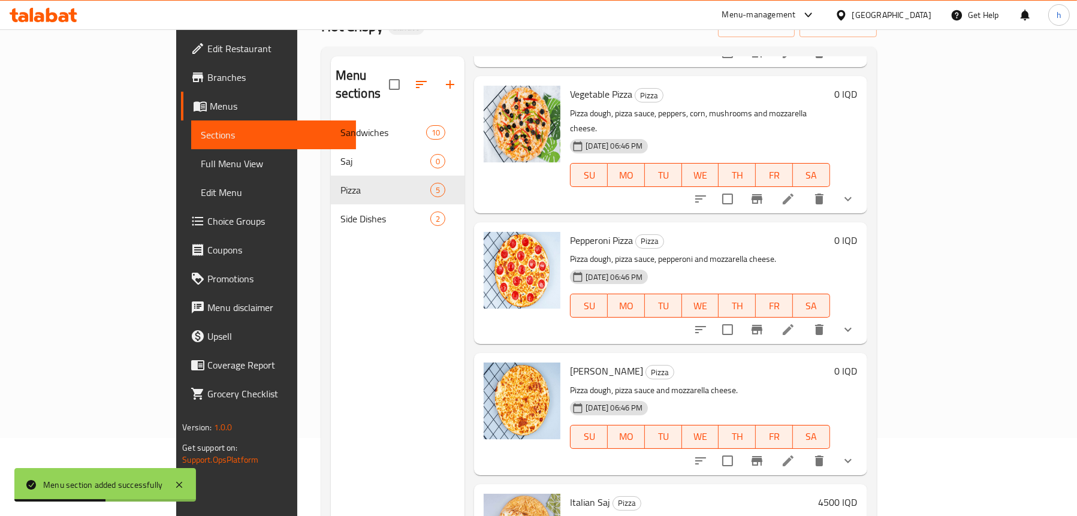
scroll to position [168, 0]
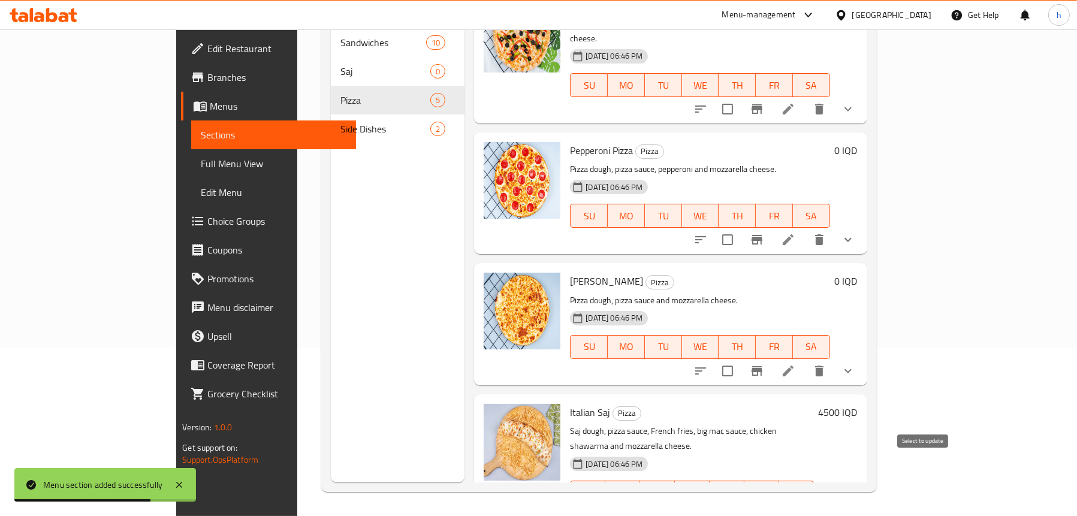
click at [769, 504] on input "checkbox" at bounding box center [756, 516] width 25 height 25
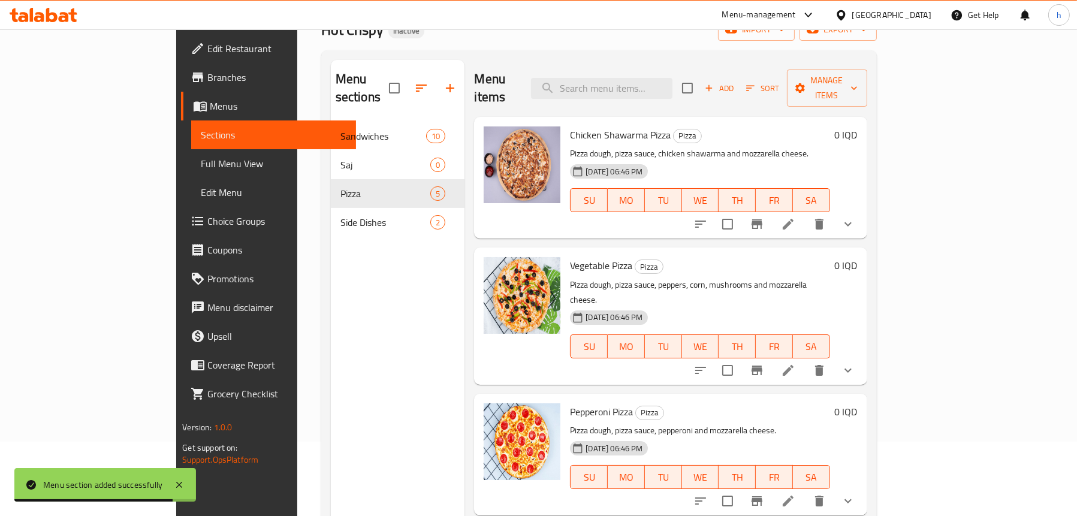
scroll to position [0, 0]
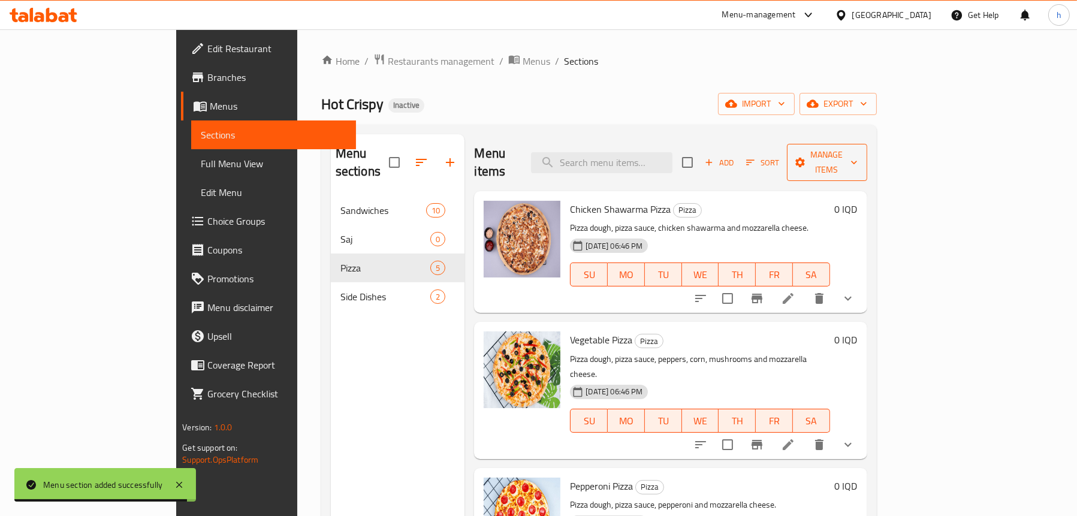
click at [858, 156] on span "Manage items" at bounding box center [827, 162] width 61 height 30
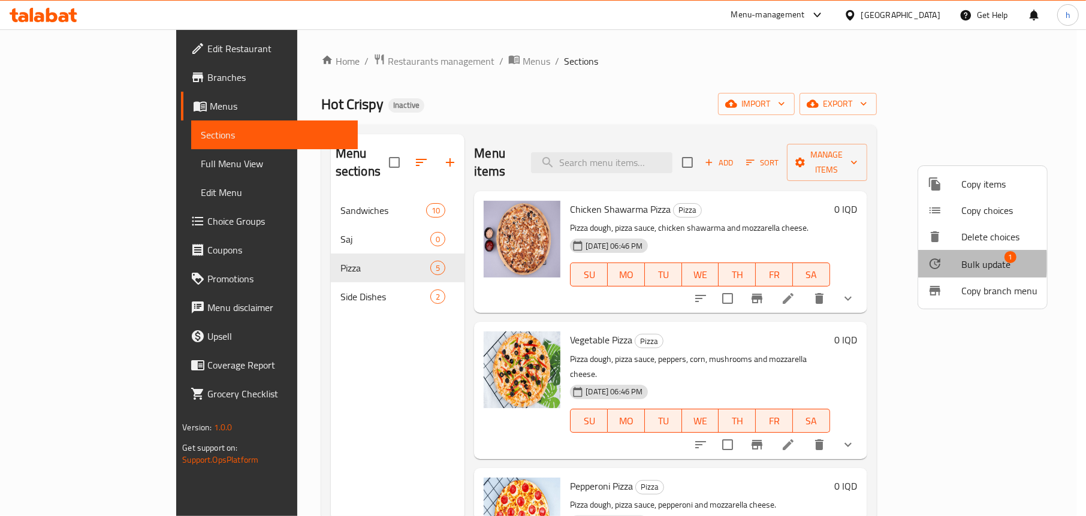
click at [949, 263] on div at bounding box center [945, 264] width 34 height 14
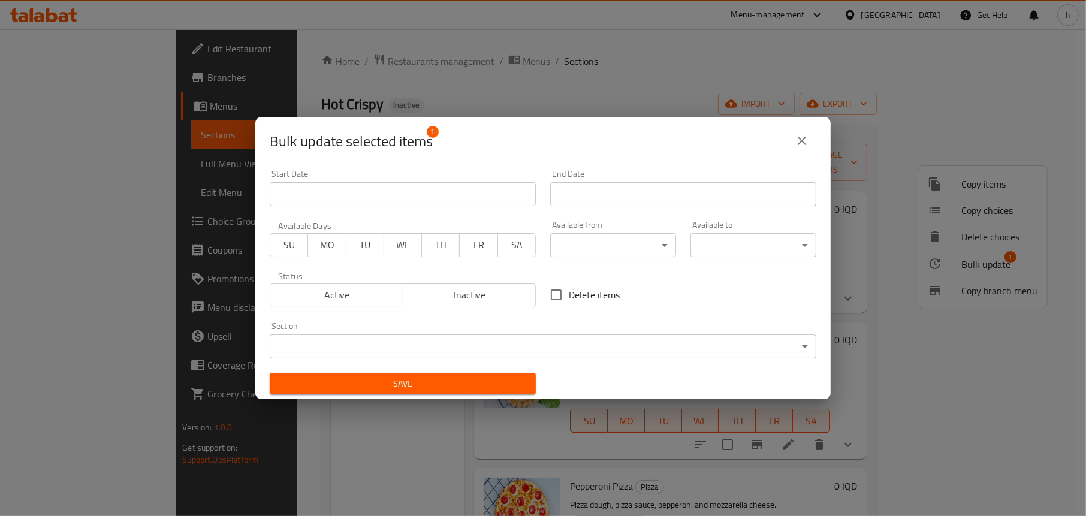
click at [463, 347] on body "​ Menu-management [GEOGRAPHIC_DATA] Get Help h Edit Restaurant Branches Menus S…" at bounding box center [543, 272] width 1086 height 487
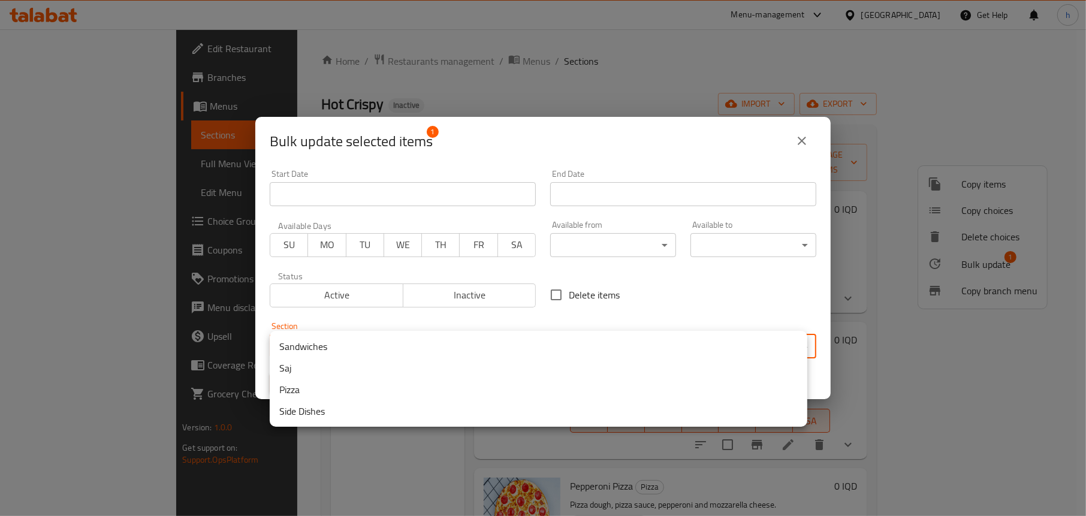
click at [395, 365] on li "Saj" at bounding box center [539, 368] width 538 height 22
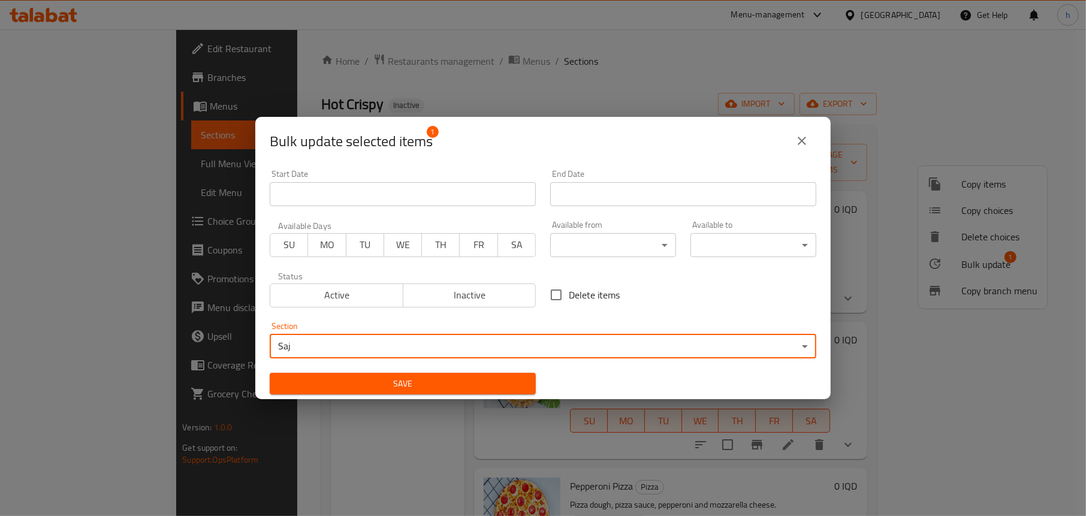
click at [425, 385] on span "Save" at bounding box center [402, 383] width 247 height 15
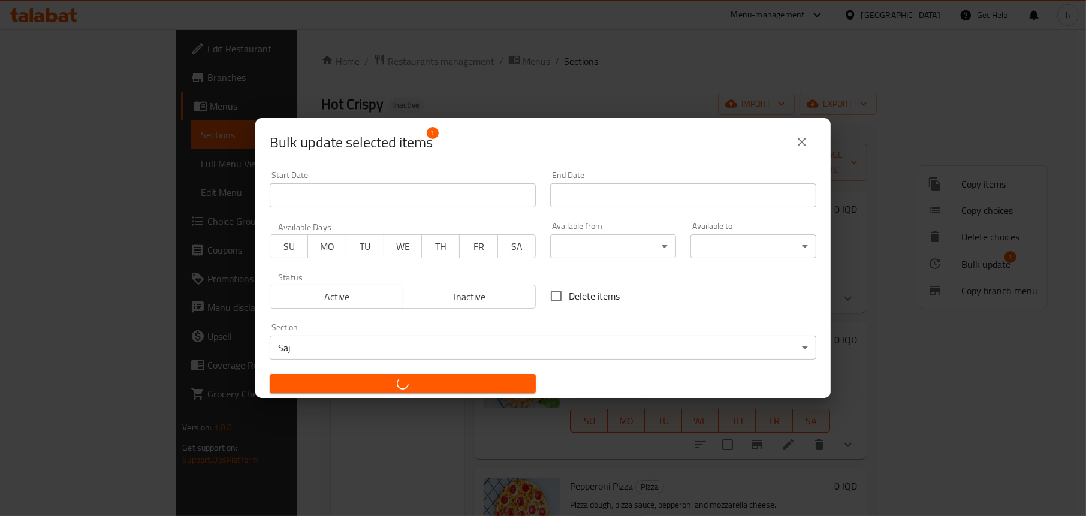
checkbox input "false"
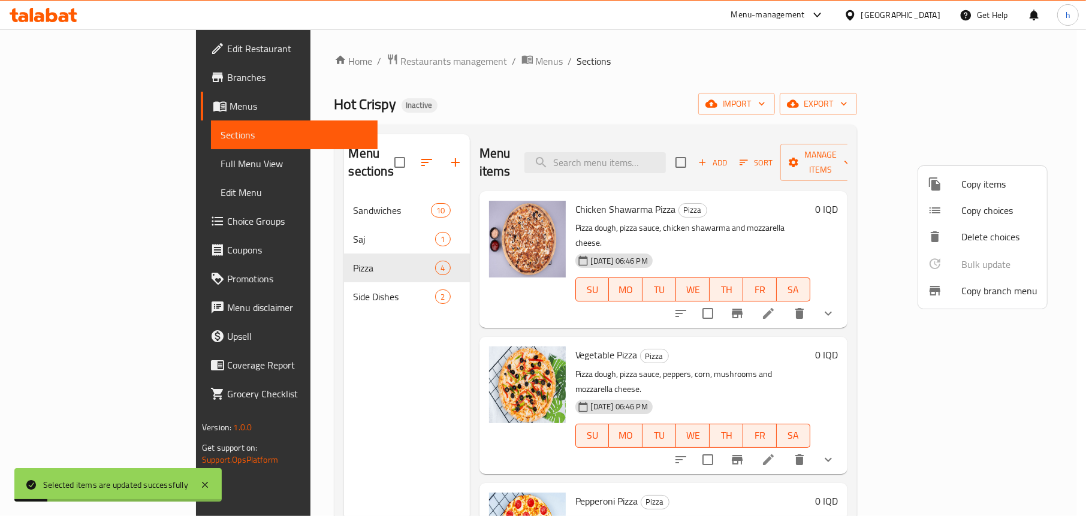
click at [90, 162] on div at bounding box center [543, 258] width 1086 height 516
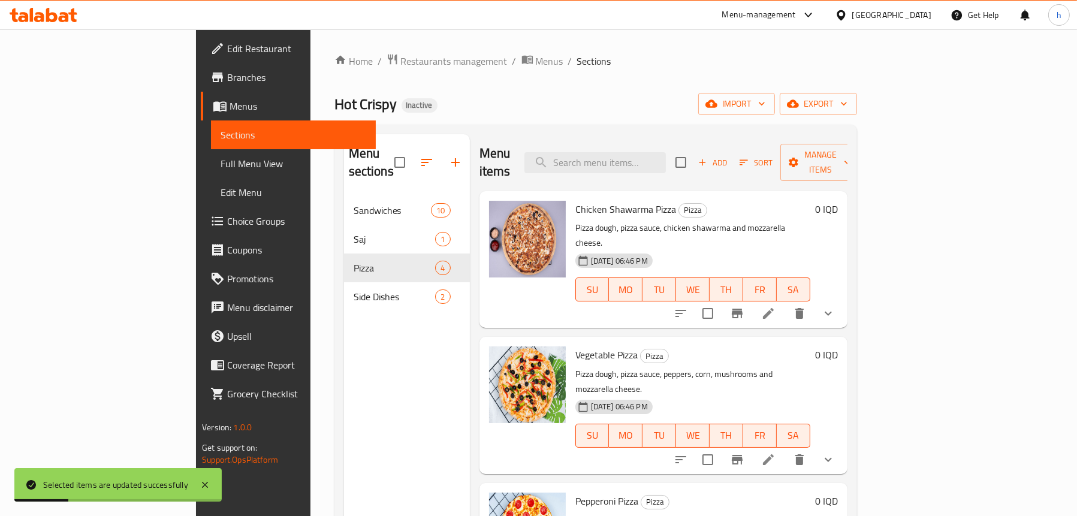
click at [221, 162] on span "Full Menu View" at bounding box center [294, 163] width 146 height 14
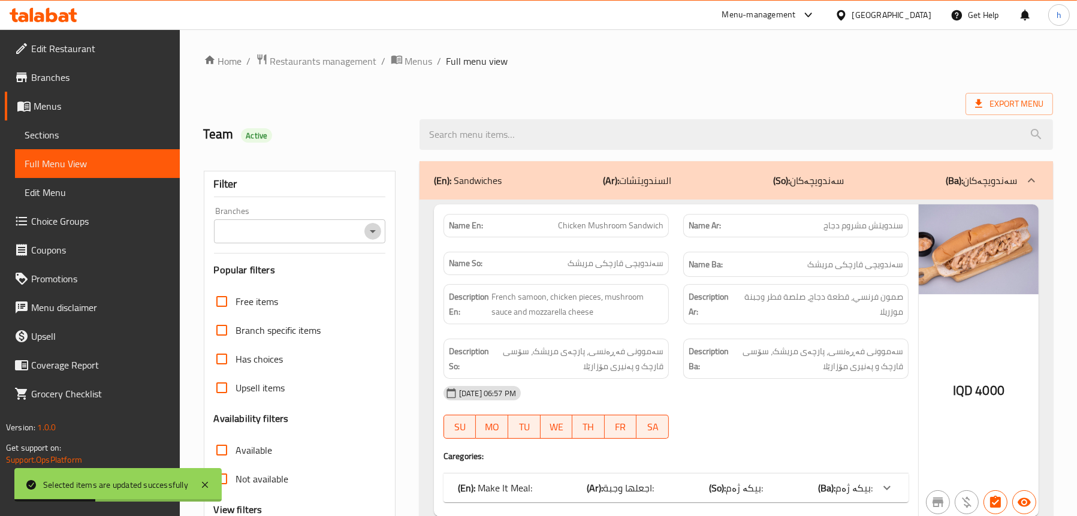
click at [375, 234] on icon "Open" at bounding box center [373, 231] width 14 height 14
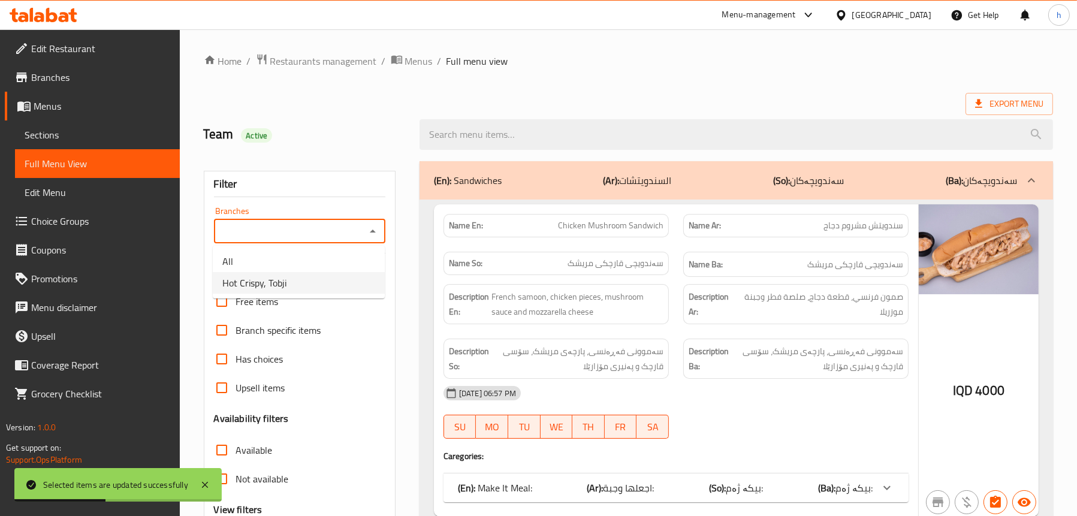
click at [305, 278] on li "Hot Crispy, Tobji" at bounding box center [299, 283] width 172 height 22
type input "Hot Crispy, Tobji"
click at [525, 189] on div "(En): Sandwiches (Ar): السندويتشات (So): سەندویچەکان (Ba): سەندویچەکان" at bounding box center [737, 180] width 634 height 38
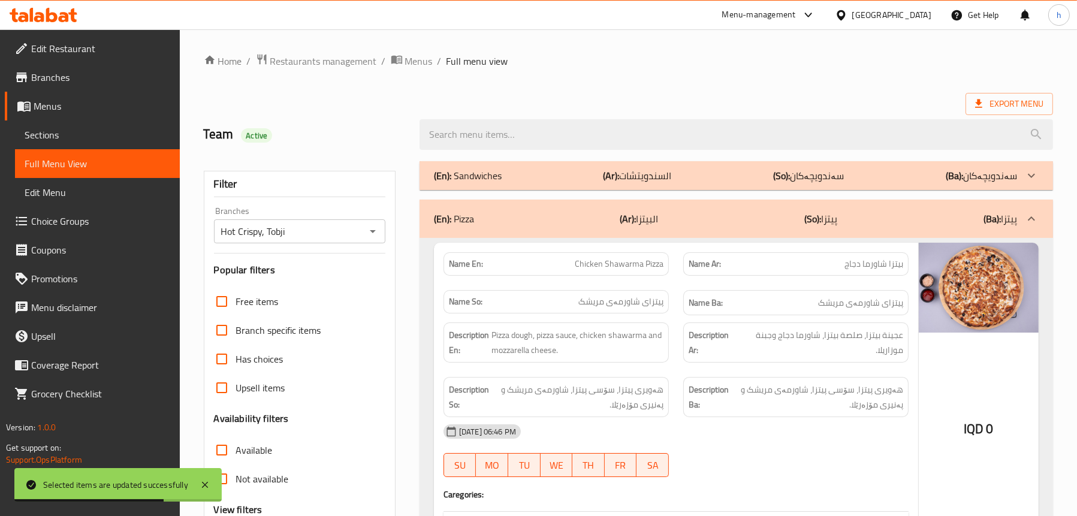
scroll to position [180, 0]
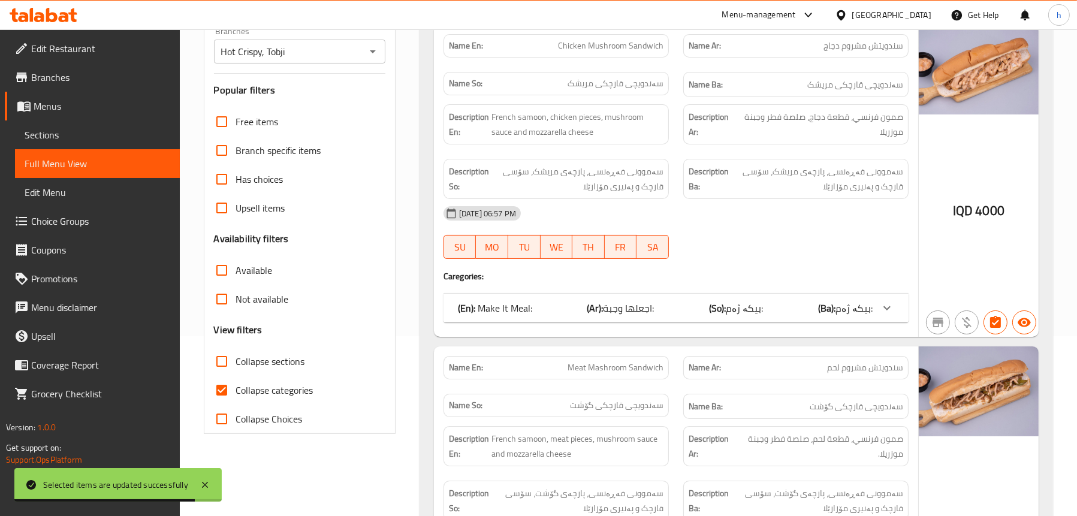
click at [272, 383] on span "Collapse categories" at bounding box center [274, 390] width 77 height 14
click at [236, 383] on input "Collapse categories" at bounding box center [221, 390] width 29 height 29
checkbox input "false"
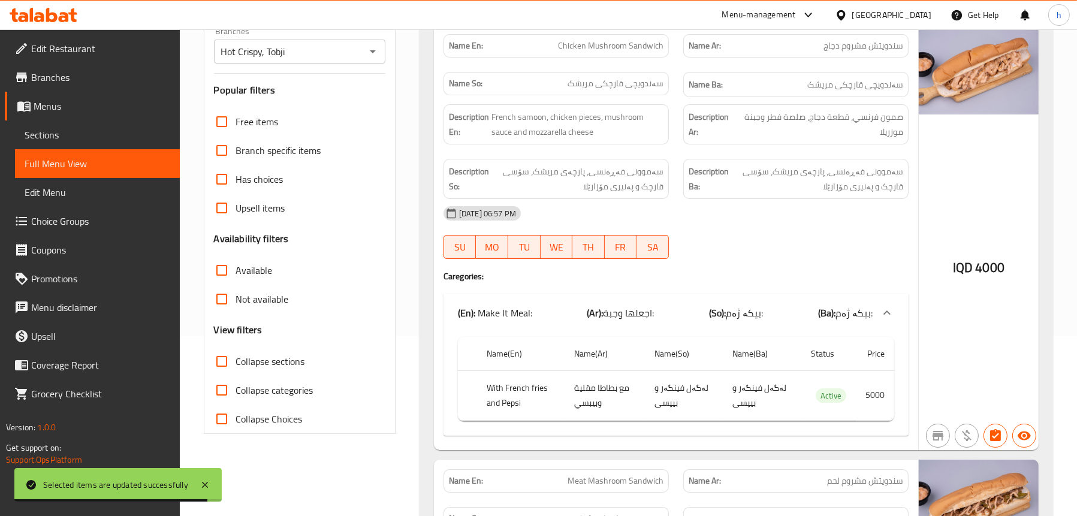
scroll to position [60, 0]
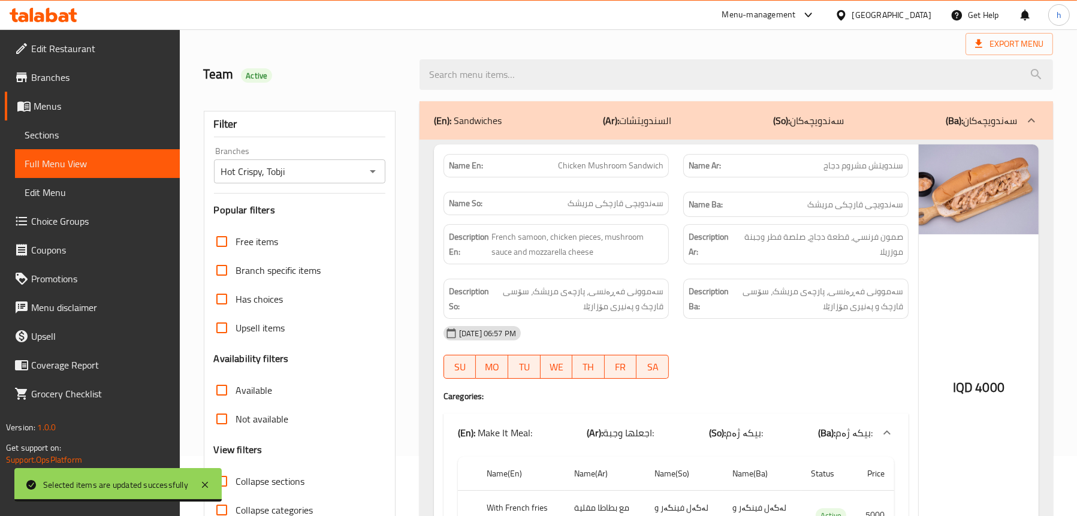
click at [606, 125] on b "(Ar):" at bounding box center [612, 120] width 16 height 18
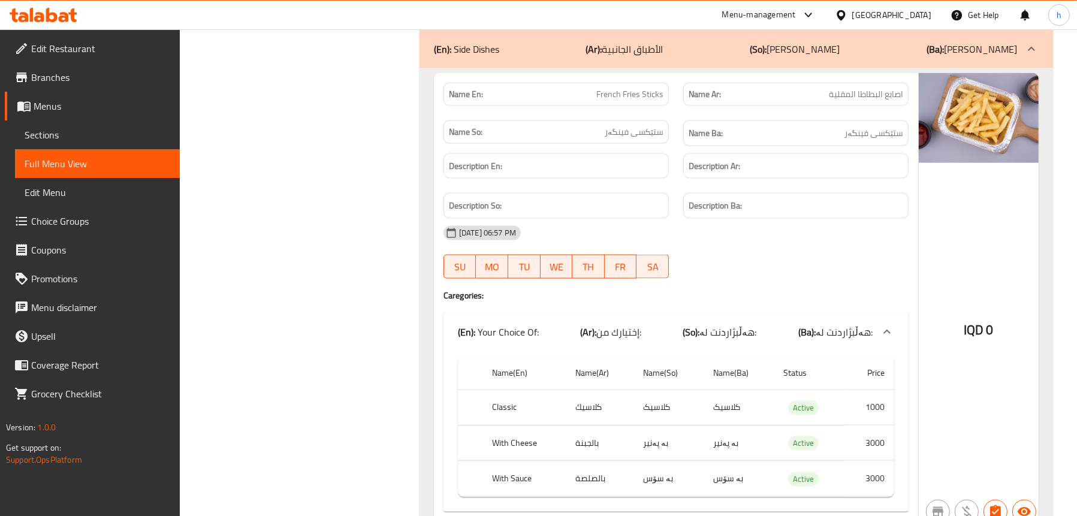
scroll to position [2458, 0]
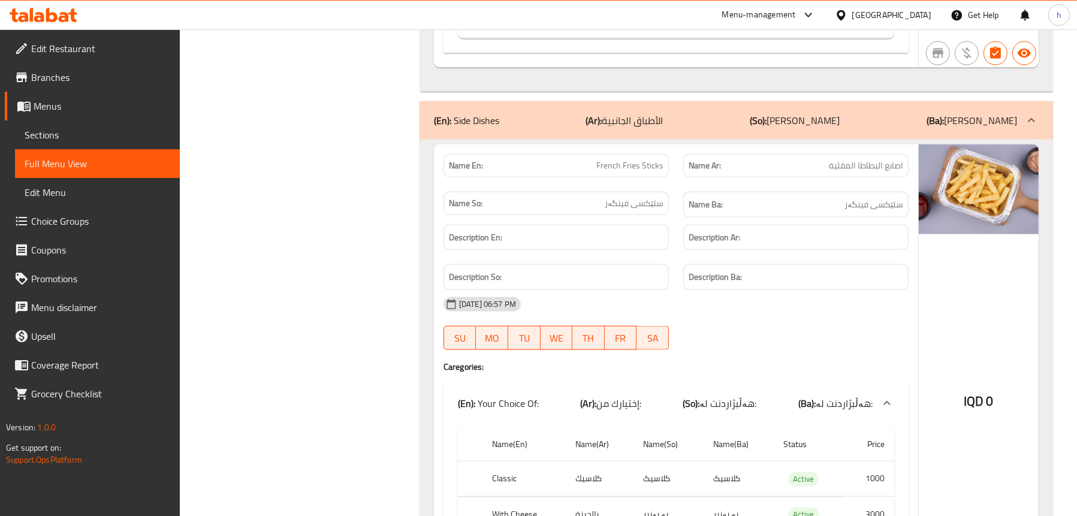
click at [562, 113] on div "(En): Side Dishes (Ar): الأطباق الجانبية (So): ژەمە لاوەکییەکان (Ba): ژەمە لاوە…" at bounding box center [725, 120] width 583 height 14
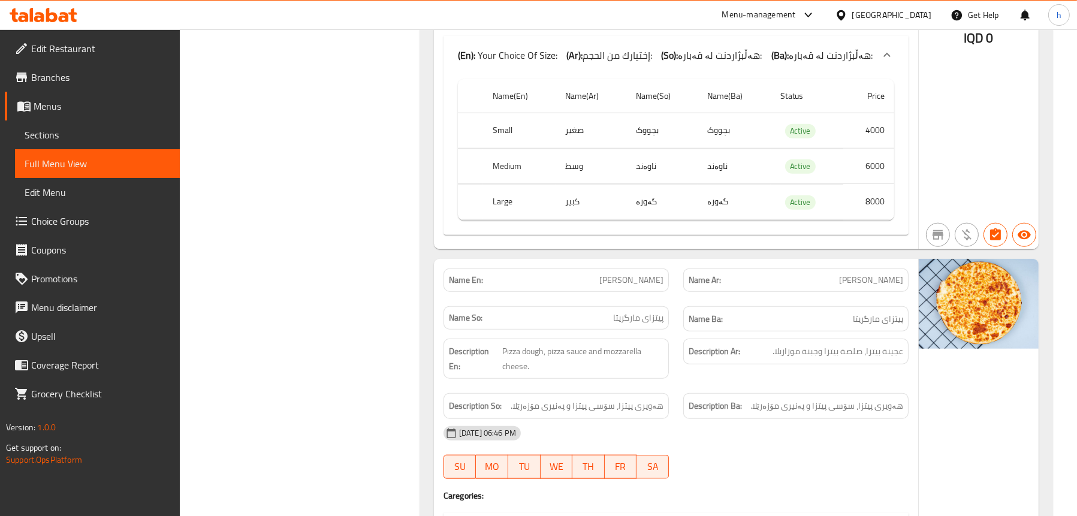
scroll to position [1778, 0]
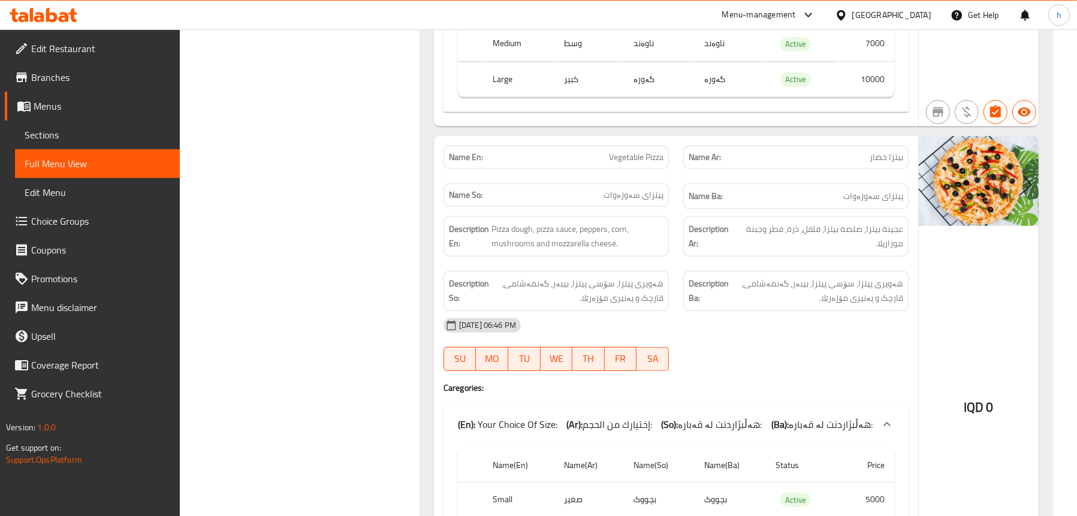
click at [68, 132] on span "Sections" at bounding box center [98, 135] width 146 height 14
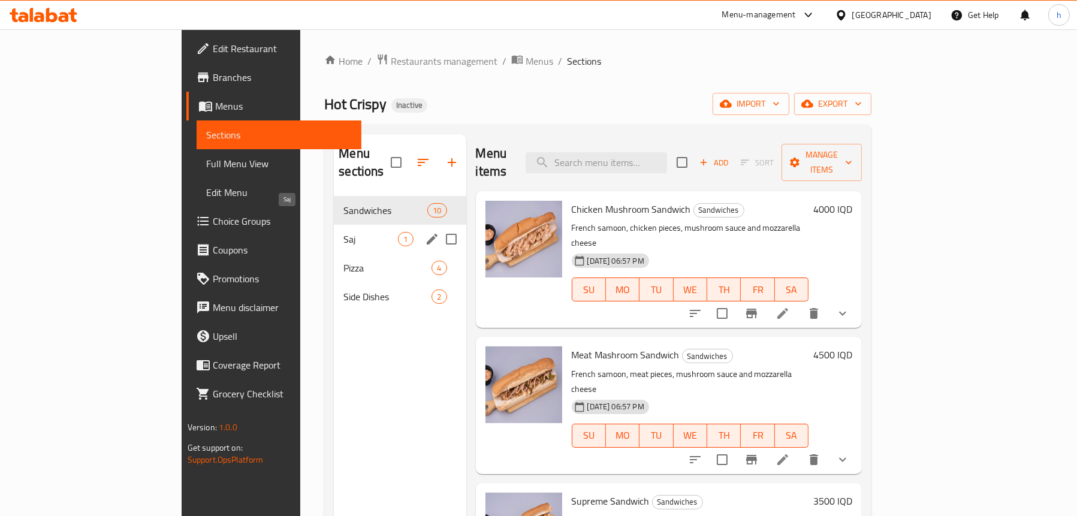
click at [343, 232] on span "Saj" at bounding box center [370, 239] width 55 height 14
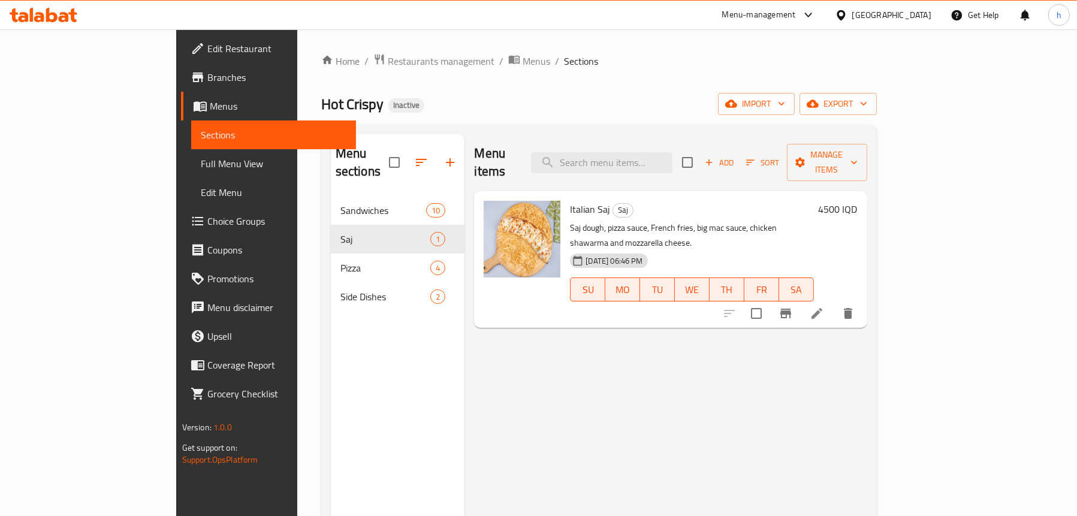
scroll to position [60, 0]
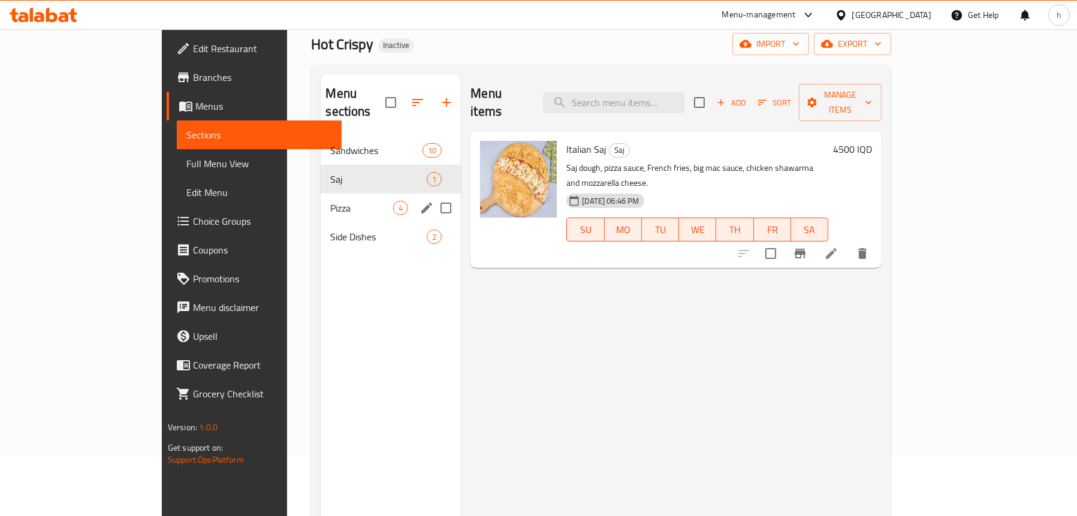
click at [321, 198] on div "Pizza 4" at bounding box center [391, 208] width 140 height 29
